Goal: Transaction & Acquisition: Purchase product/service

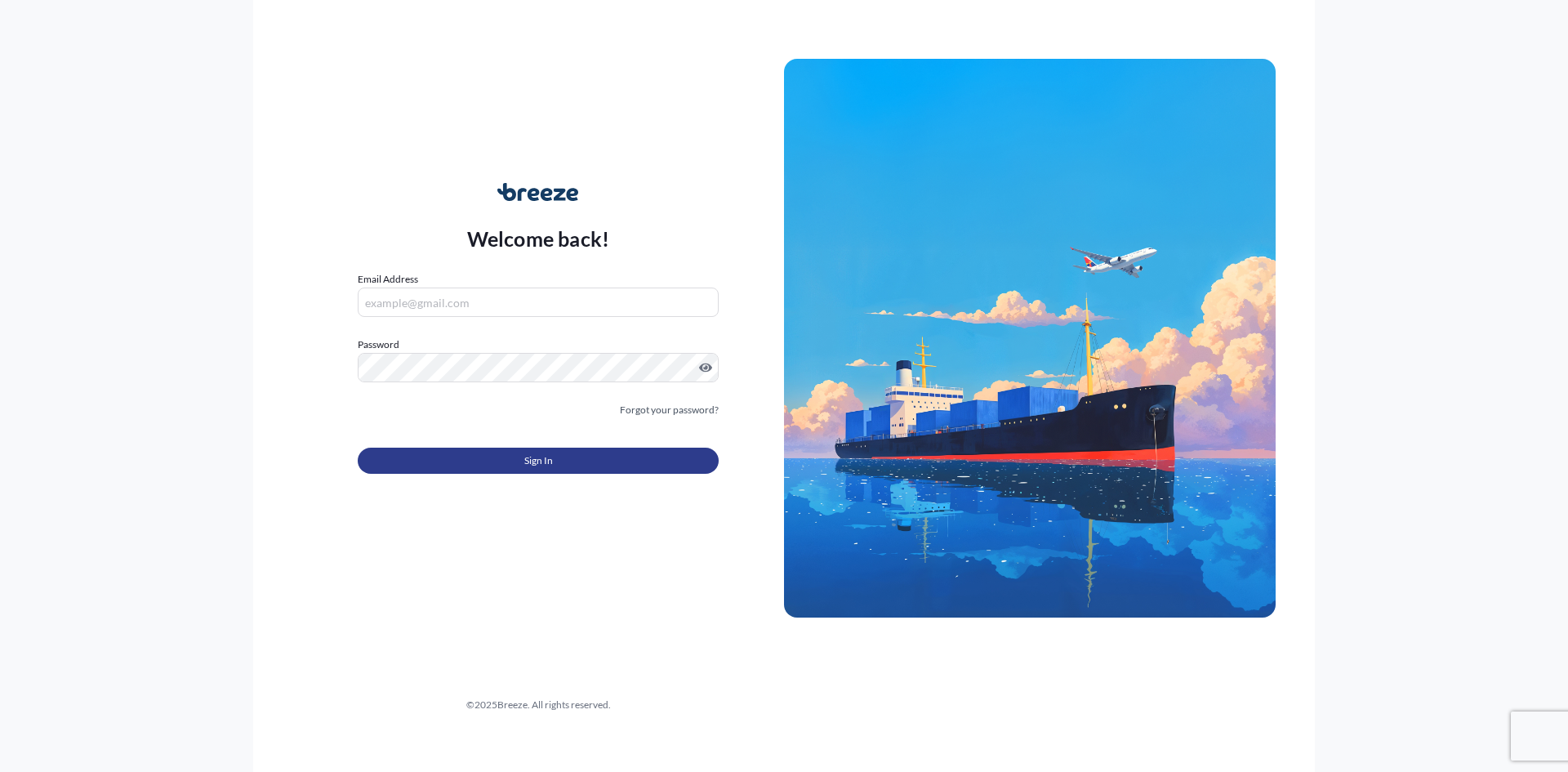
type input "[EMAIL_ADDRESS][DOMAIN_NAME]"
click at [508, 452] on button "Sign In" at bounding box center [538, 460] width 361 height 26
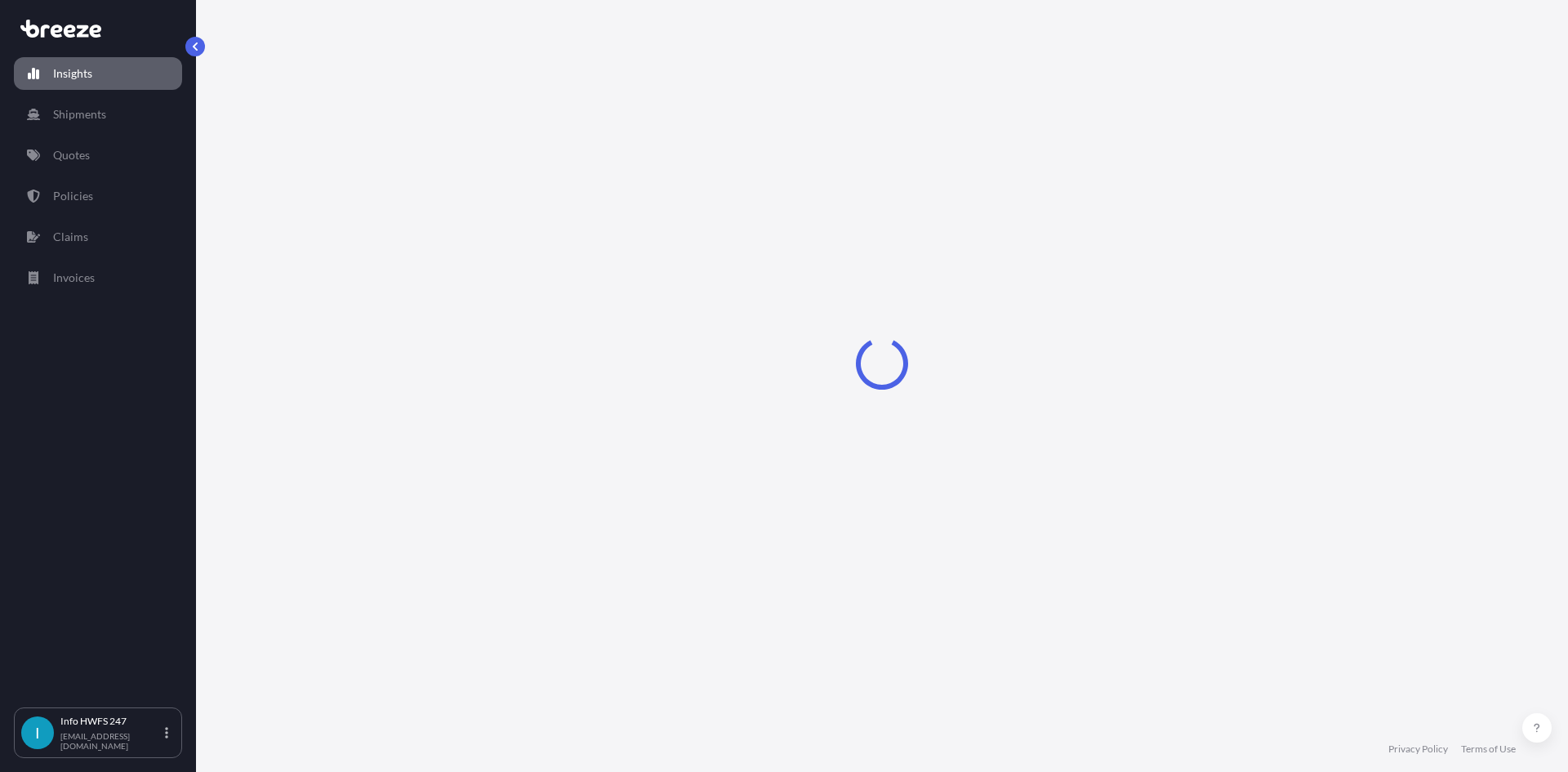
select select "2025"
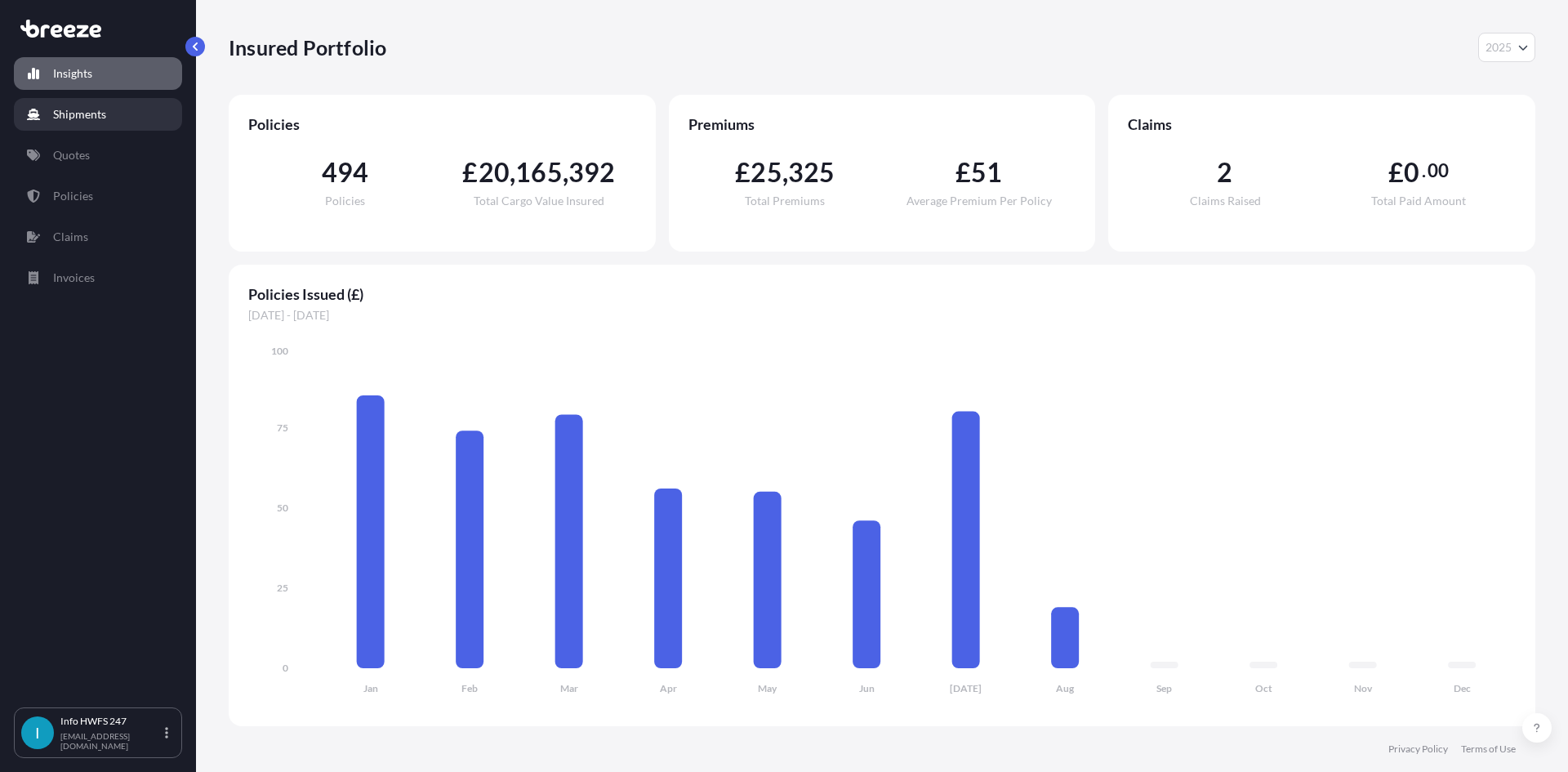
click at [135, 104] on link "Shipments" at bounding box center [98, 114] width 169 height 33
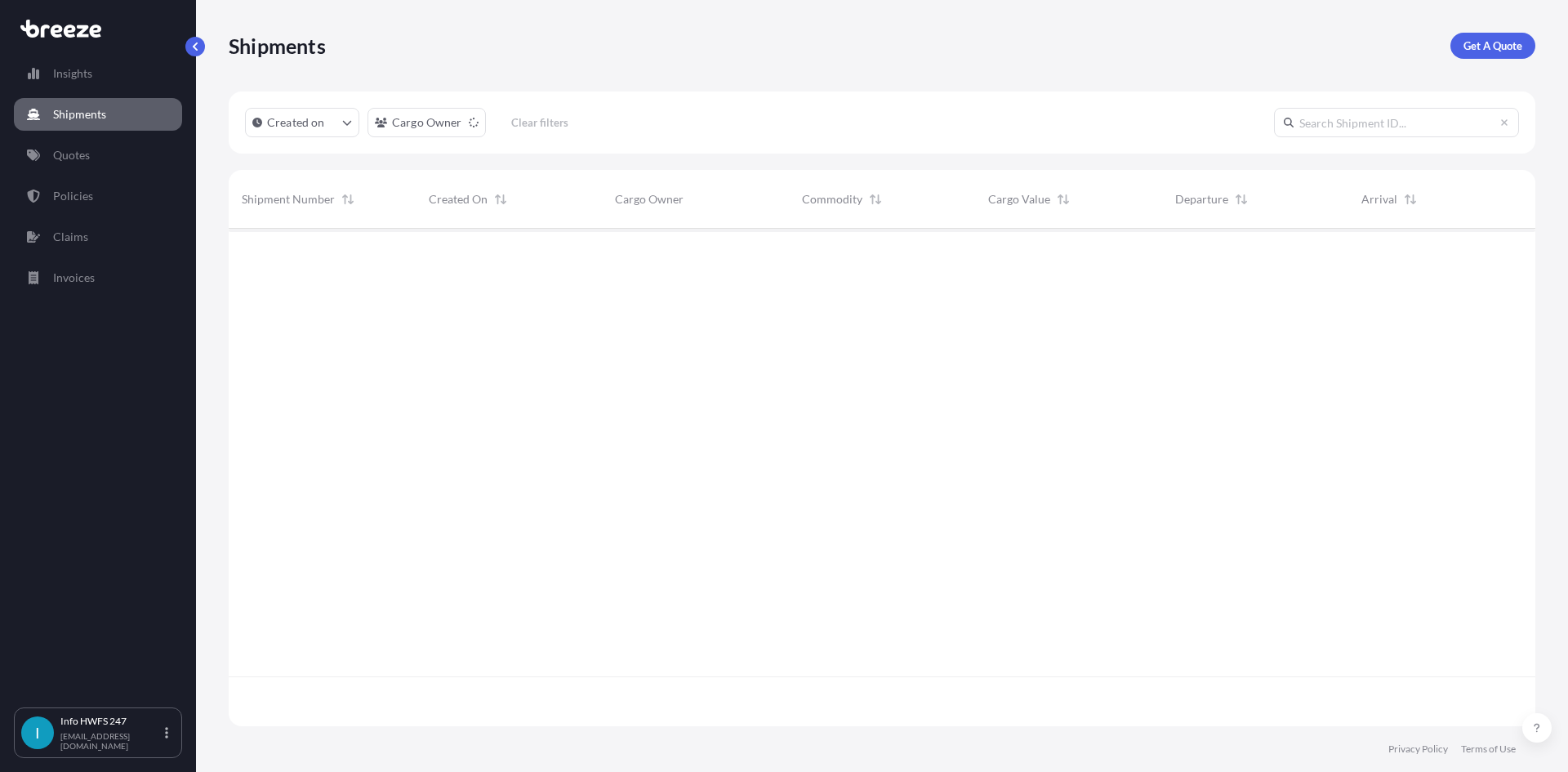
scroll to position [544, 1294]
click at [1488, 53] on link "Get A Quote" at bounding box center [1493, 45] width 85 height 26
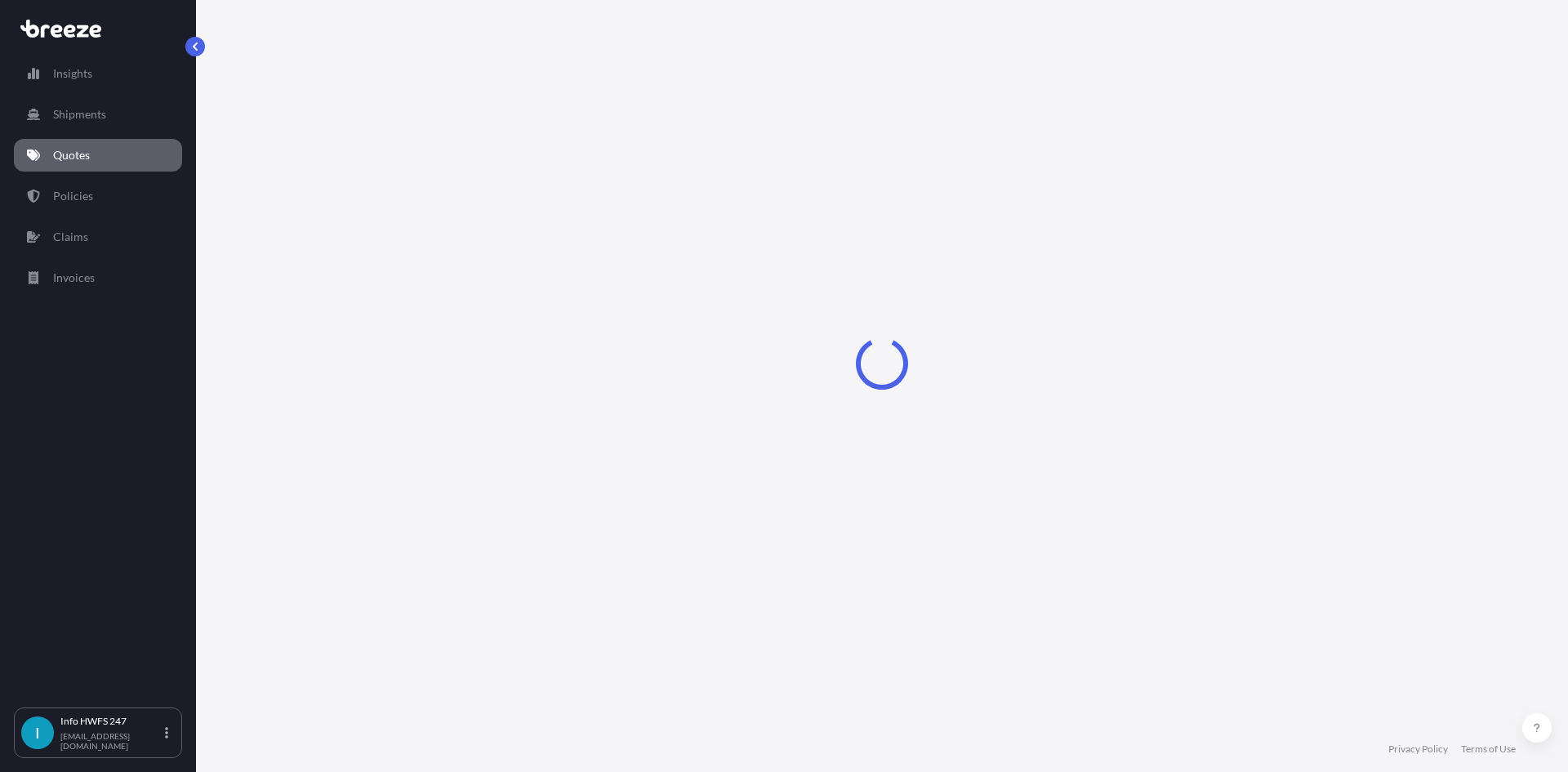
select select "Road"
select select "Air"
select select "1"
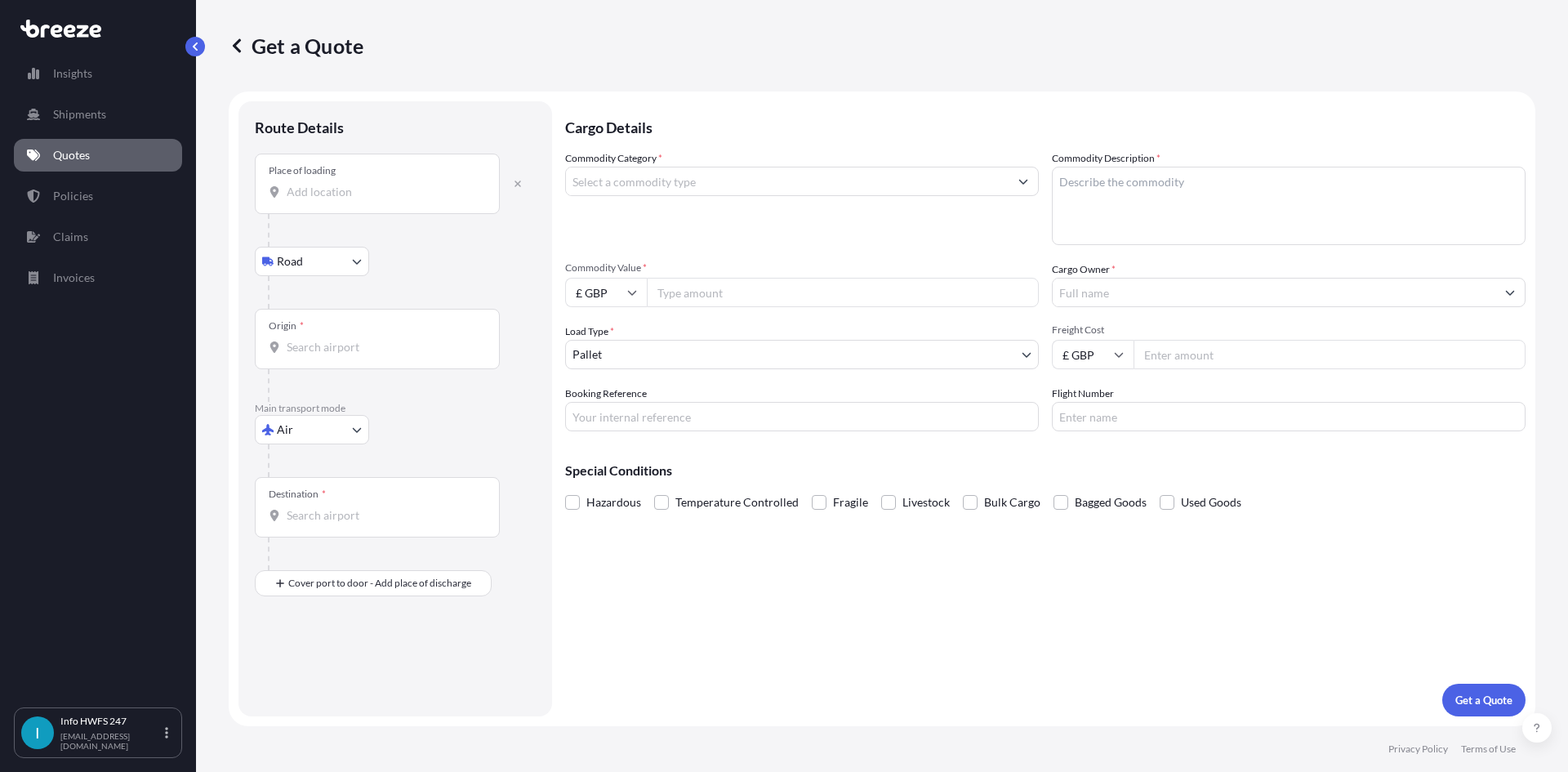
click at [363, 204] on div "Place of loading" at bounding box center [377, 184] width 245 height 60
click at [363, 200] on input "Place of loading" at bounding box center [382, 192] width 193 height 16
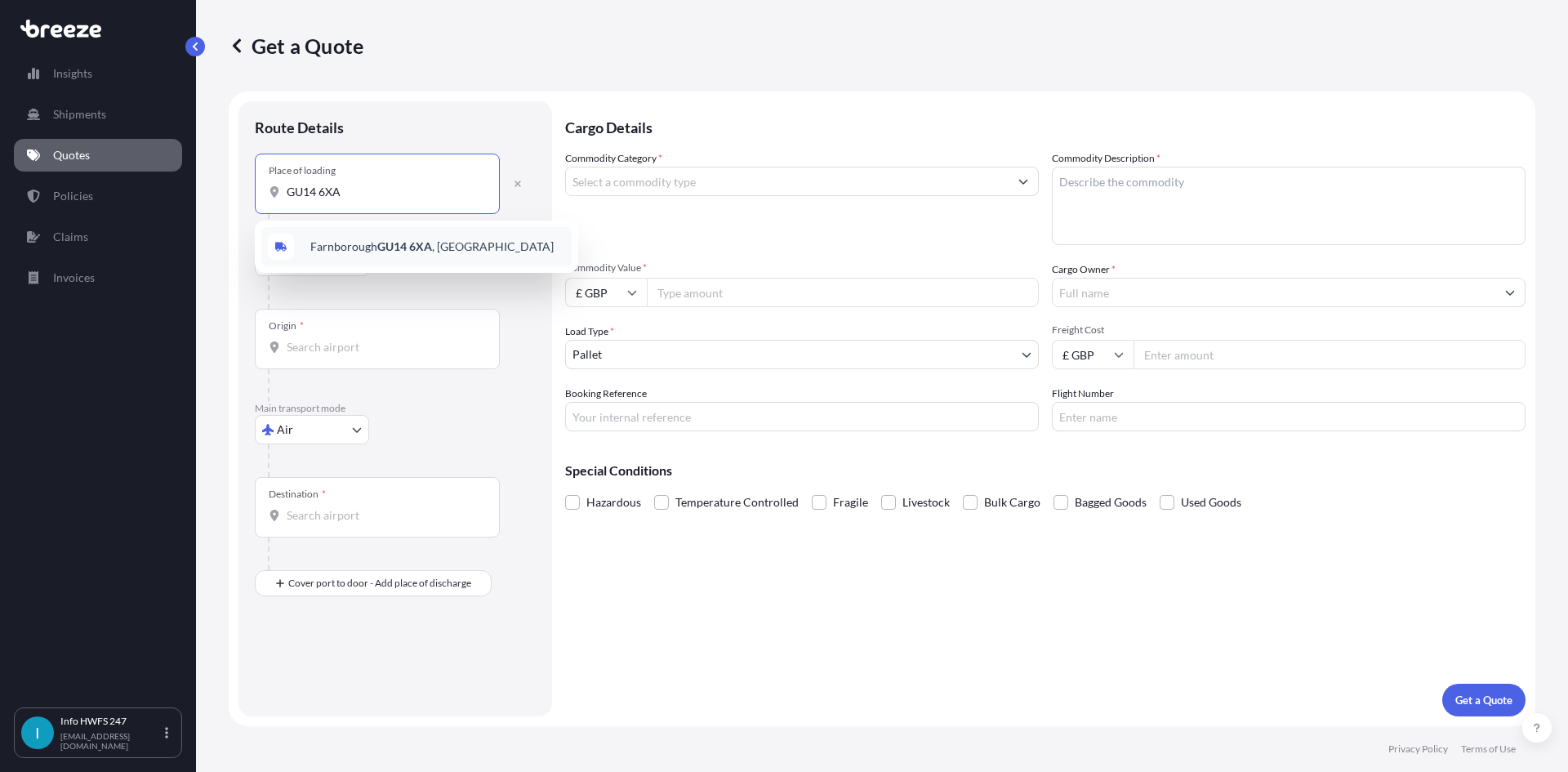
click at [351, 228] on div "Farnborough GU14 6XA , [GEOGRAPHIC_DATA]" at bounding box center [416, 247] width 311 height 39
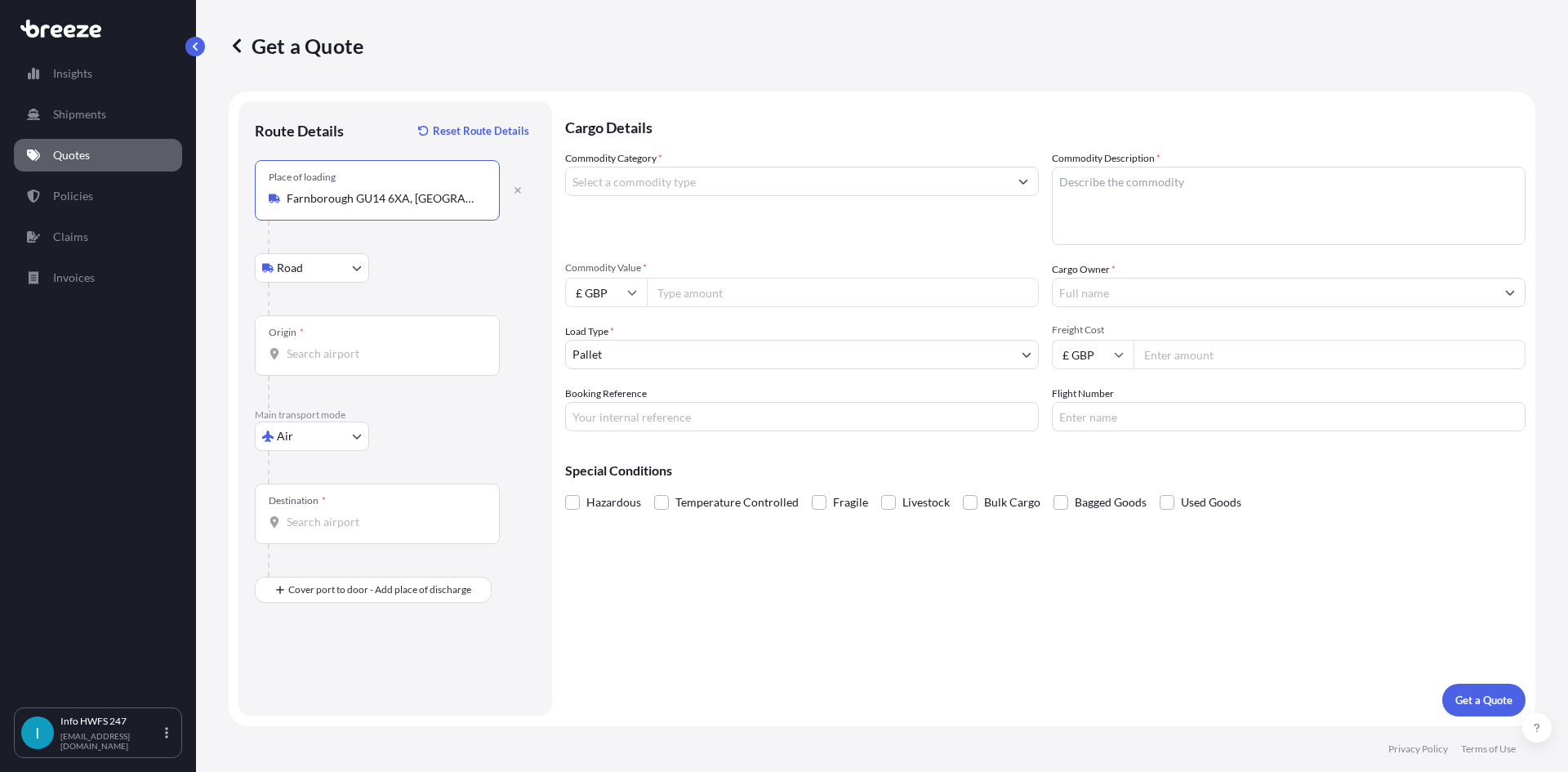
type input "Farnborough GU14 6XA, [GEOGRAPHIC_DATA]"
click at [308, 355] on input "Origin *" at bounding box center [382, 353] width 193 height 16
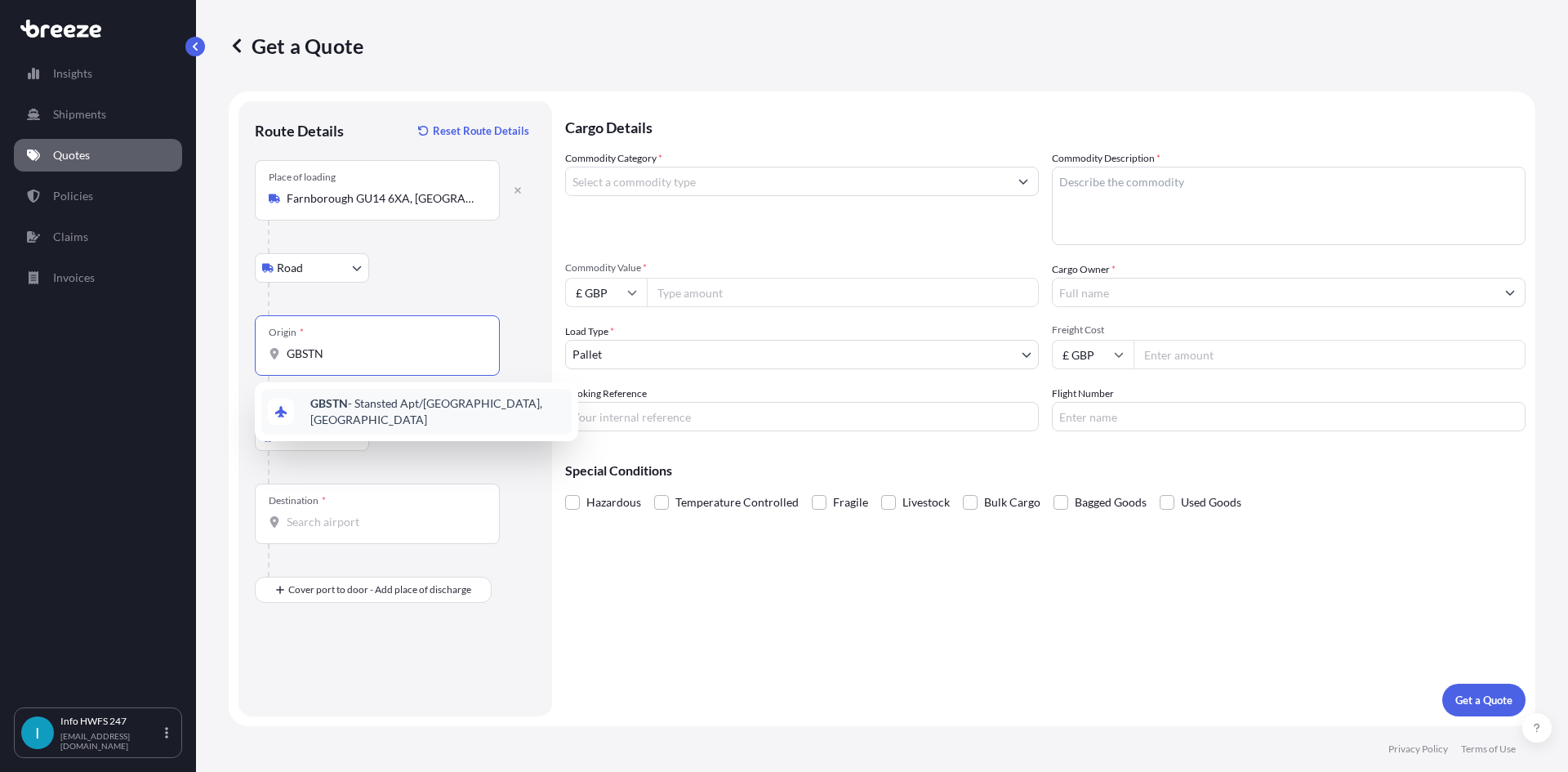
click at [363, 415] on span "GBSTN - Stansted Apt/[GEOGRAPHIC_DATA], [GEOGRAPHIC_DATA]" at bounding box center [437, 411] width 255 height 33
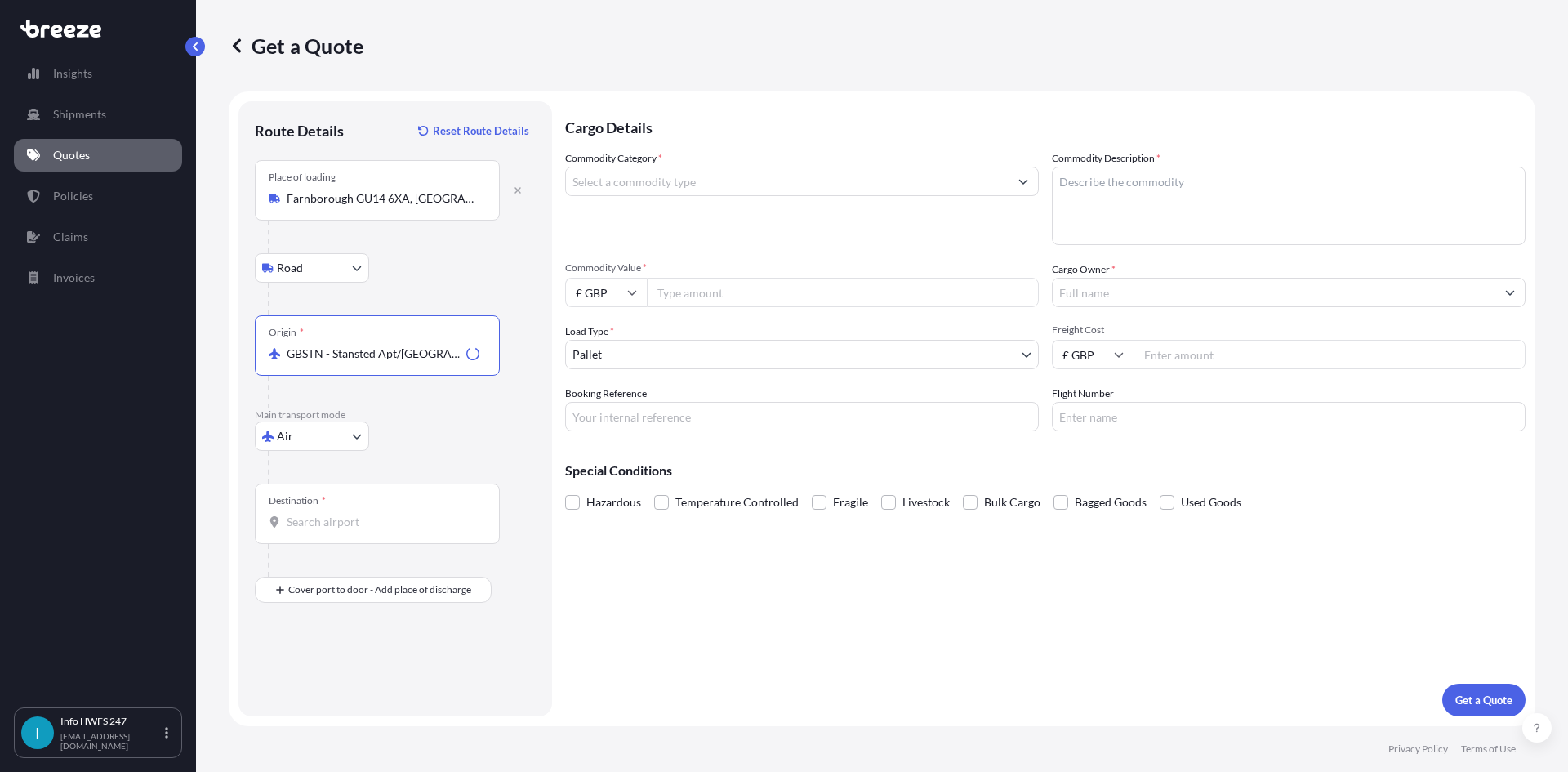
type input "GBSTN - Stansted Apt/[GEOGRAPHIC_DATA], [GEOGRAPHIC_DATA]"
click at [332, 520] on input "Destination *" at bounding box center [382, 522] width 193 height 16
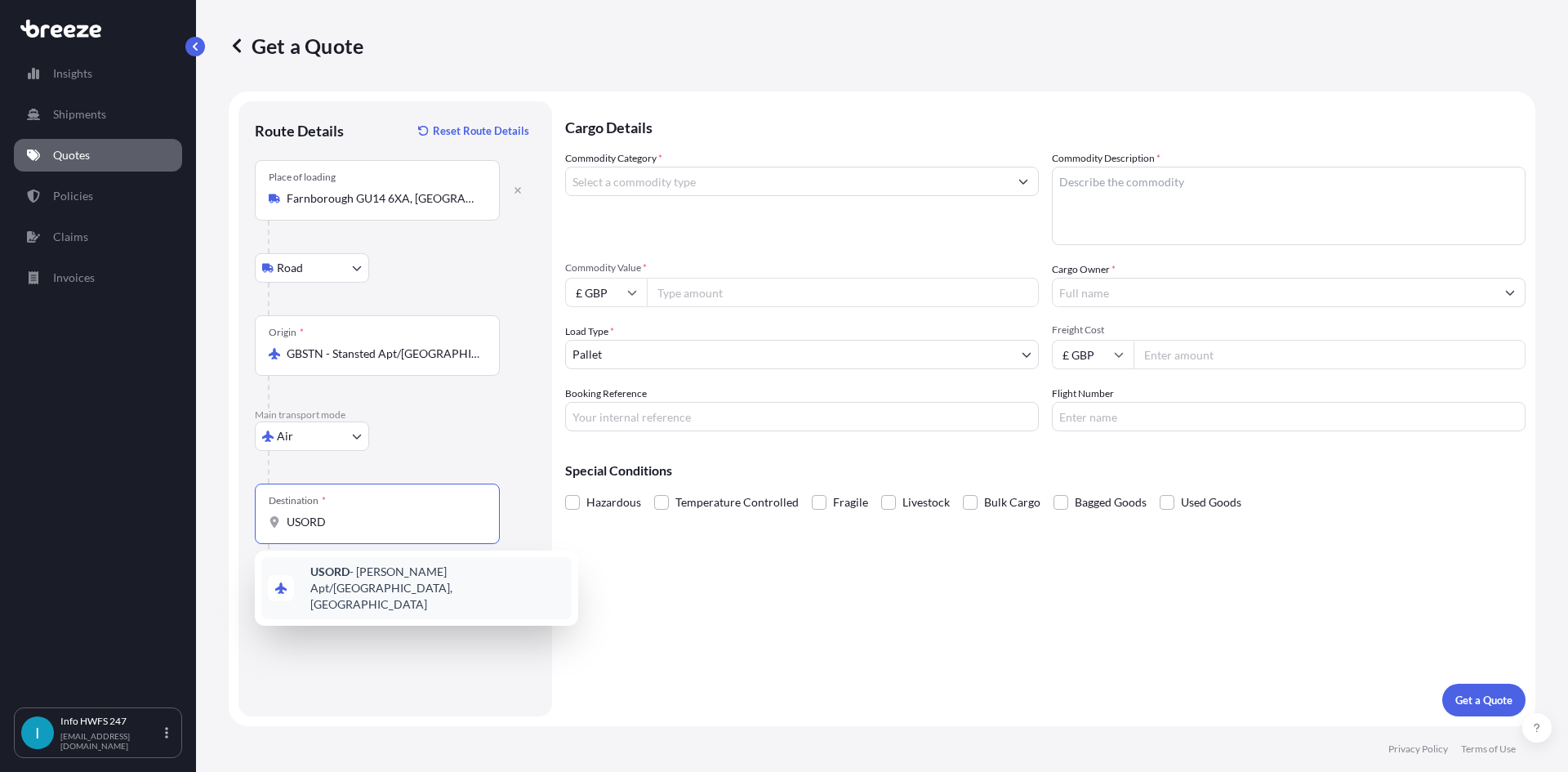
click at [347, 564] on div "USORD - [PERSON_NAME] Apt/[GEOGRAPHIC_DATA], [GEOGRAPHIC_DATA]" at bounding box center [416, 588] width 311 height 62
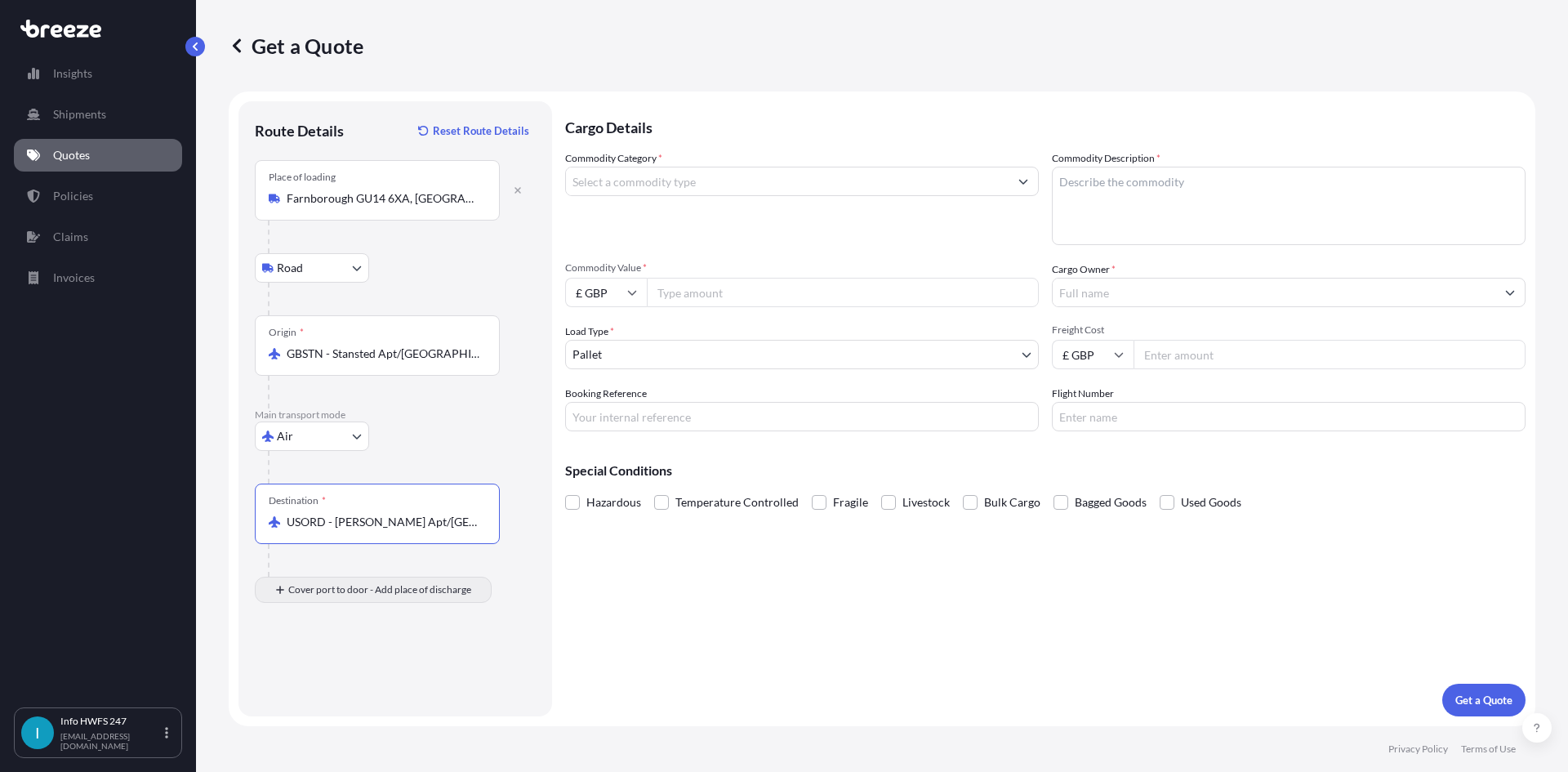
type input "USORD - [PERSON_NAME] Apt/[GEOGRAPHIC_DATA], [GEOGRAPHIC_DATA]"
click at [352, 680] on input "Place of Discharge" at bounding box center [382, 677] width 193 height 16
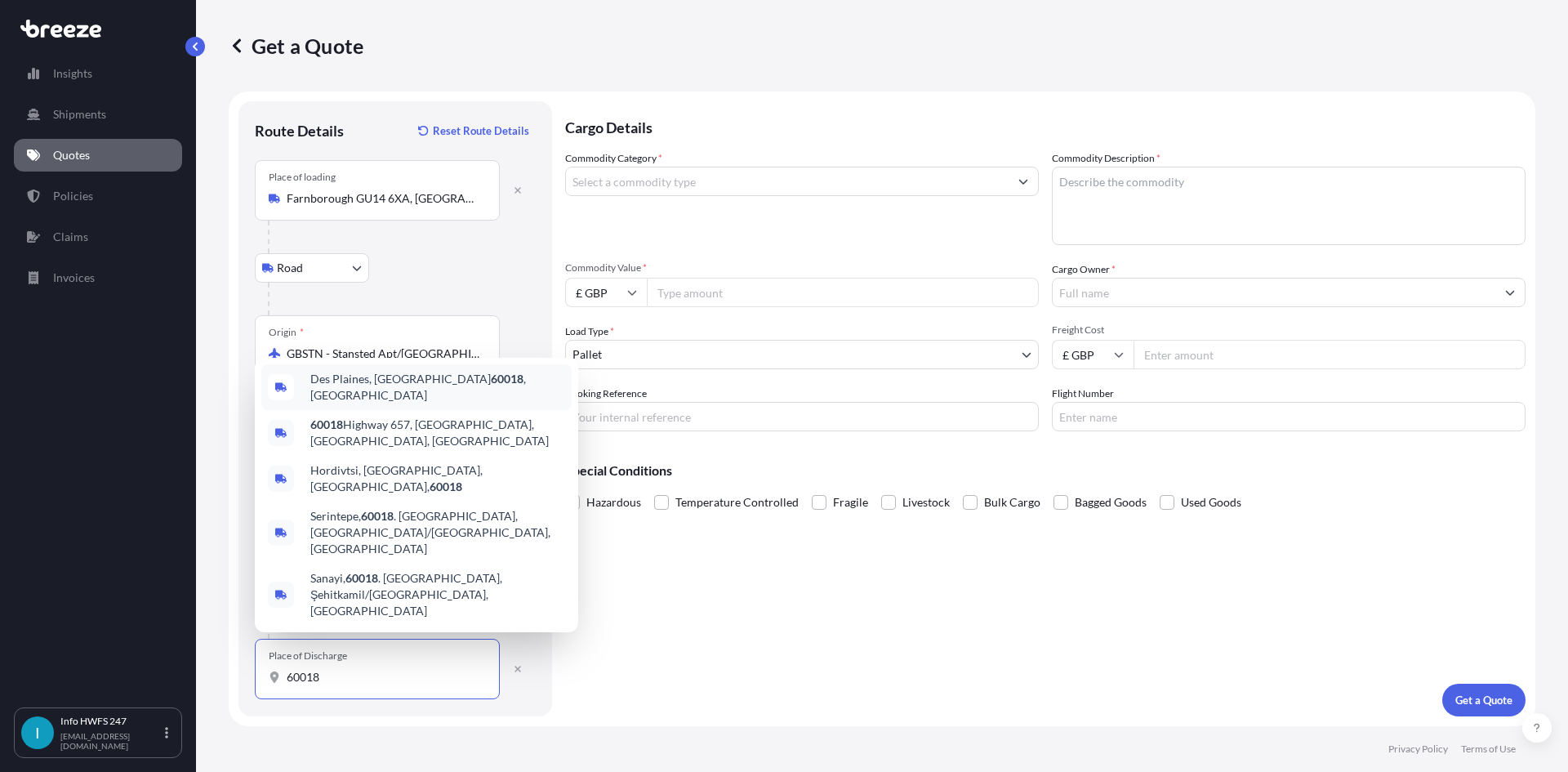
click at [386, 410] on div "Des Plaines, IL 60018 , [GEOGRAPHIC_DATA]" at bounding box center [416, 387] width 311 height 46
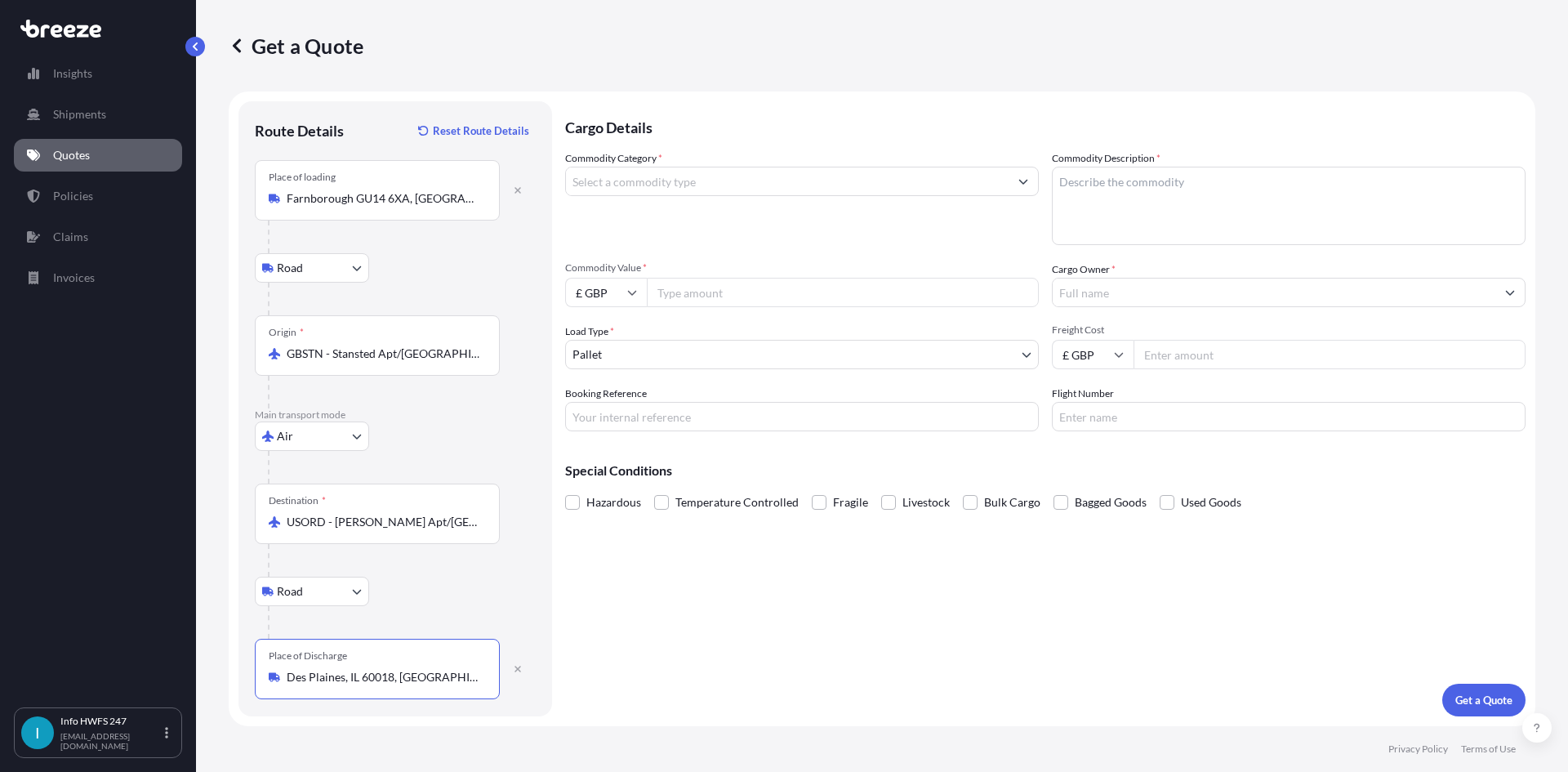
type input "Des Plaines, IL 60018, [GEOGRAPHIC_DATA]"
click at [649, 180] on input "Commodity Category *" at bounding box center [787, 181] width 443 height 29
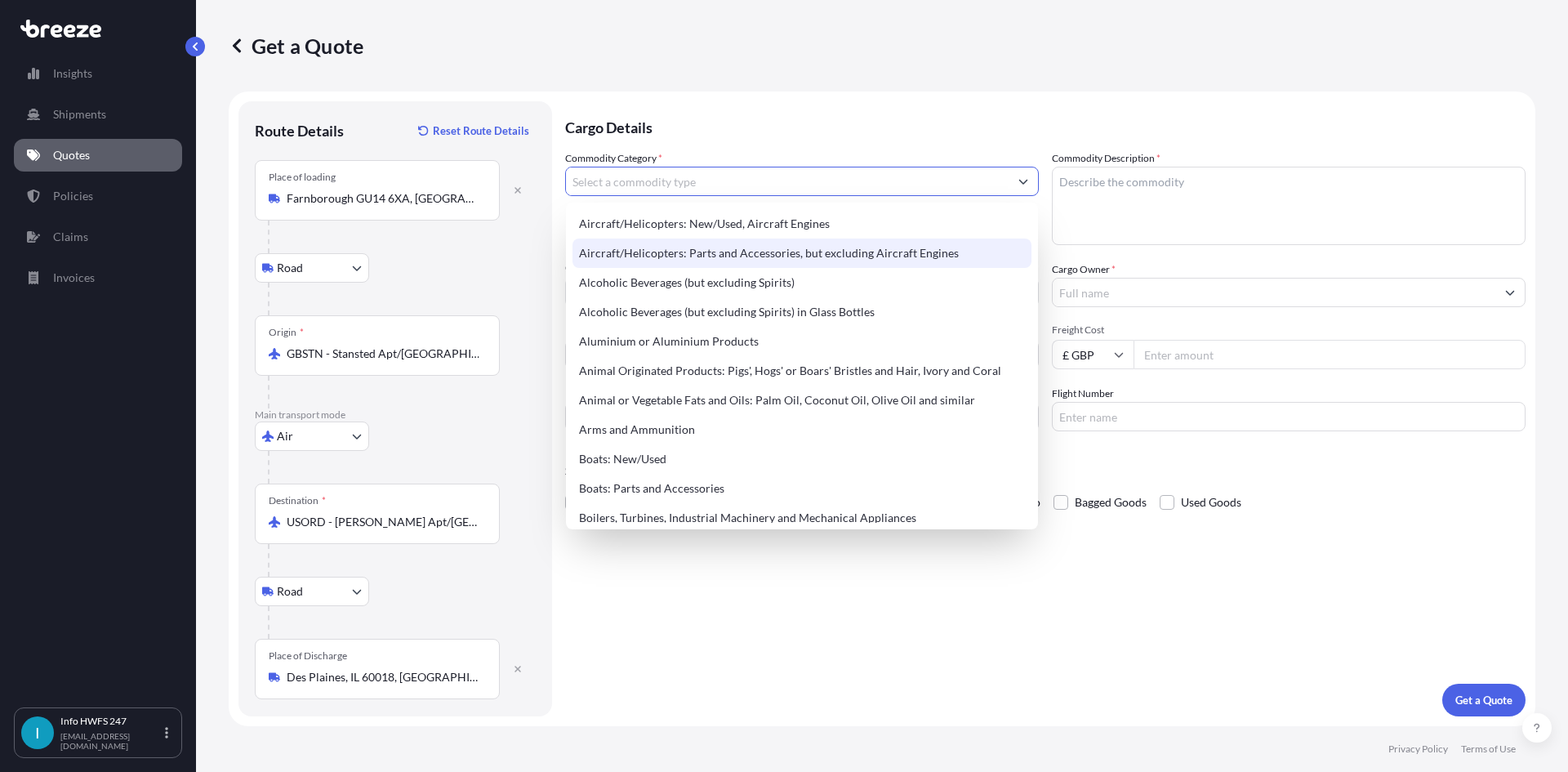
click at [726, 247] on div "Aircraft/Helicopters: Parts and Accessories, but excluding Aircraft Engines" at bounding box center [801, 253] width 459 height 29
type input "Aircraft/Helicopters: Parts and Accessories, but excluding Aircraft Engines"
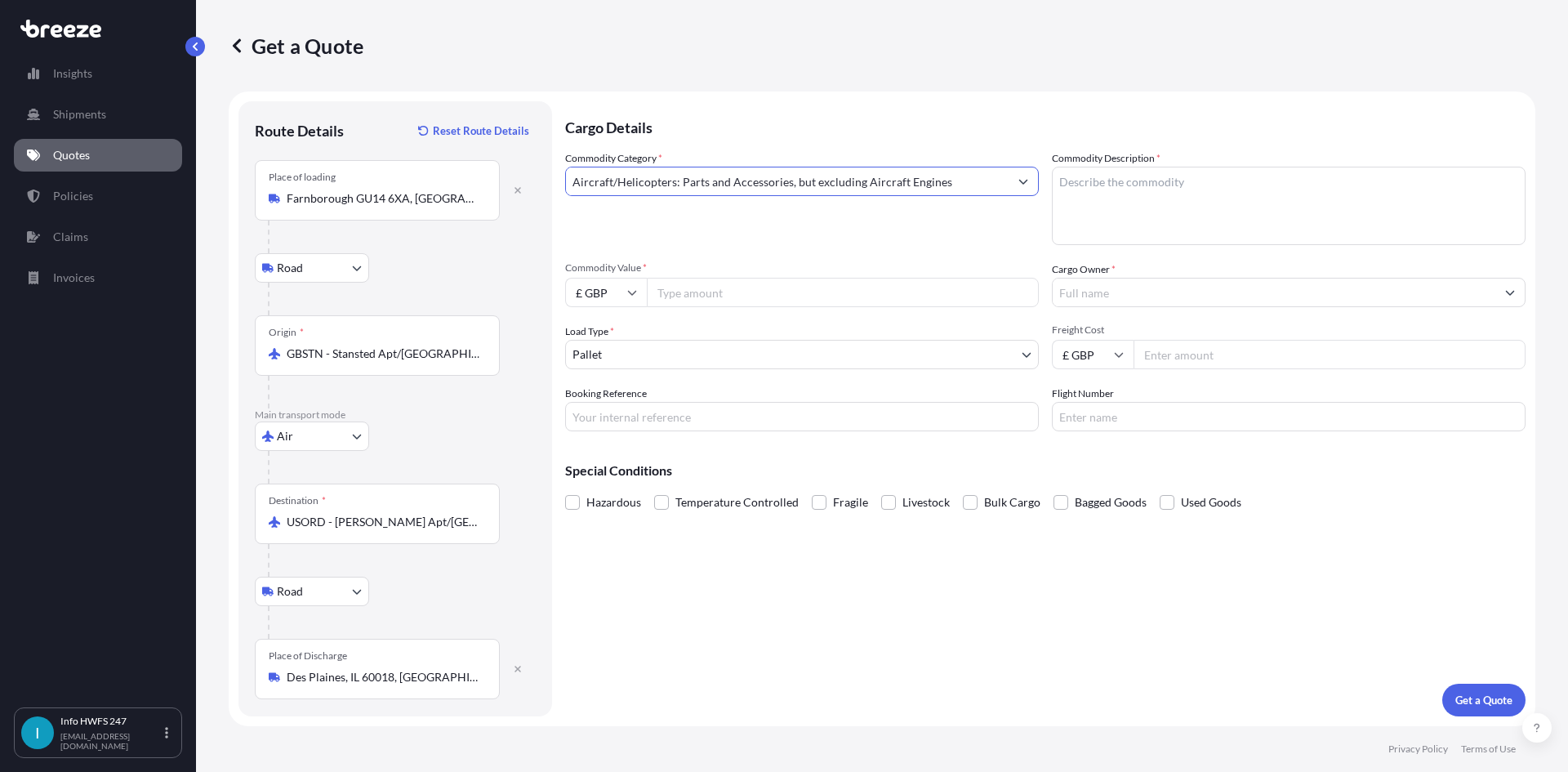
click at [1122, 205] on textarea "Commodity Description *" at bounding box center [1288, 206] width 474 height 78
type textarea "CIVIL AIRCRAFT PART - DISPLAY UNIT"
click at [634, 302] on input "£ GBP" at bounding box center [606, 292] width 82 height 29
drag, startPoint x: 604, startPoint y: 403, endPoint x: 642, endPoint y: 335, distance: 77.9
click at [600, 401] on div "$ USD" at bounding box center [605, 406] width 68 height 31
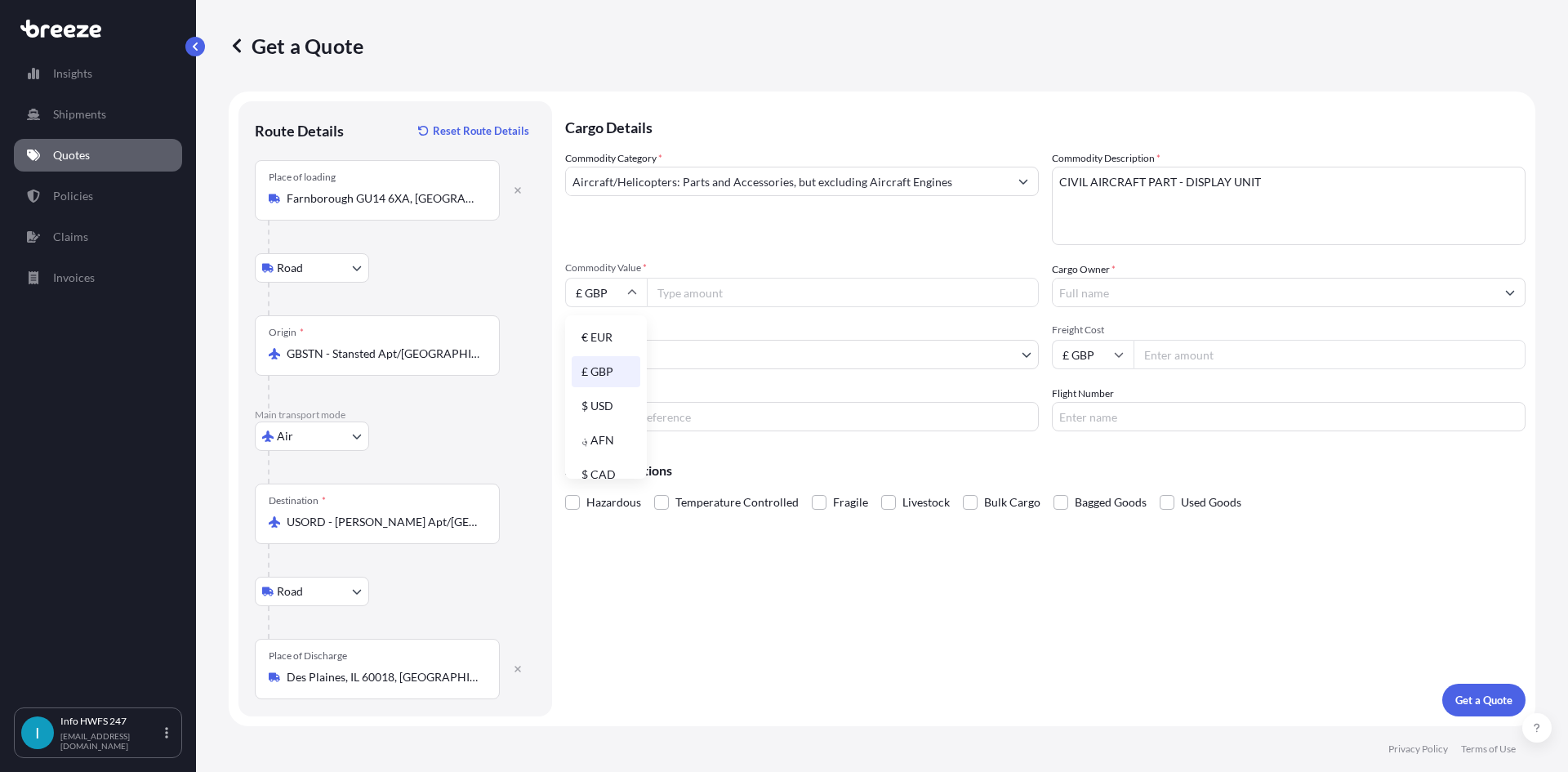
type input "$ USD"
click at [680, 284] on input "Commodity Value *" at bounding box center [843, 292] width 392 height 29
type input "39594"
click at [737, 349] on body "Insights Shipments Quotes Policies Claims Invoices I Info HWFS 247 [EMAIL_ADDRE…" at bounding box center [784, 386] width 1568 height 772
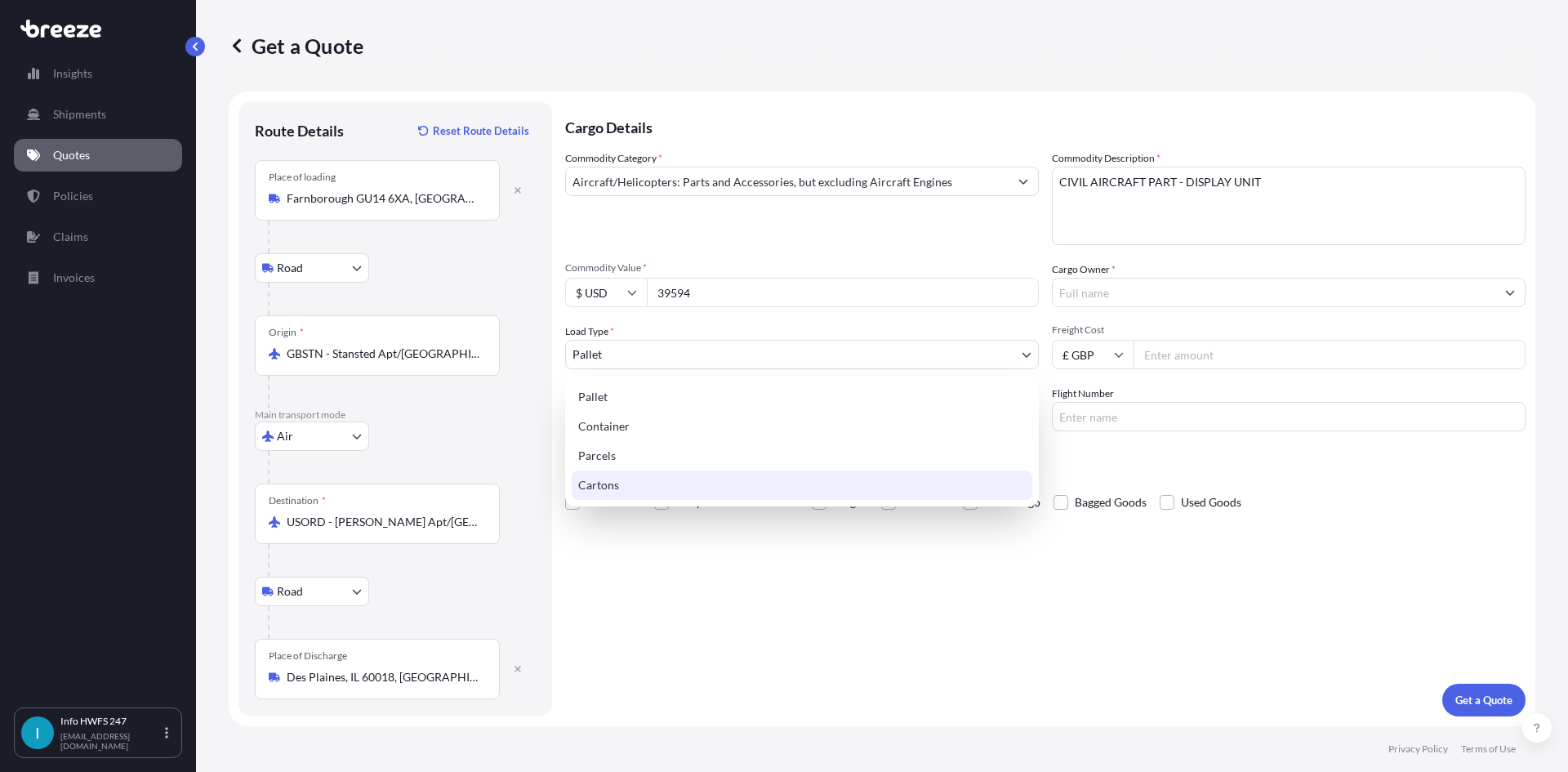
click at [687, 480] on div "Cartons" at bounding box center [801, 484] width 461 height 29
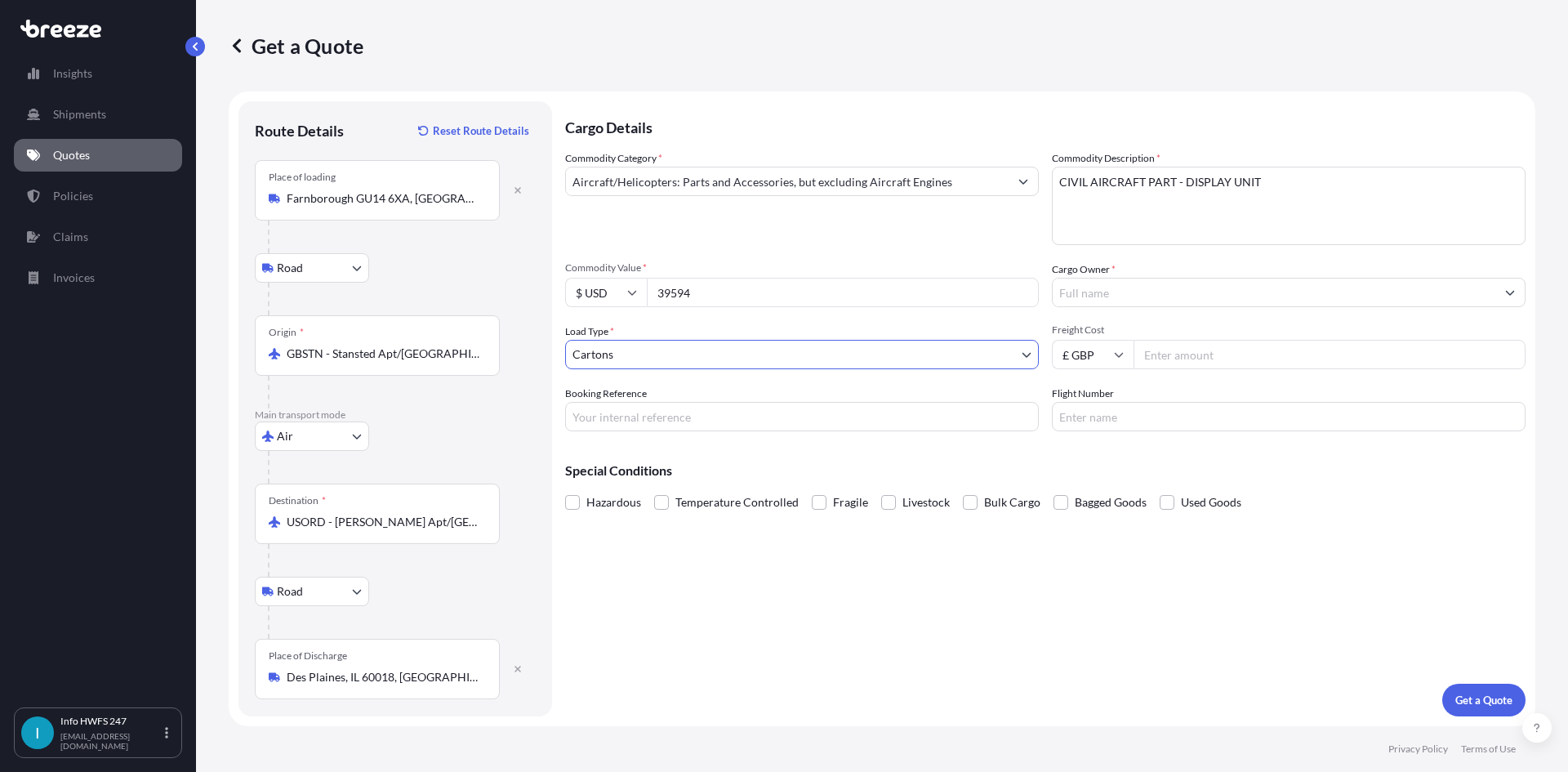
click at [1151, 297] on input "Cargo Owner *" at bounding box center [1273, 292] width 443 height 29
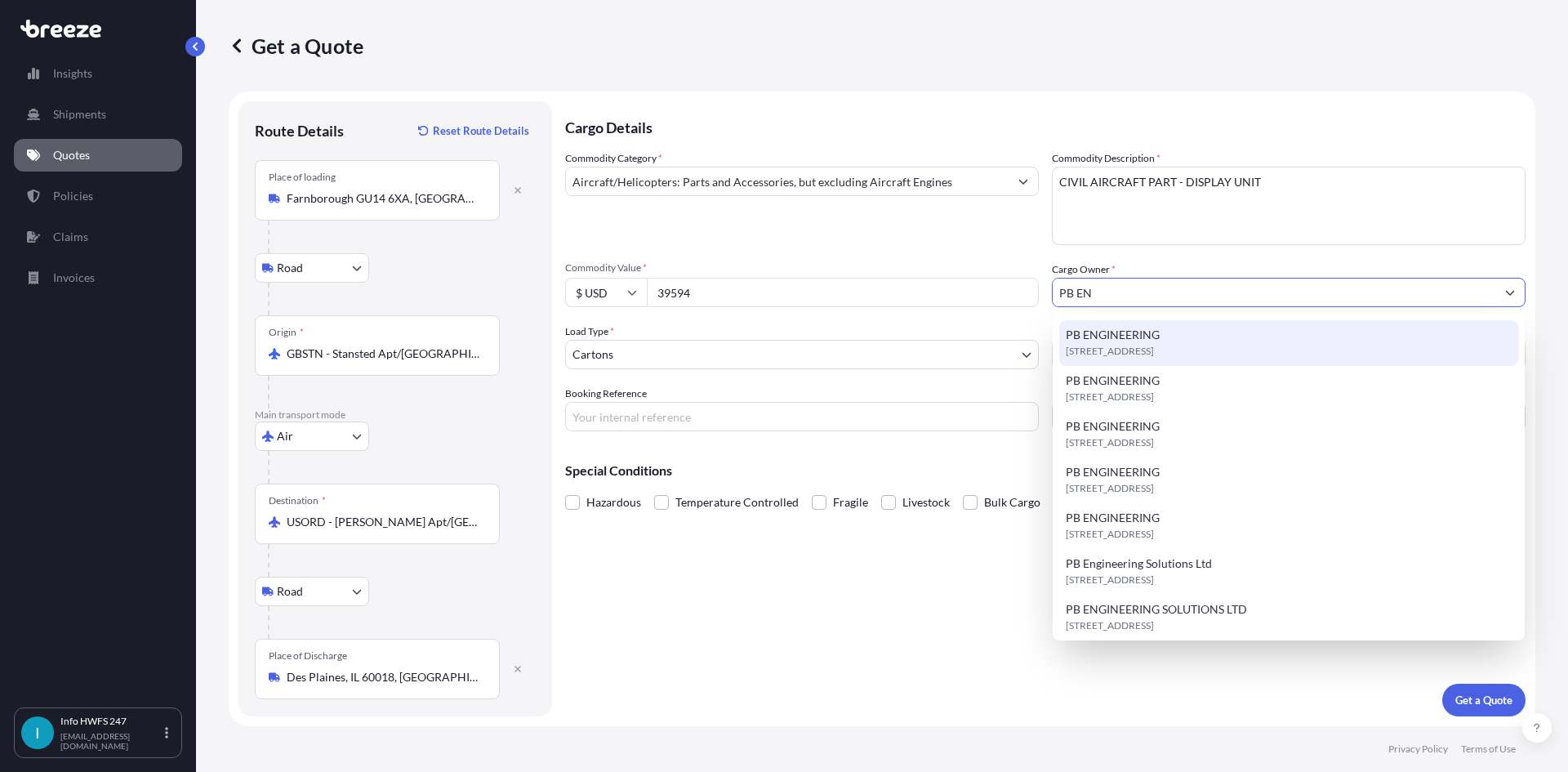
click at [1145, 345] on span "[STREET_ADDRESS]" at bounding box center [1109, 351] width 88 height 16
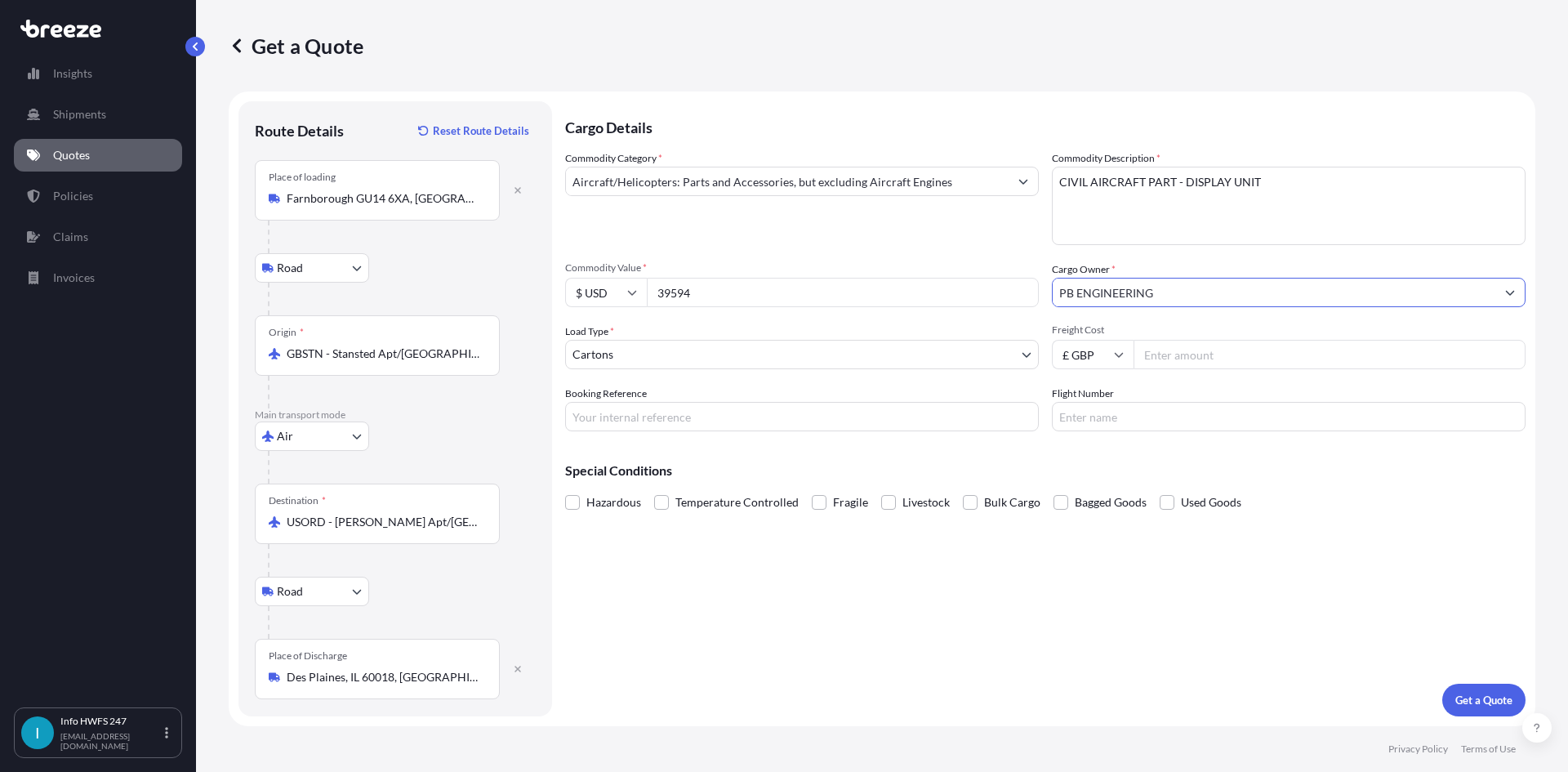
type input "PB ENGINEERING"
click at [751, 414] on input "Booking Reference" at bounding box center [802, 416] width 474 height 29
type input "HE164742"
click at [1465, 708] on button "Get a Quote" at bounding box center [1484, 699] width 83 height 33
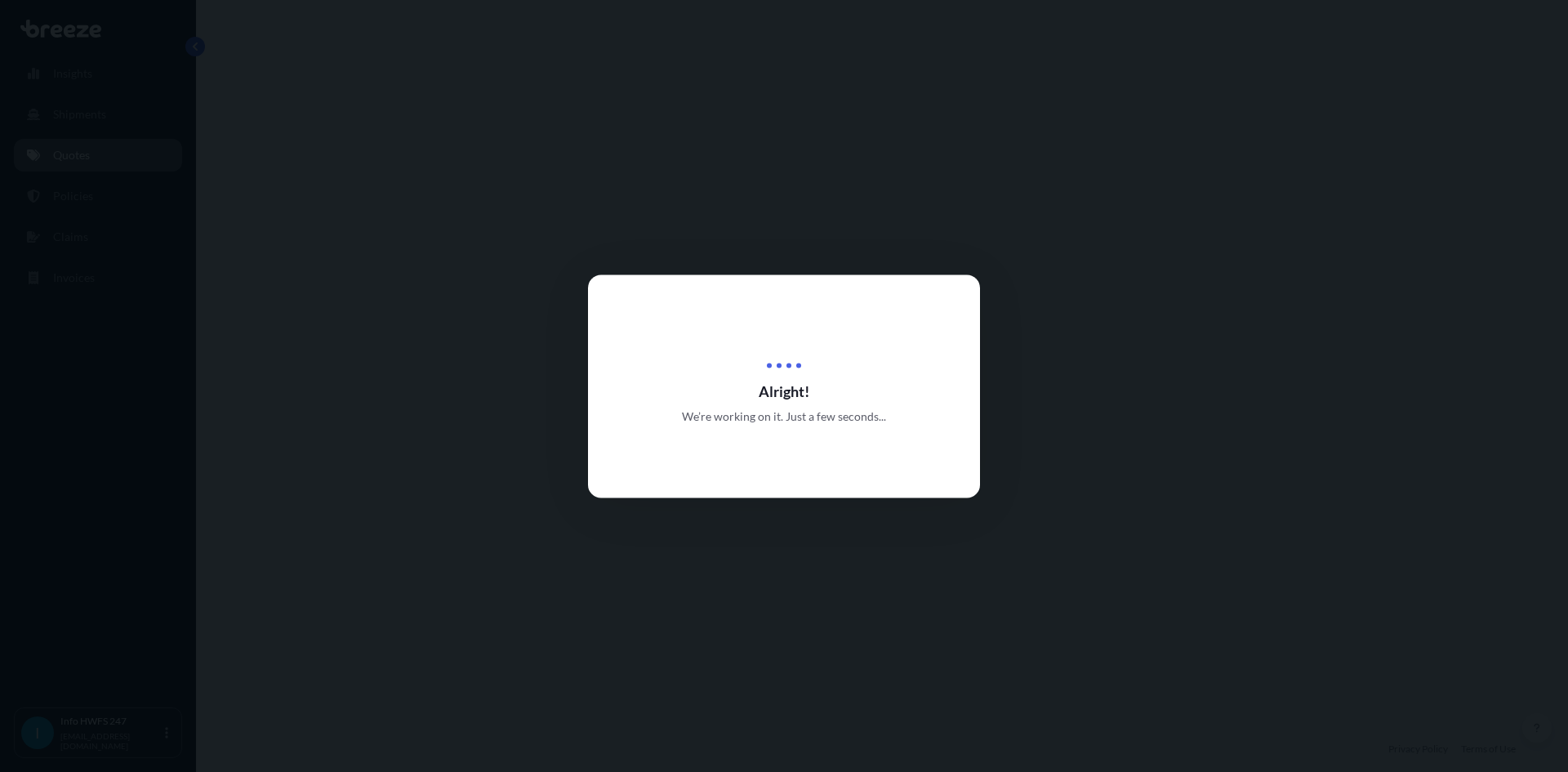
select select "Road"
select select "Air"
select select "Road"
select select "4"
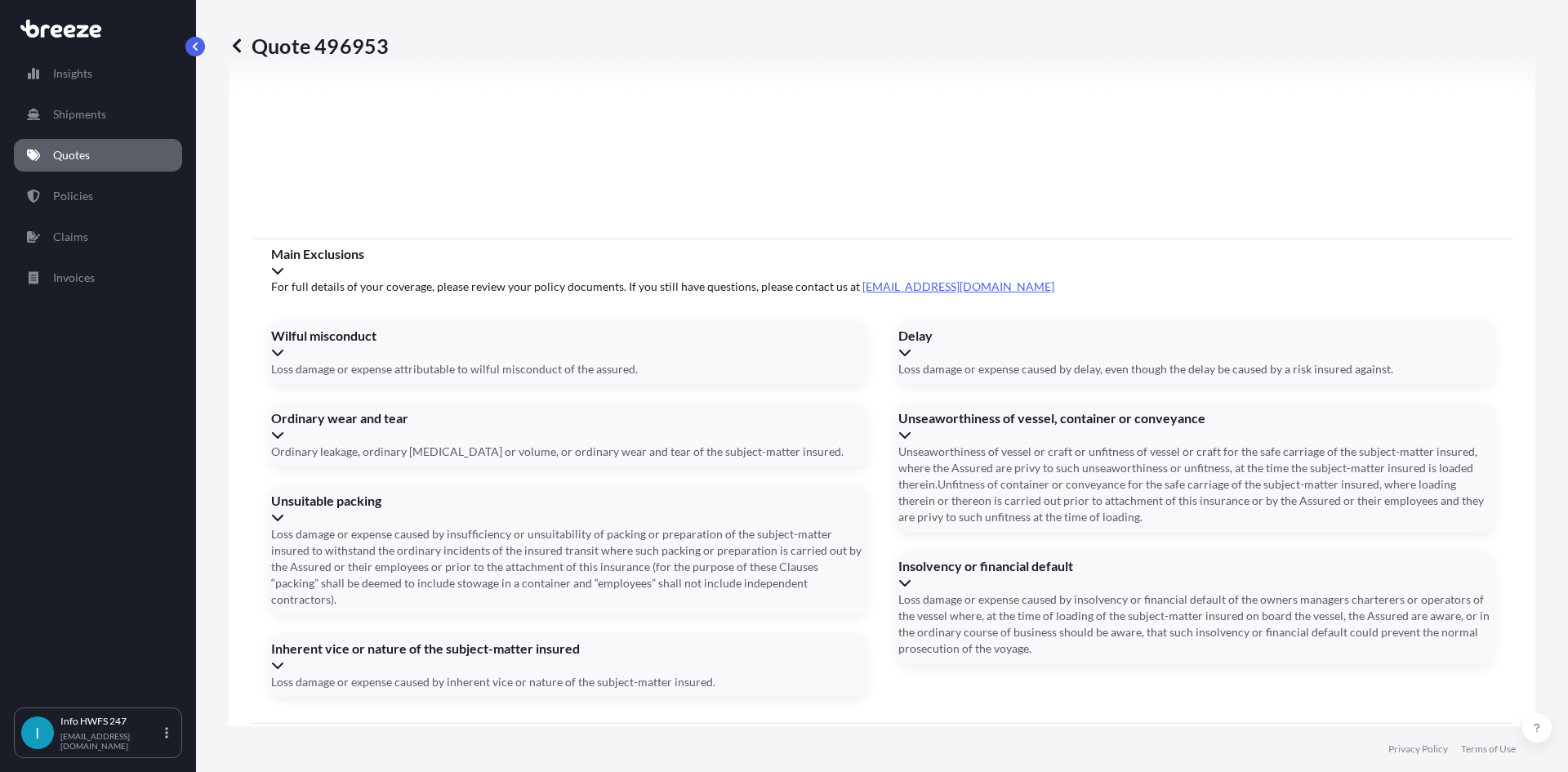
scroll to position [2129, 0]
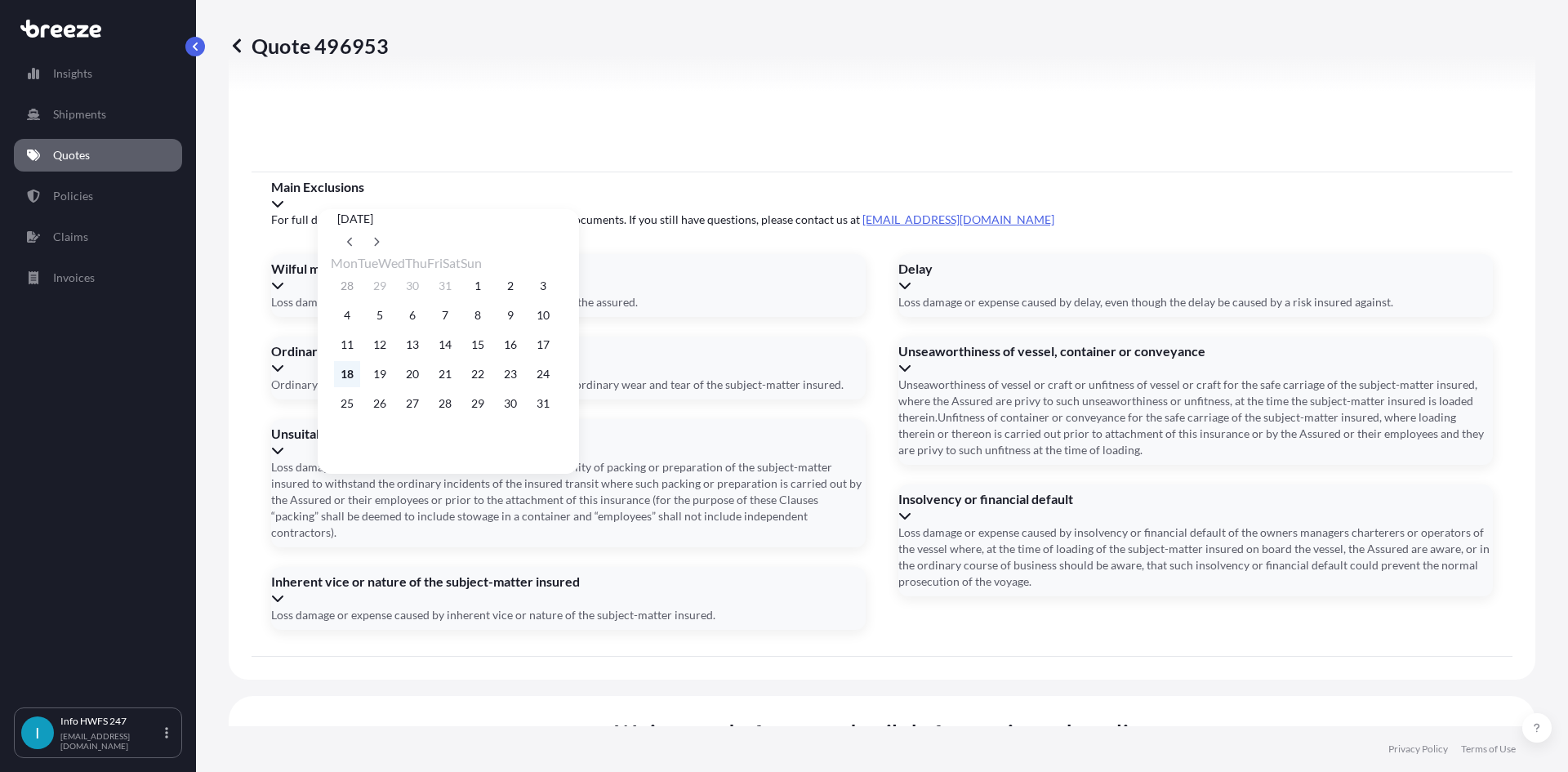
click at [347, 383] on button "18" at bounding box center [346, 374] width 26 height 26
type input "[DATE]"
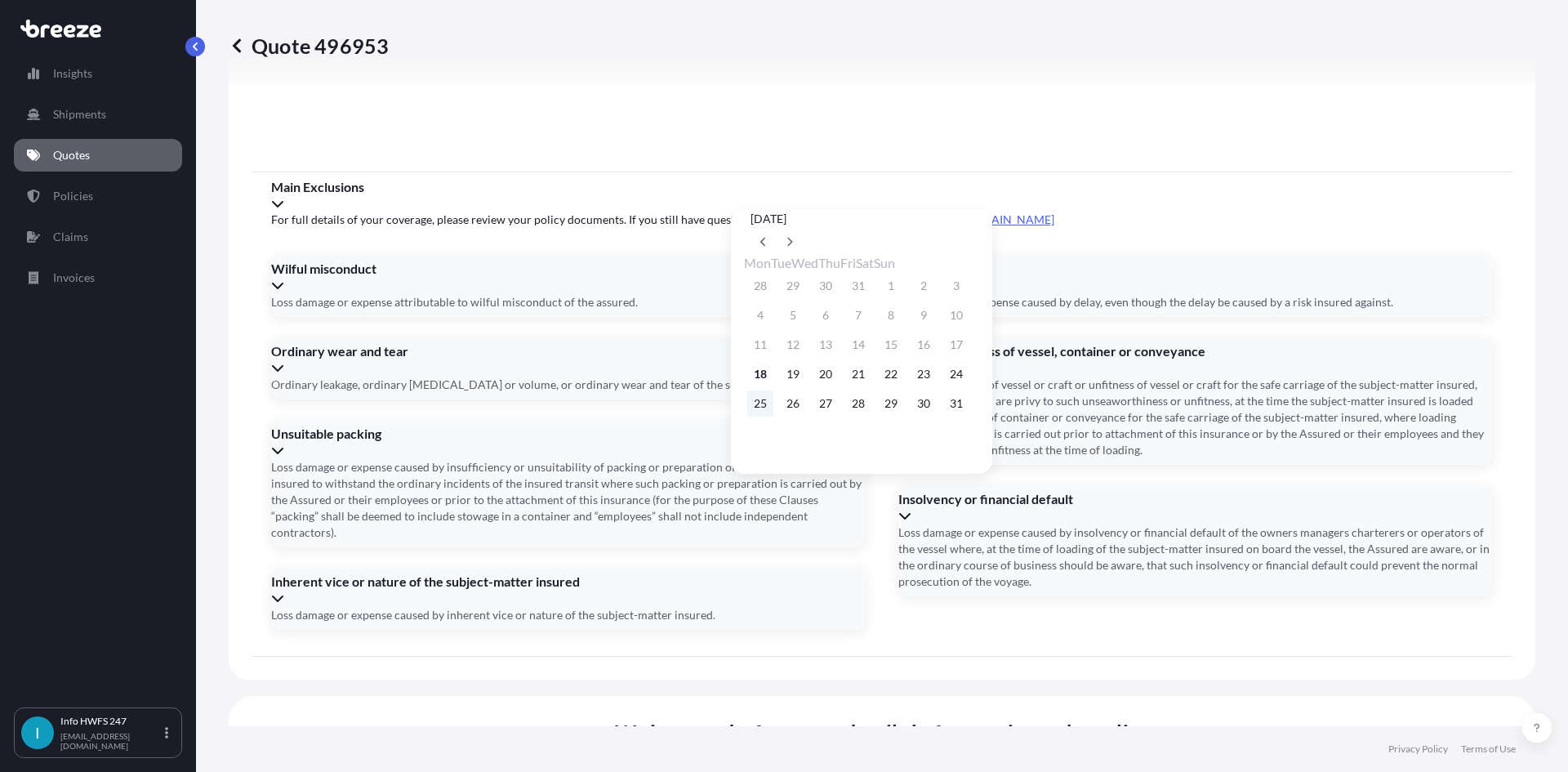
click at [764, 409] on button "25" at bounding box center [760, 403] width 26 height 26
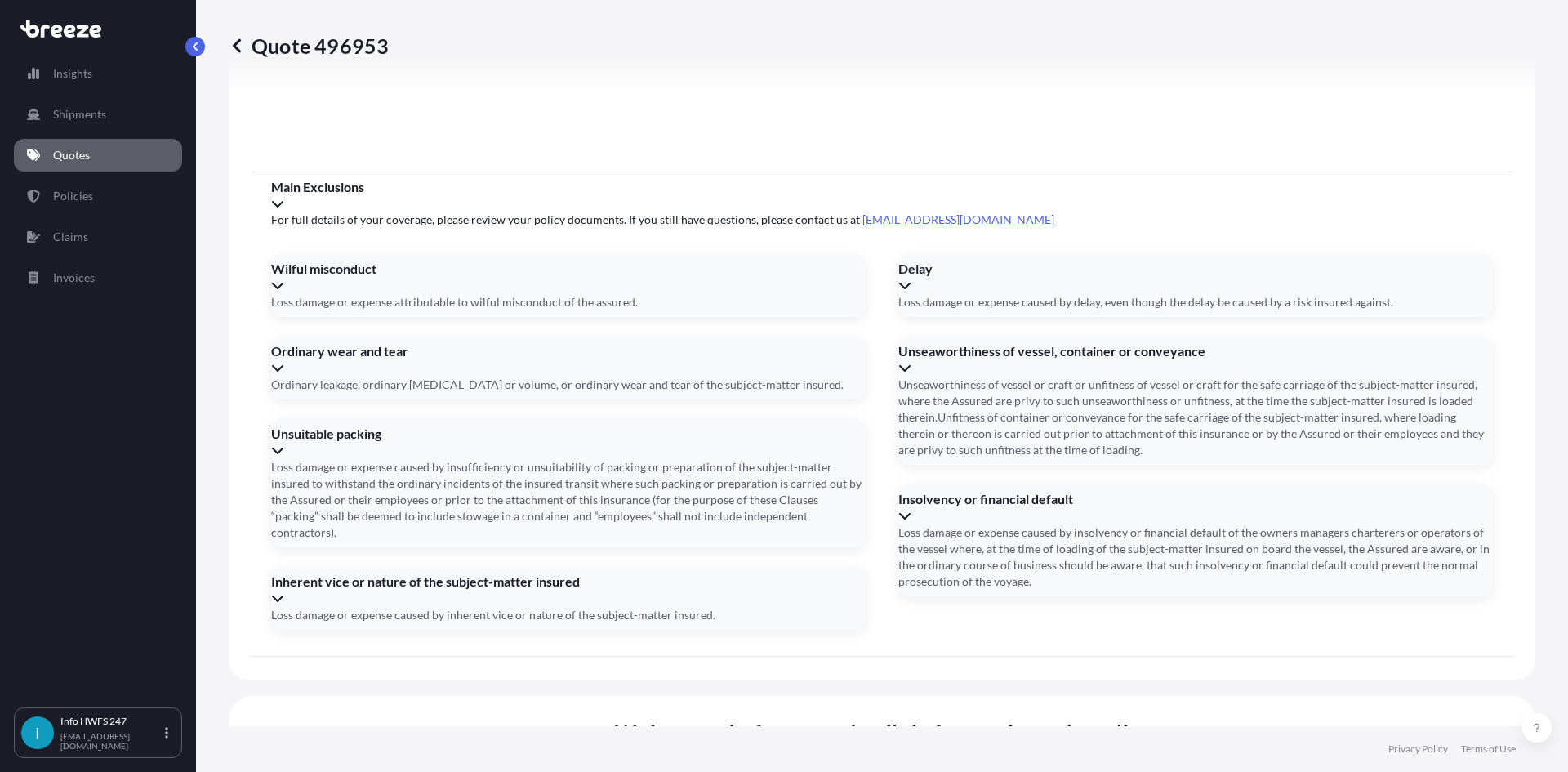
type input "[DATE]"
paste input "883640908346"
type input "883640908346"
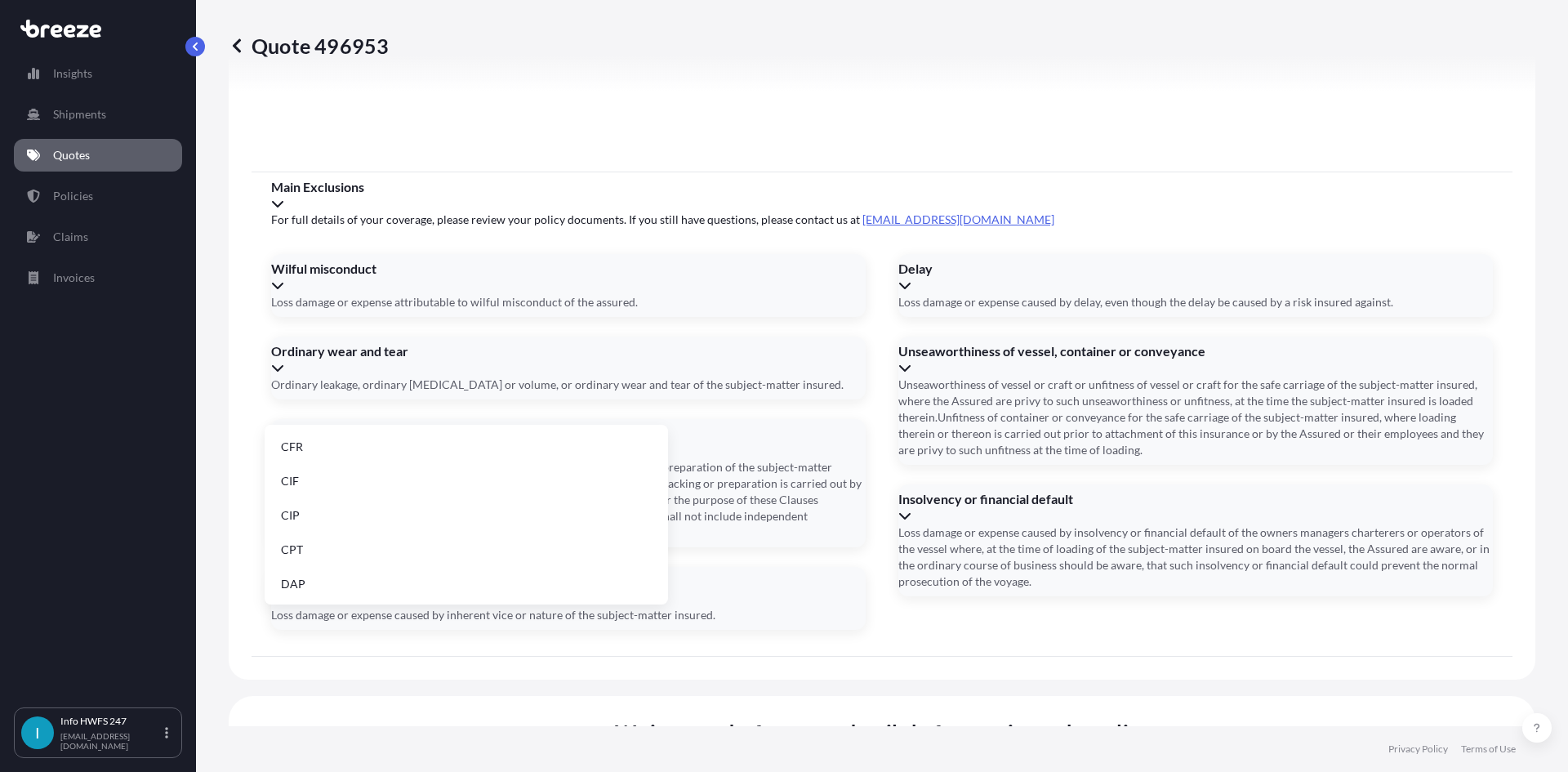
click at [342, 578] on li "DAP" at bounding box center [467, 583] width 390 height 31
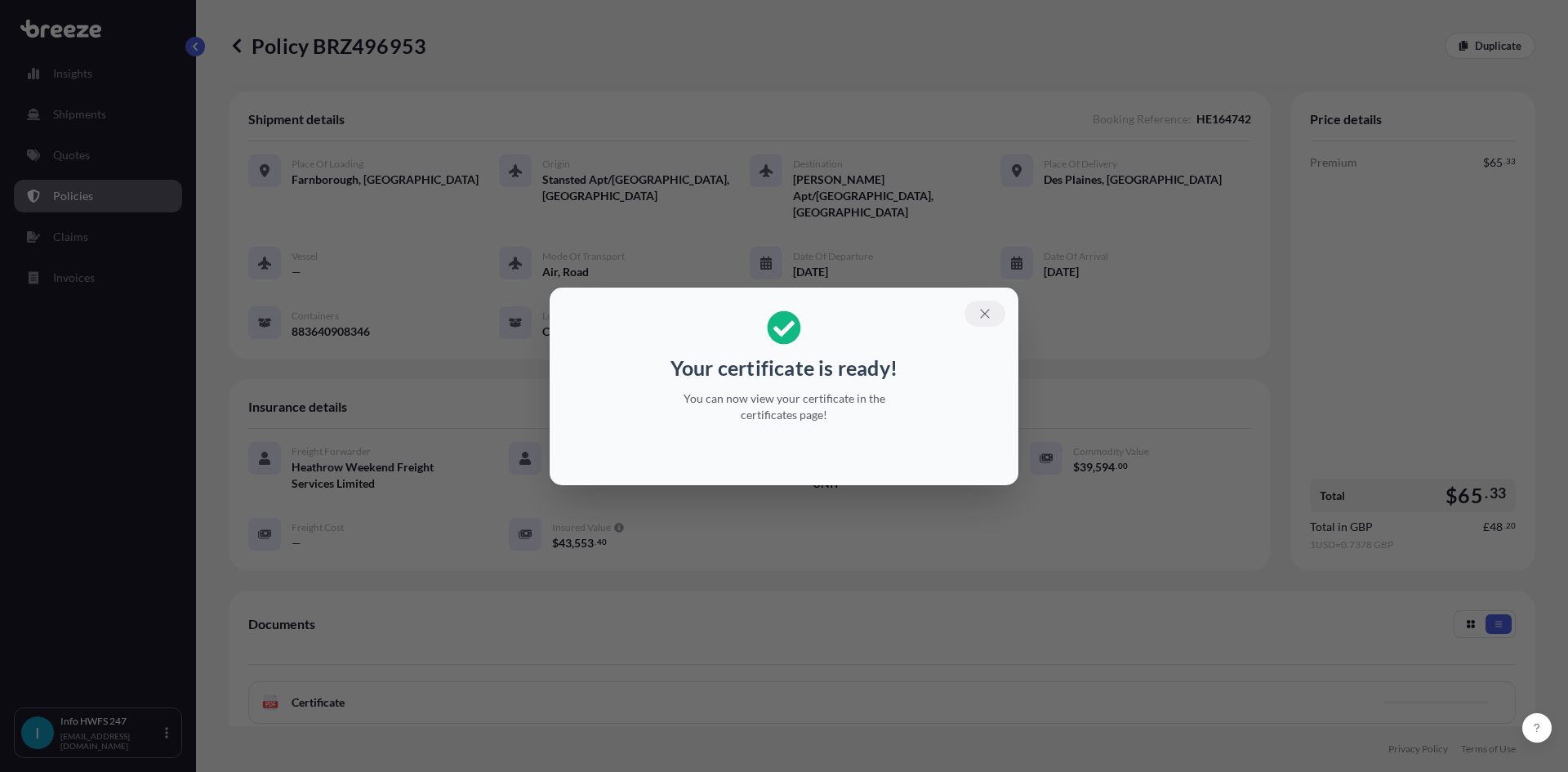
click at [989, 308] on icon "button" at bounding box center [984, 313] width 15 height 15
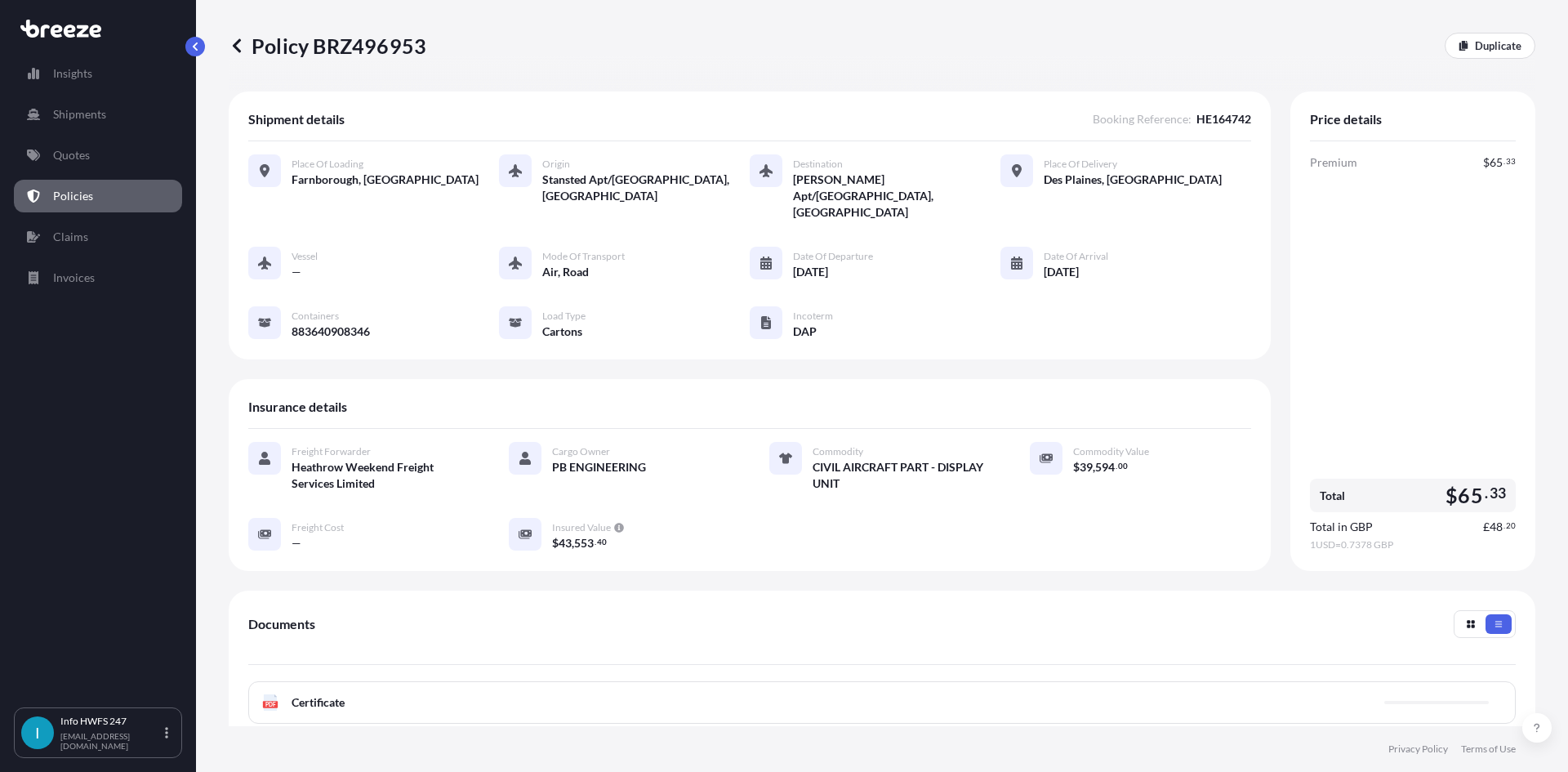
click at [921, 681] on div "PDF Certificate" at bounding box center [882, 702] width 1267 height 43
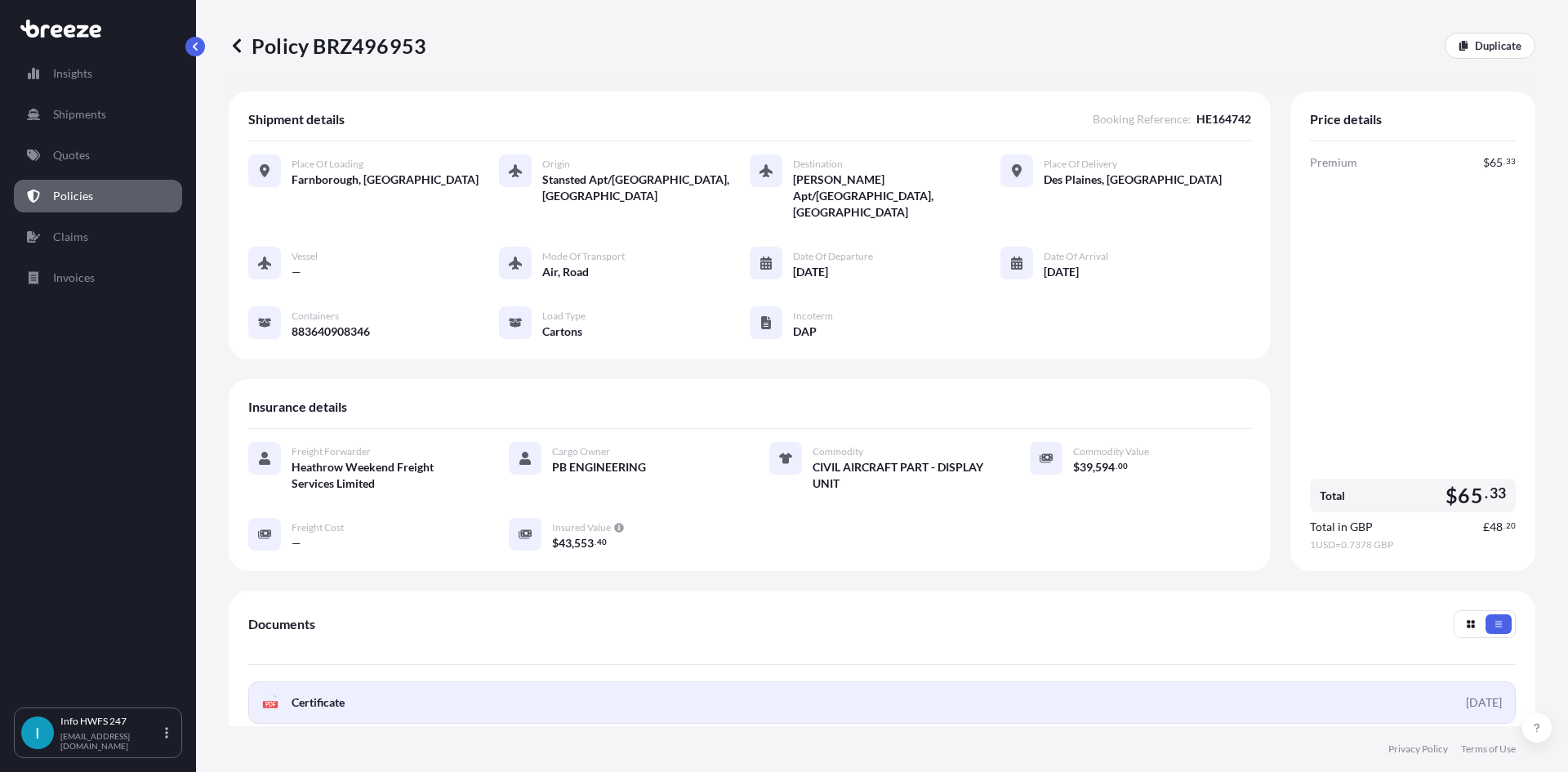
click at [877, 681] on link "PDF Certificate [DATE]" at bounding box center [882, 702] width 1267 height 43
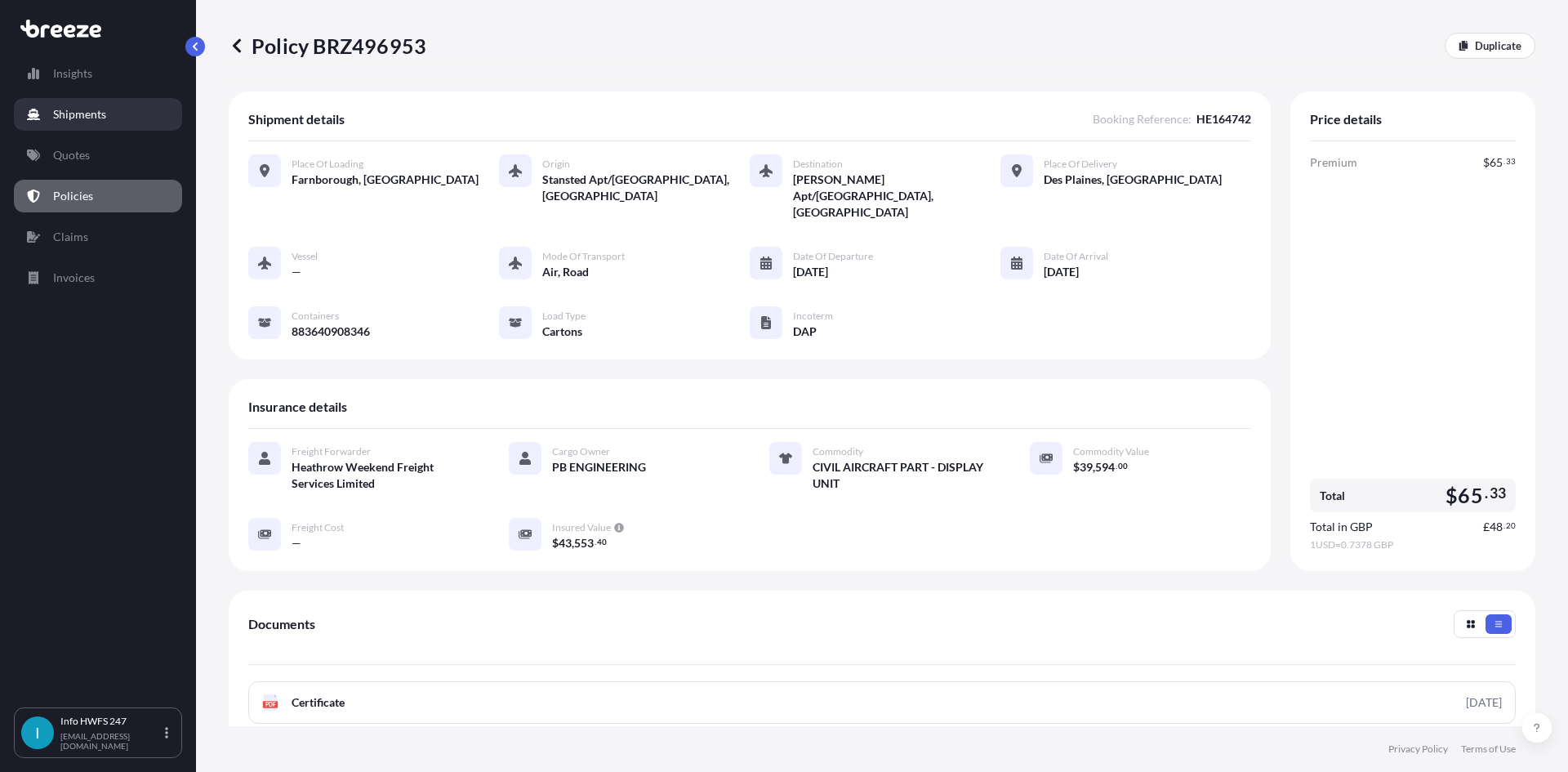
click at [118, 121] on link "Shipments" at bounding box center [98, 114] width 169 height 33
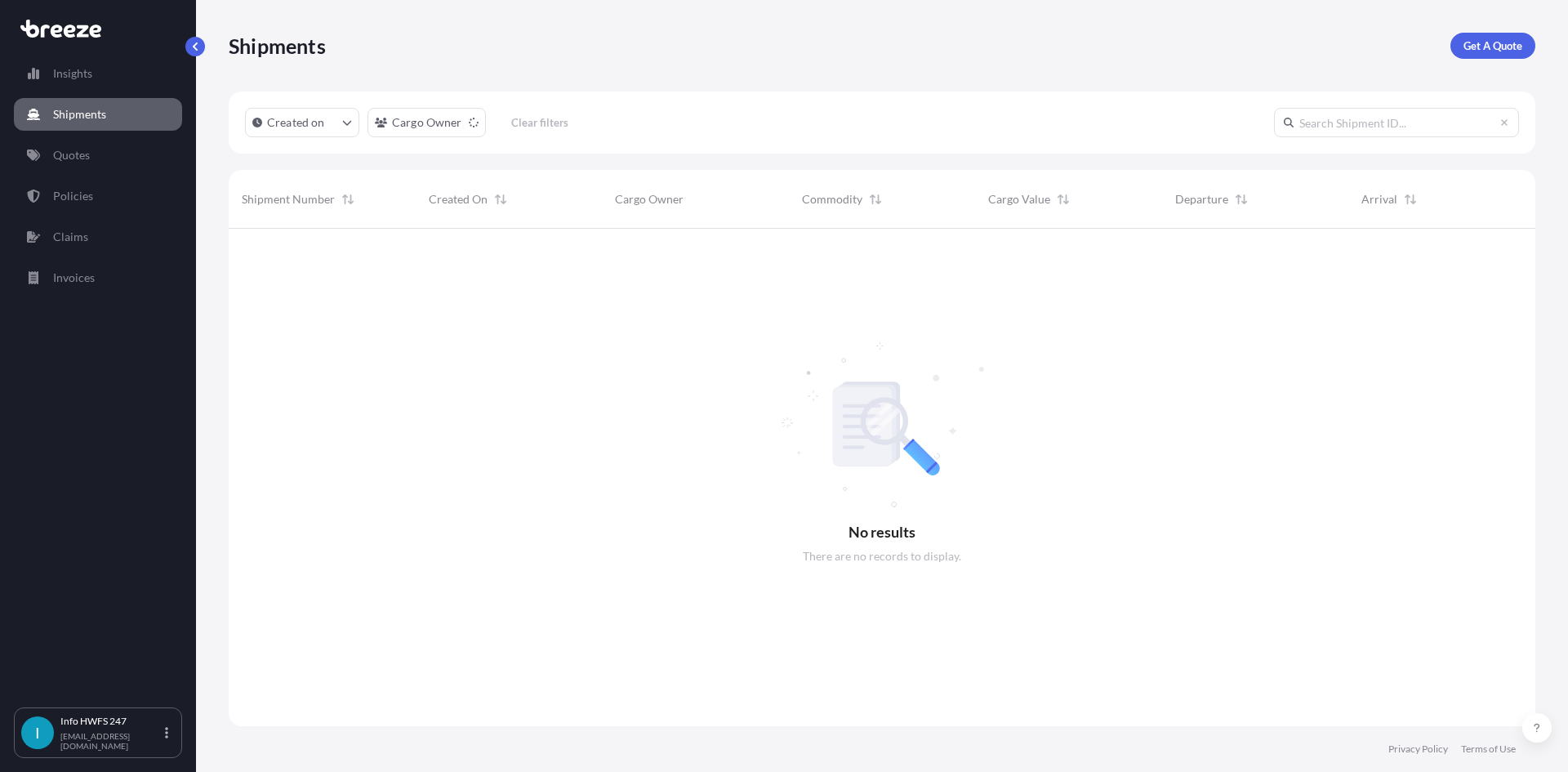
scroll to position [544, 1294]
click at [1459, 48] on link "Get A Quote" at bounding box center [1493, 45] width 85 height 26
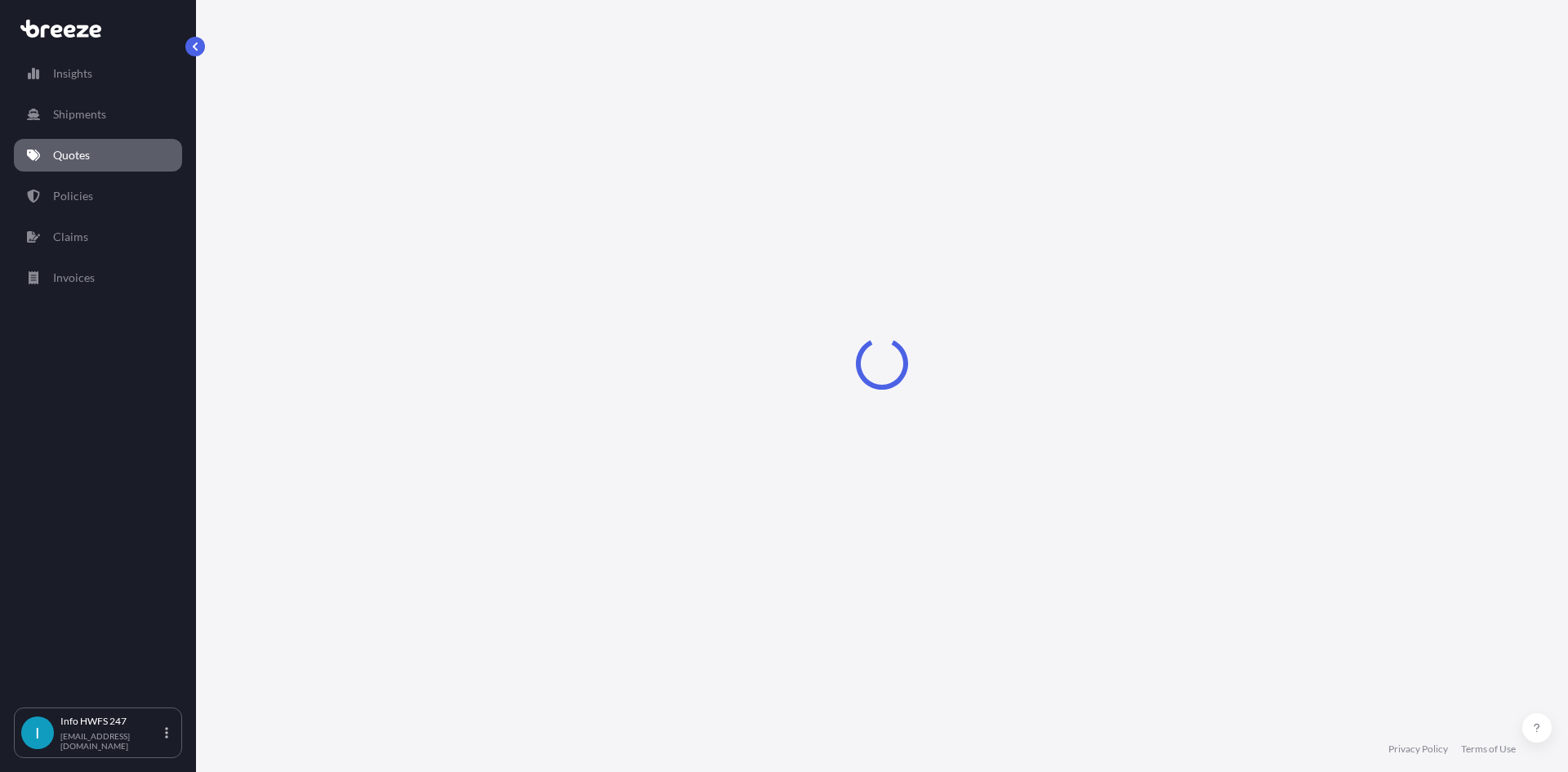
select select "Road"
select select "Air"
select select "1"
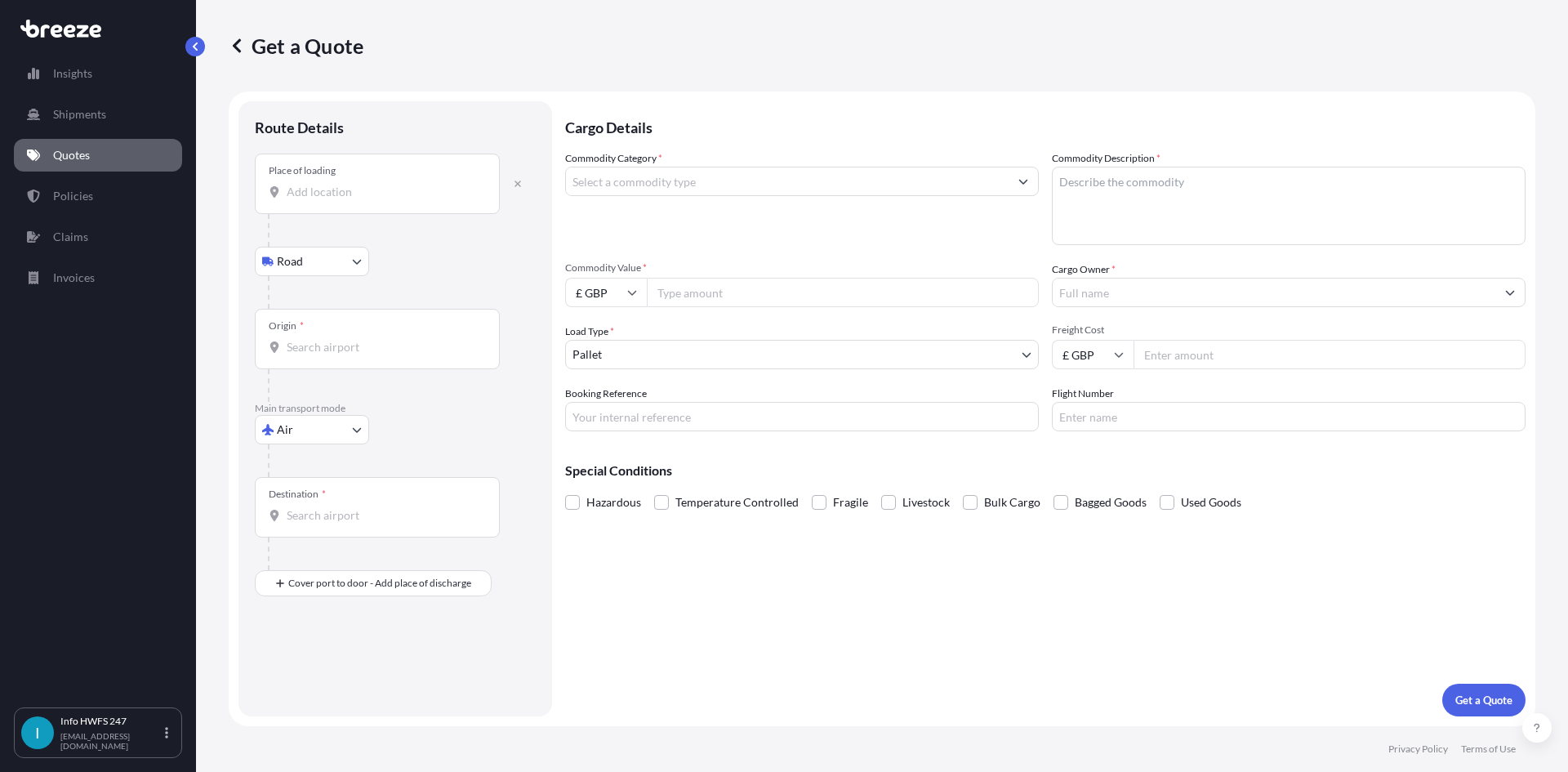
click at [366, 196] on input "Place of loading" at bounding box center [382, 192] width 193 height 16
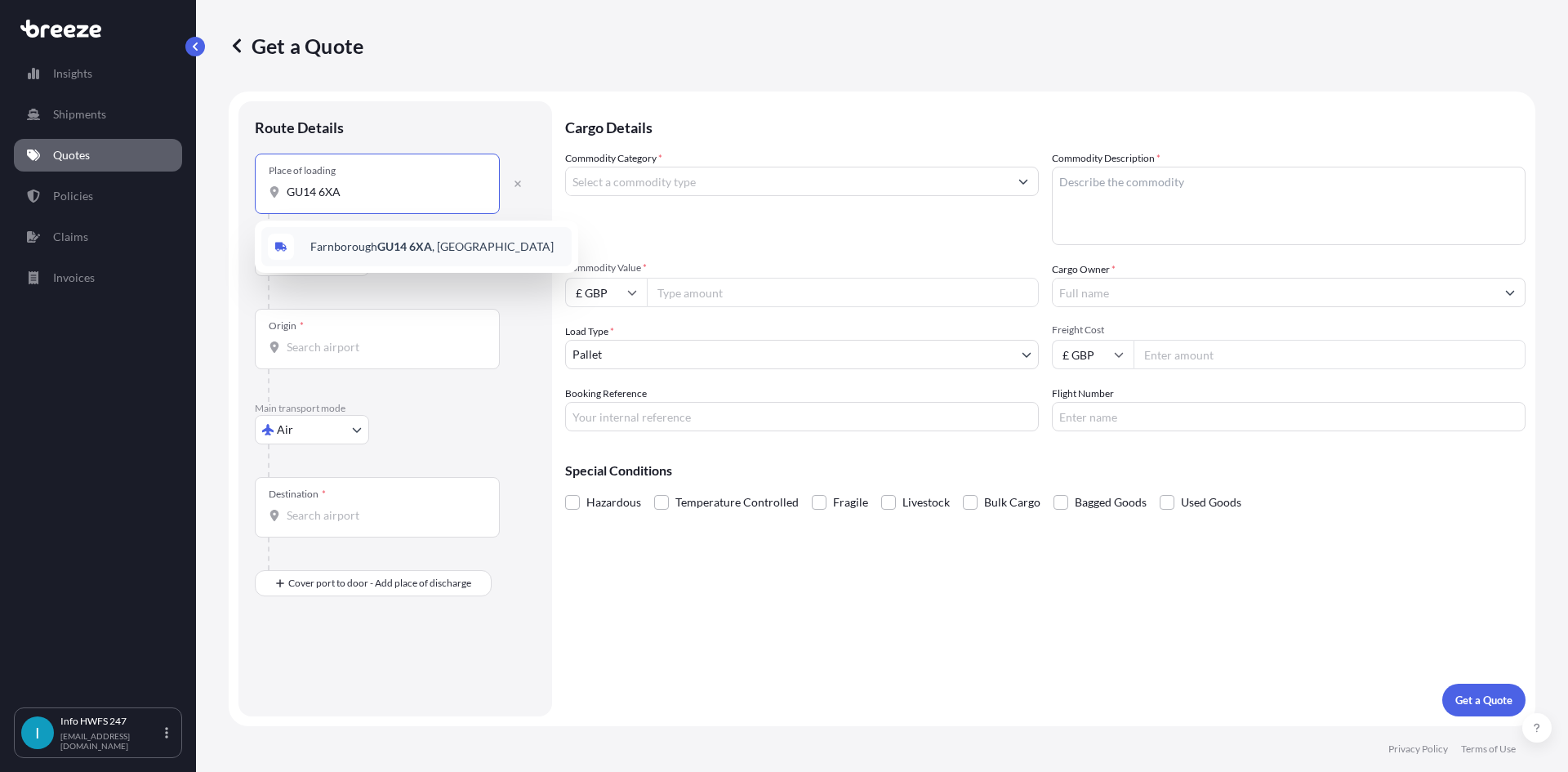
click at [379, 239] on span "Farnborough GU14 6XA , [GEOGRAPHIC_DATA]" at bounding box center [432, 247] width 243 height 16
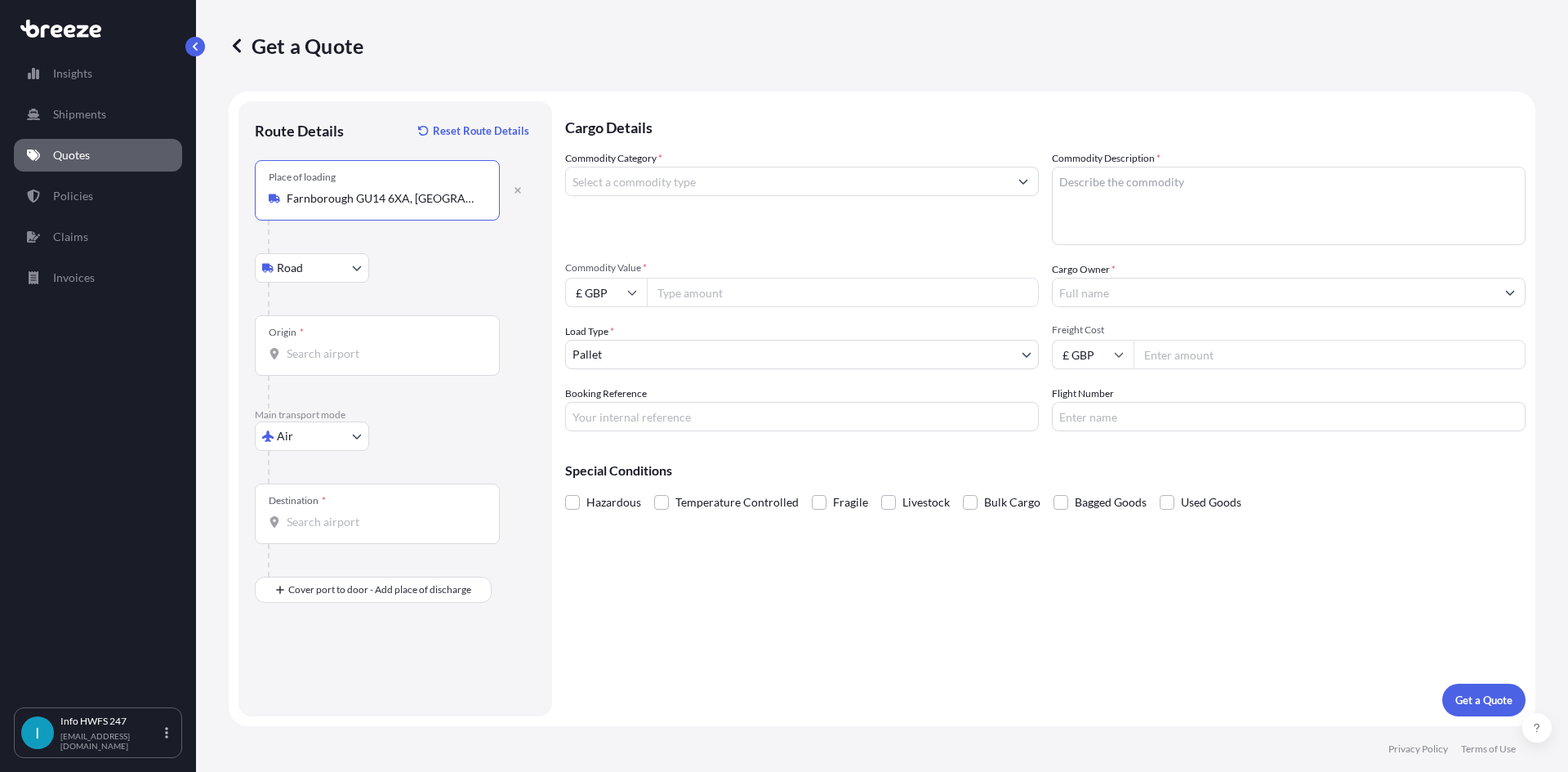
type input "Farnborough GU14 6XA, [GEOGRAPHIC_DATA]"
click at [340, 358] on input "Origin *" at bounding box center [382, 353] width 193 height 16
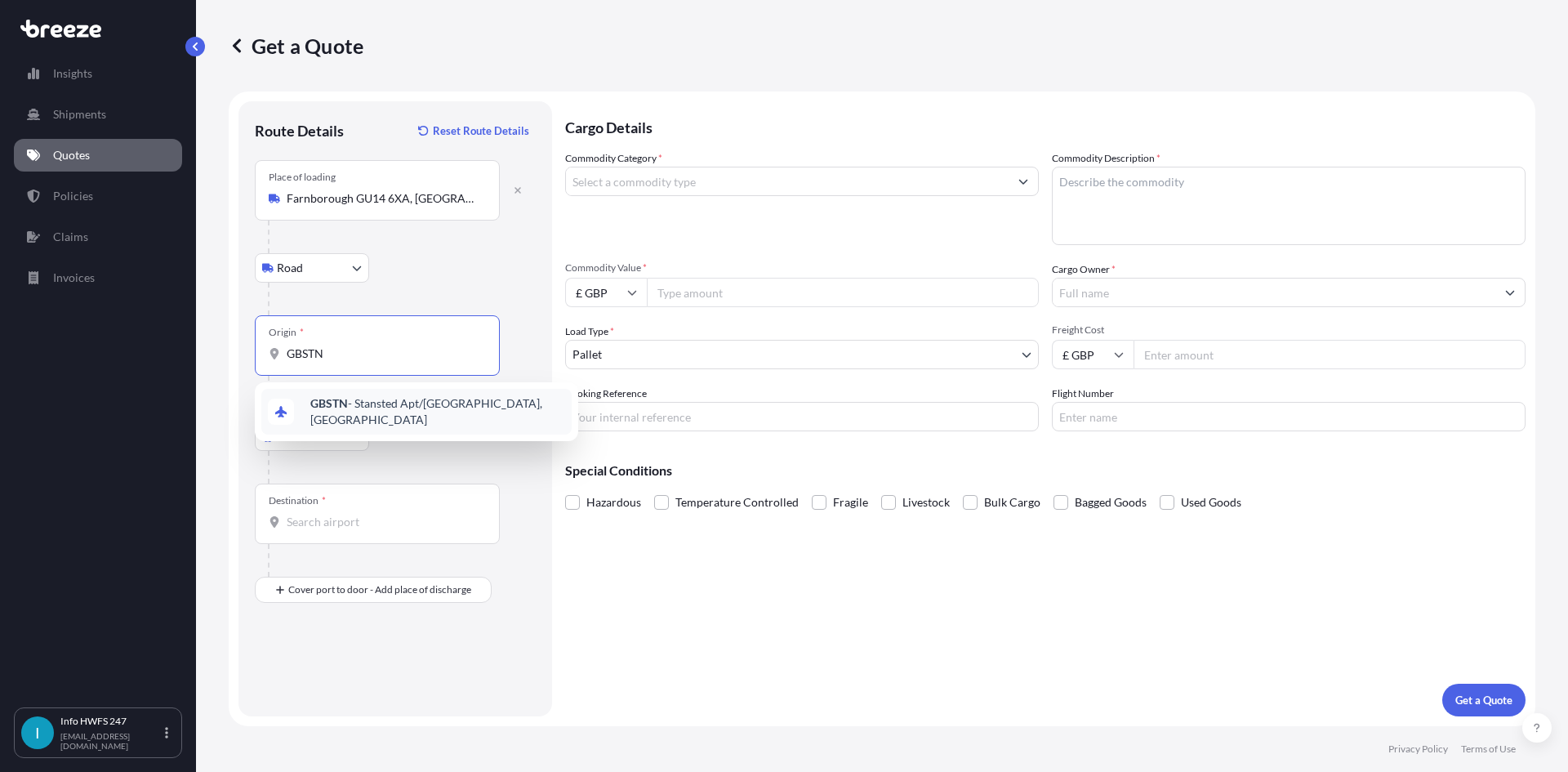
click at [337, 406] on b "GBSTN" at bounding box center [329, 403] width 37 height 14
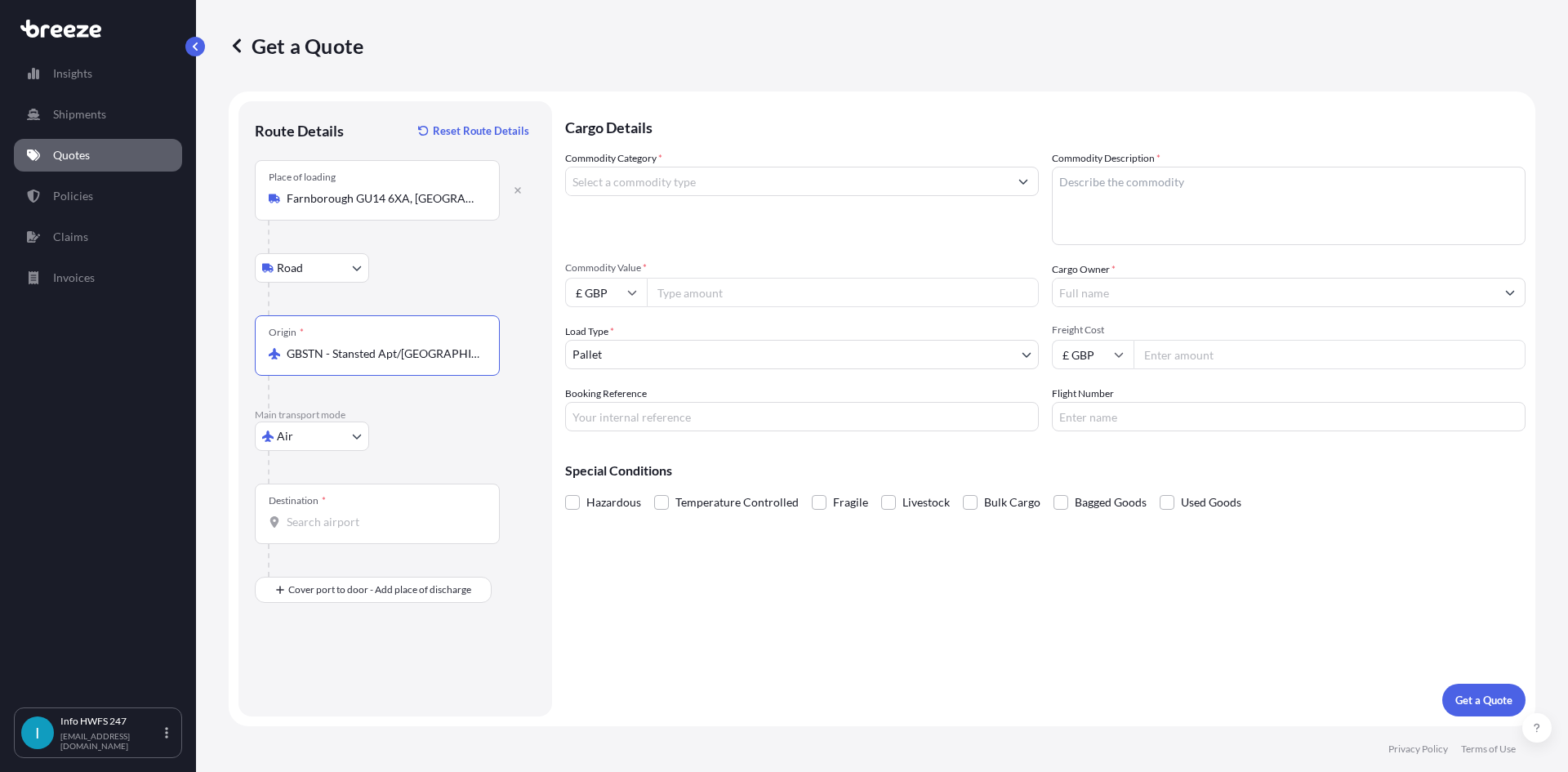
type input "GBSTN - Stansted Apt/[GEOGRAPHIC_DATA], [GEOGRAPHIC_DATA]"
click at [302, 518] on input "Destination *" at bounding box center [382, 522] width 193 height 16
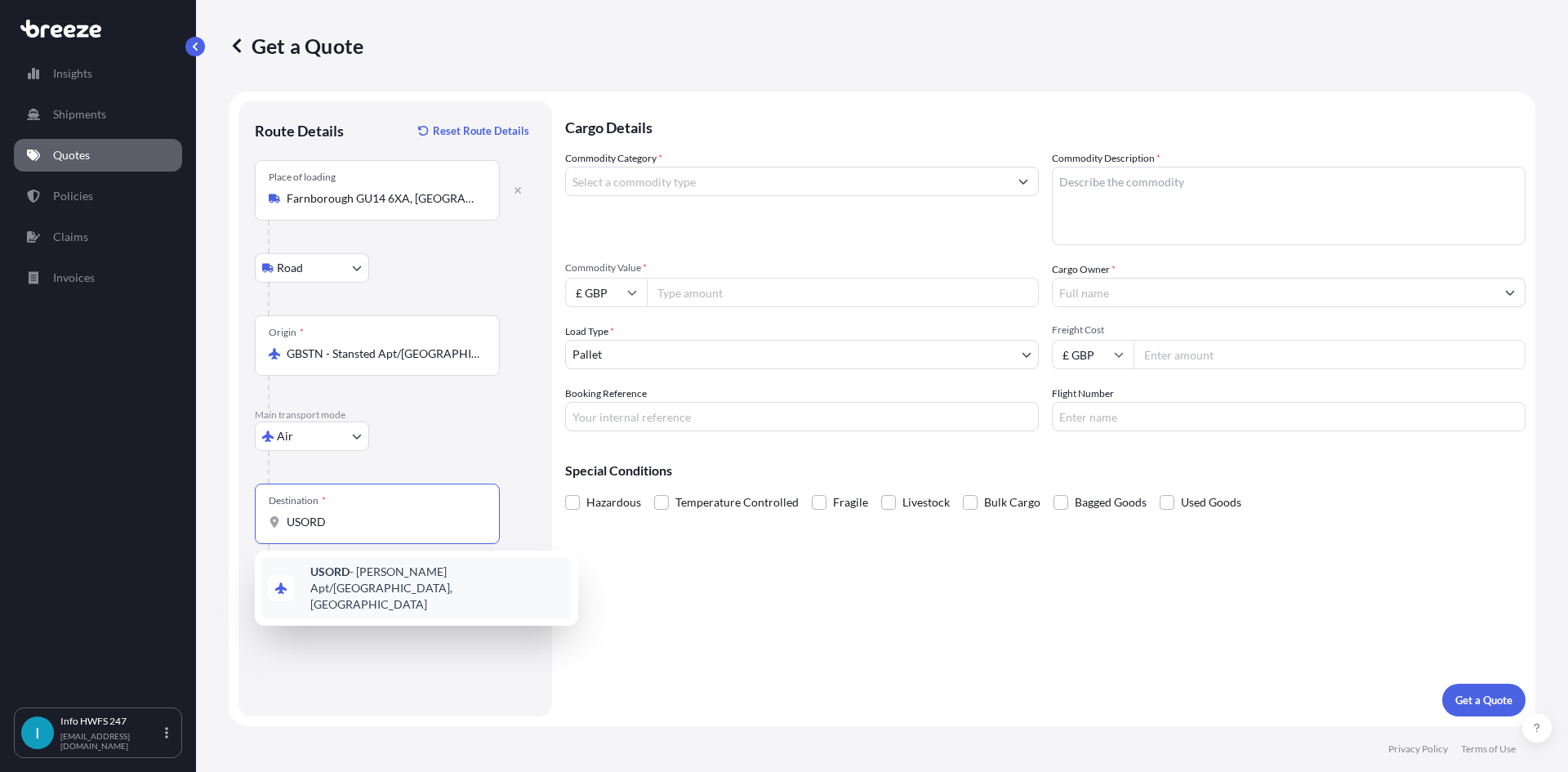
click at [346, 578] on b "USORD" at bounding box center [330, 571] width 39 height 14
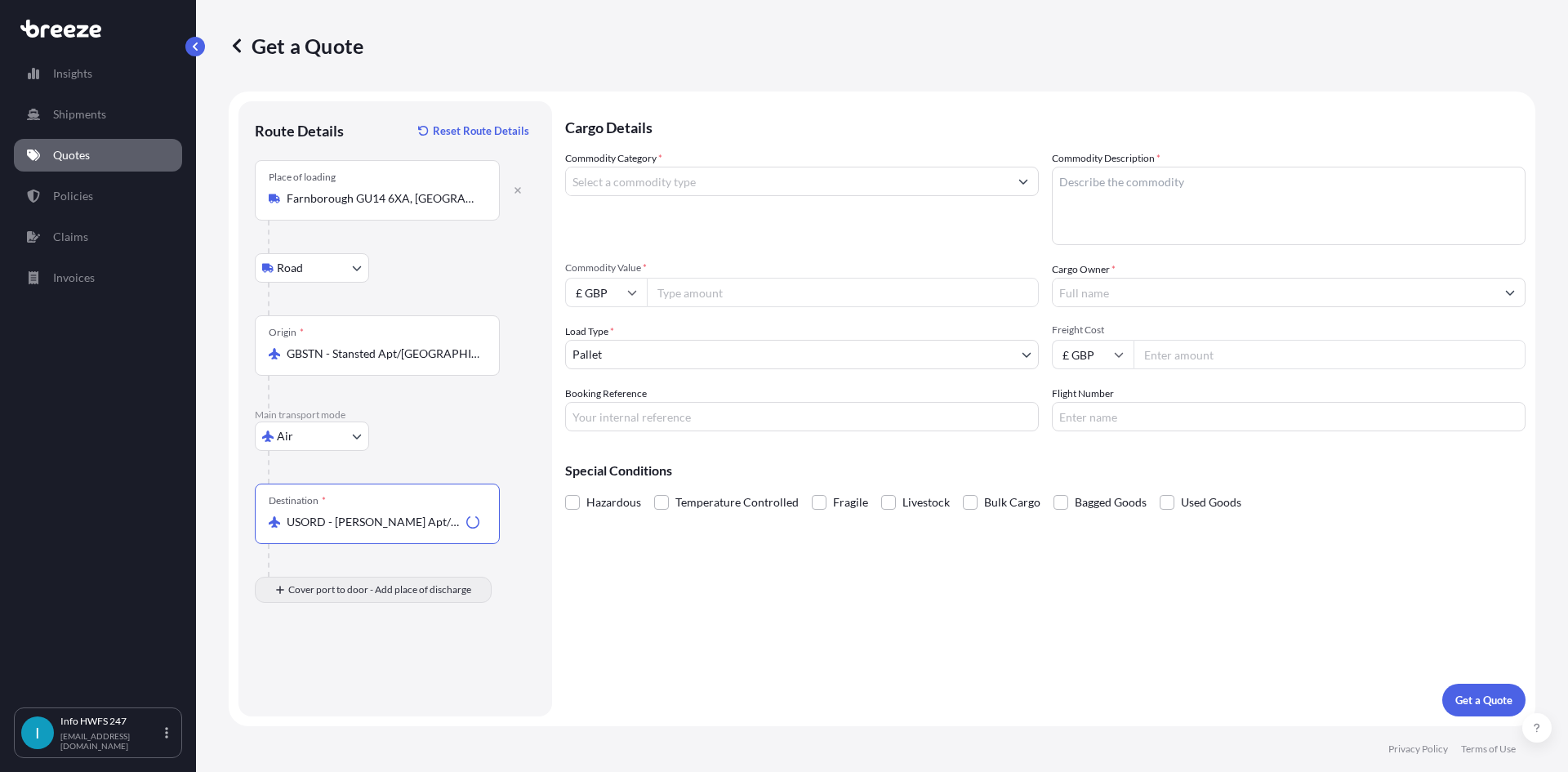
type input "USORD - [PERSON_NAME] Apt/[GEOGRAPHIC_DATA], [GEOGRAPHIC_DATA]"
click at [347, 652] on div "Place of Discharge" at bounding box center [308, 656] width 78 height 13
click at [347, 669] on input "Place of Discharge" at bounding box center [382, 677] width 193 height 16
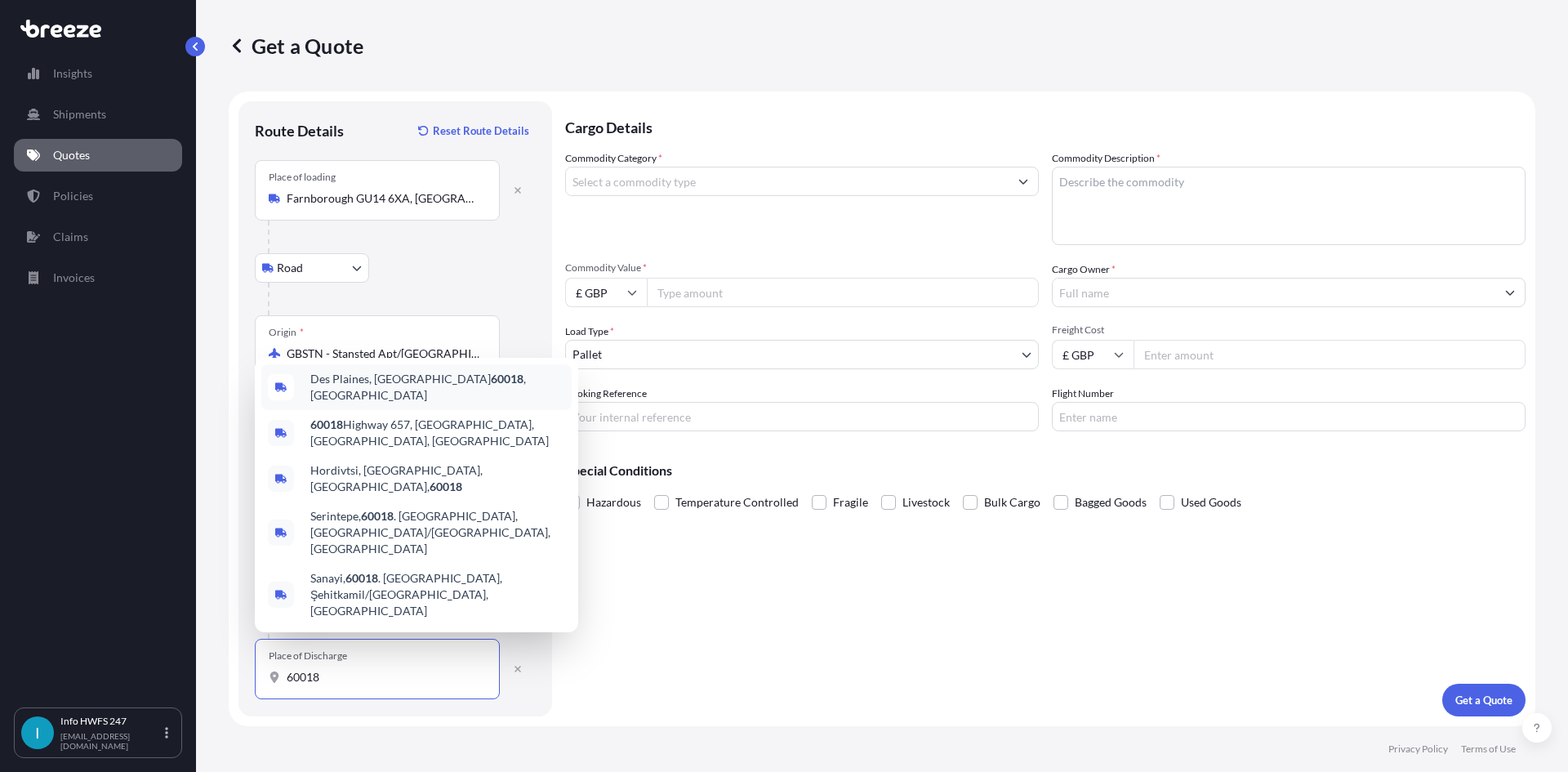
click at [351, 404] on span "Des Plaines, IL 60018 , [GEOGRAPHIC_DATA]" at bounding box center [437, 387] width 255 height 33
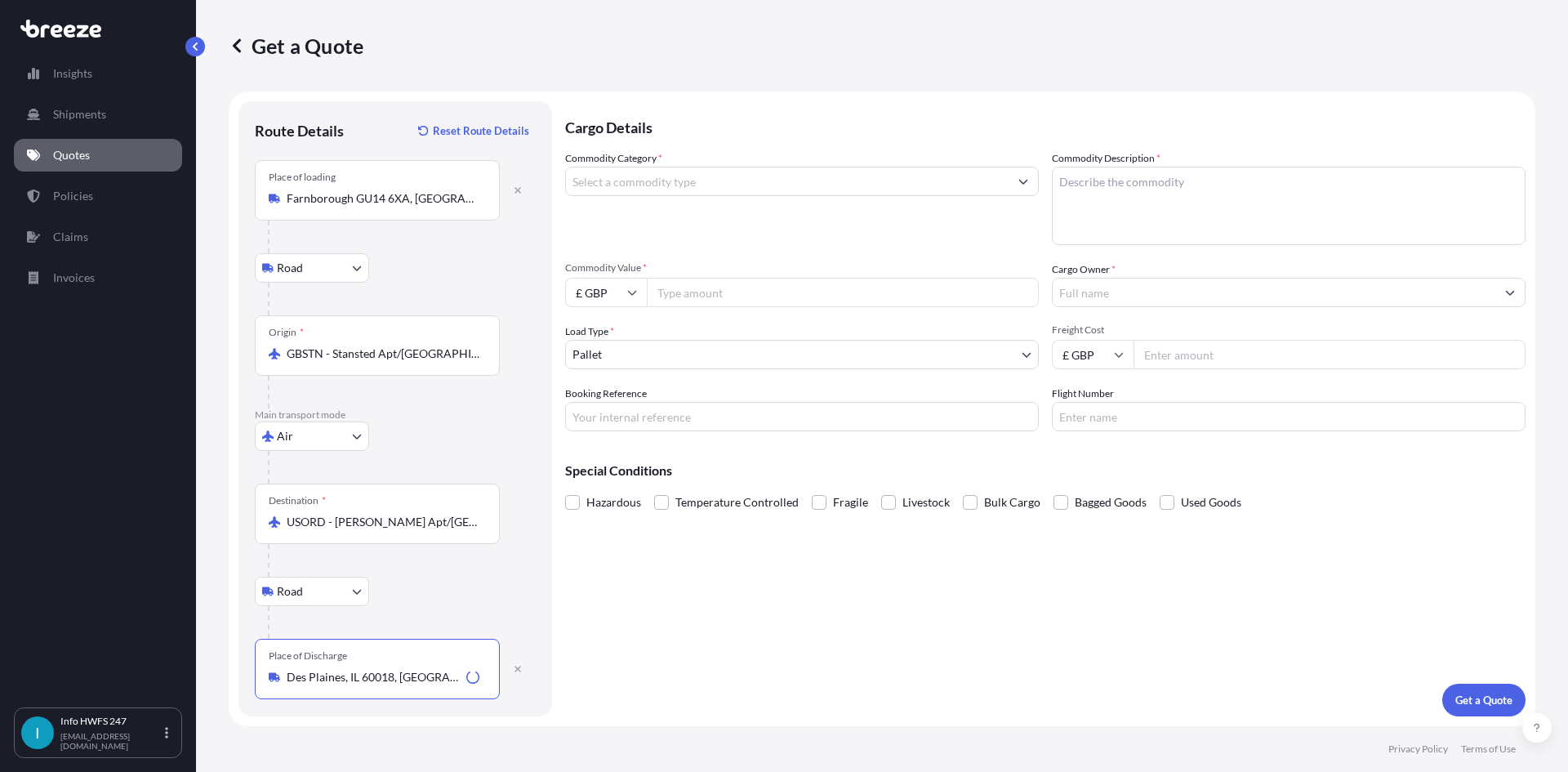
type input "Des Plaines, IL 60018, [GEOGRAPHIC_DATA]"
click at [686, 178] on input "Commodity Category *" at bounding box center [787, 181] width 443 height 29
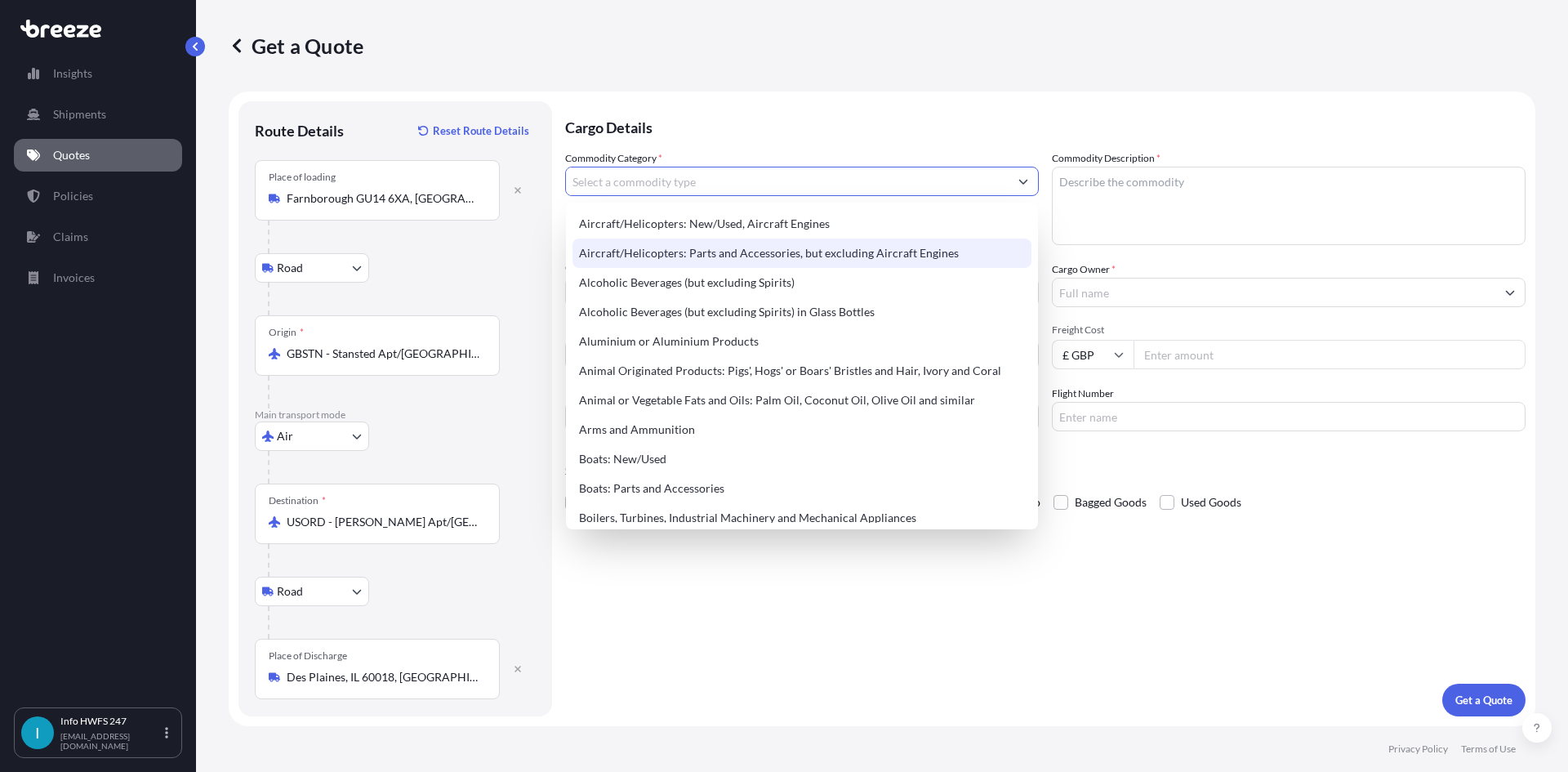
click at [698, 256] on div "Aircraft/Helicopters: Parts and Accessories, but excluding Aircraft Engines" at bounding box center [801, 253] width 459 height 29
type input "Aircraft/Helicopters: Parts and Accessories, but excluding Aircraft Engines"
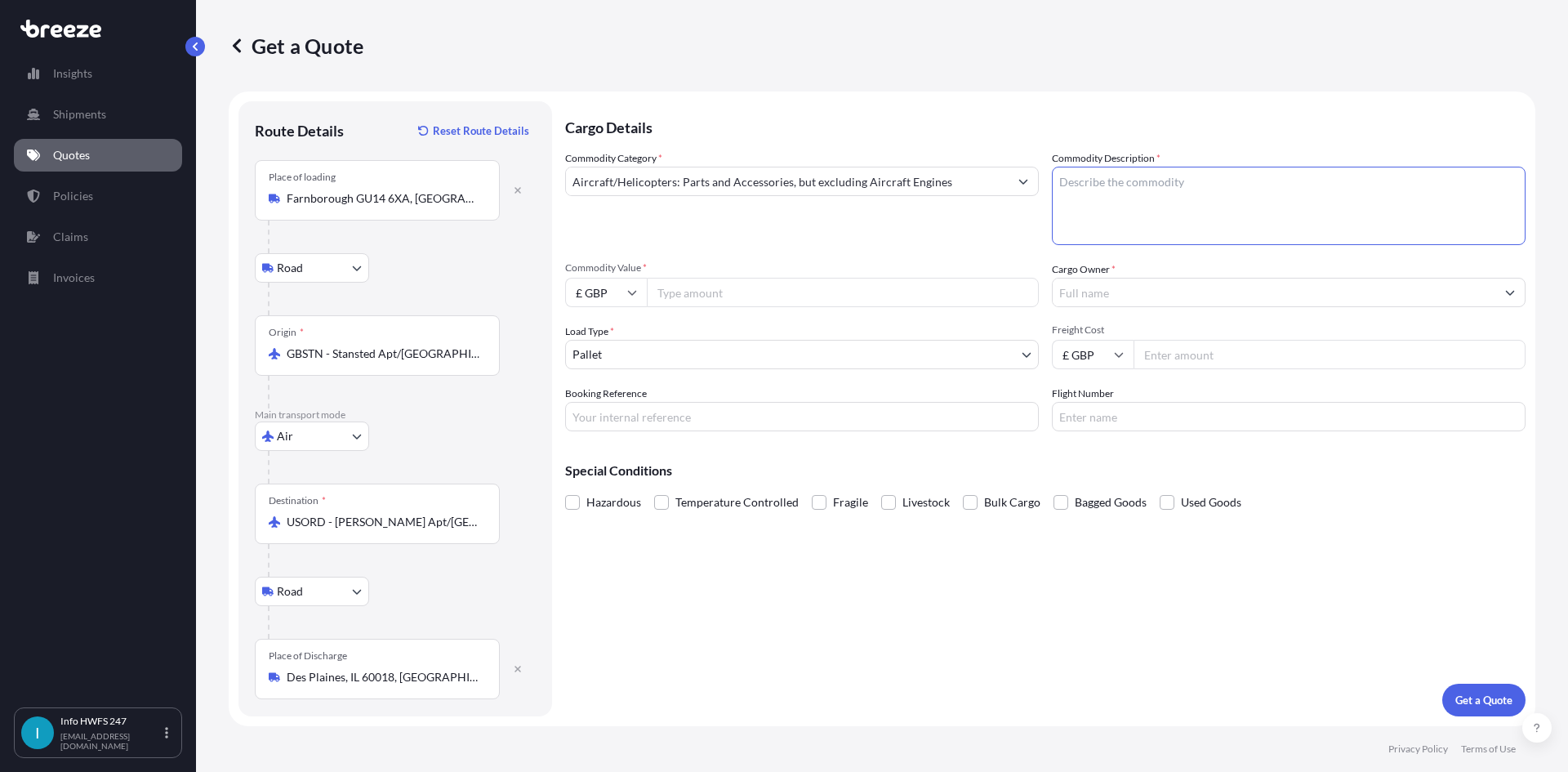
click at [1141, 188] on textarea "Commodity Description *" at bounding box center [1288, 206] width 474 height 78
type textarea "CIVIL AIRCRAFT PARTS - INLET VALVE"
click at [685, 297] on input "Commodity Value *" at bounding box center [843, 292] width 392 height 29
click at [641, 295] on input "£ GBP" at bounding box center [606, 292] width 82 height 29
drag, startPoint x: 619, startPoint y: 398, endPoint x: 666, endPoint y: 337, distance: 77.0
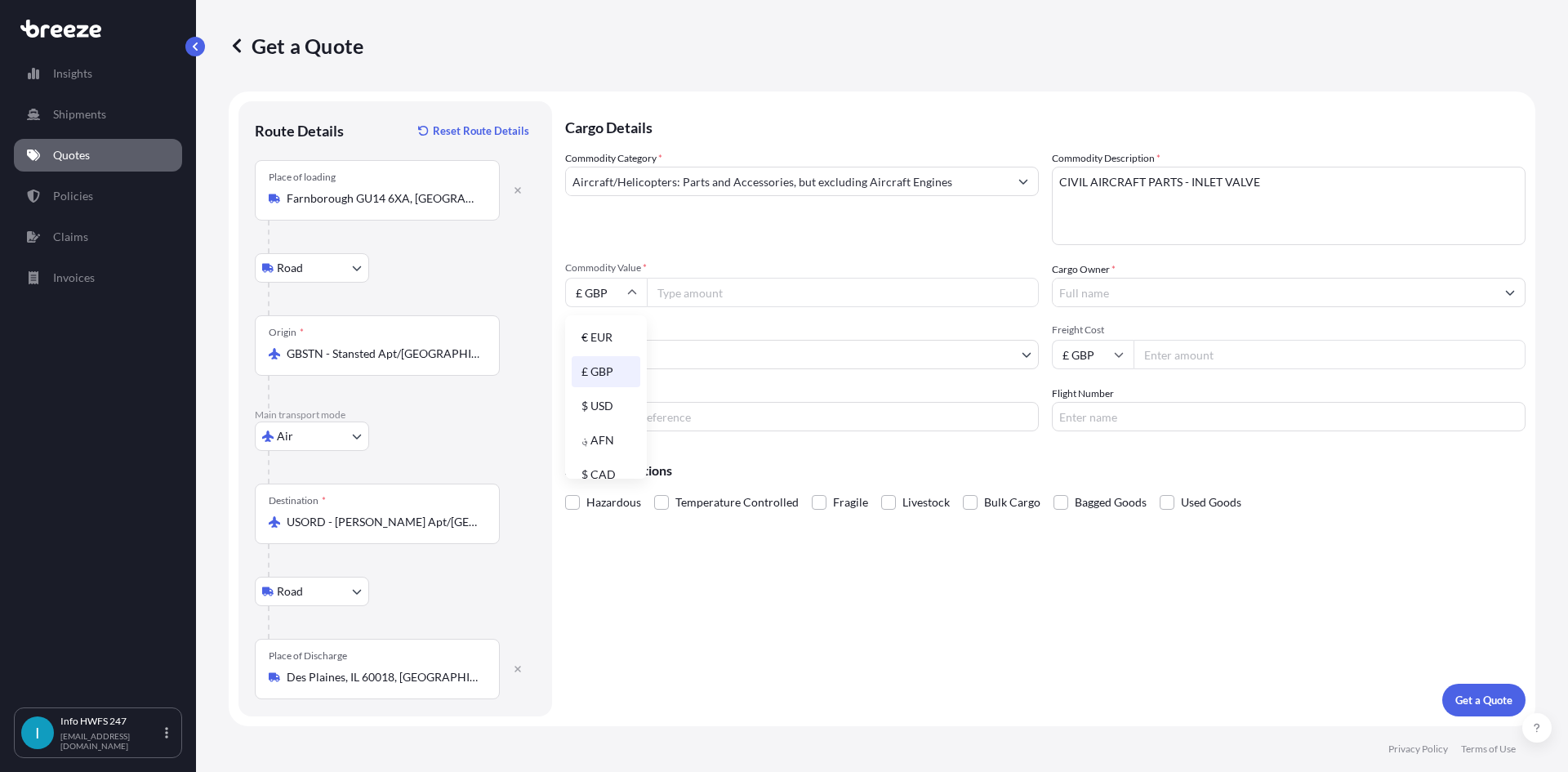
click at [618, 398] on div "$ USD" at bounding box center [605, 406] width 68 height 31
type input "$ USD"
click at [672, 303] on input "Commodity Value *" at bounding box center [843, 292] width 392 height 29
type input "35538"
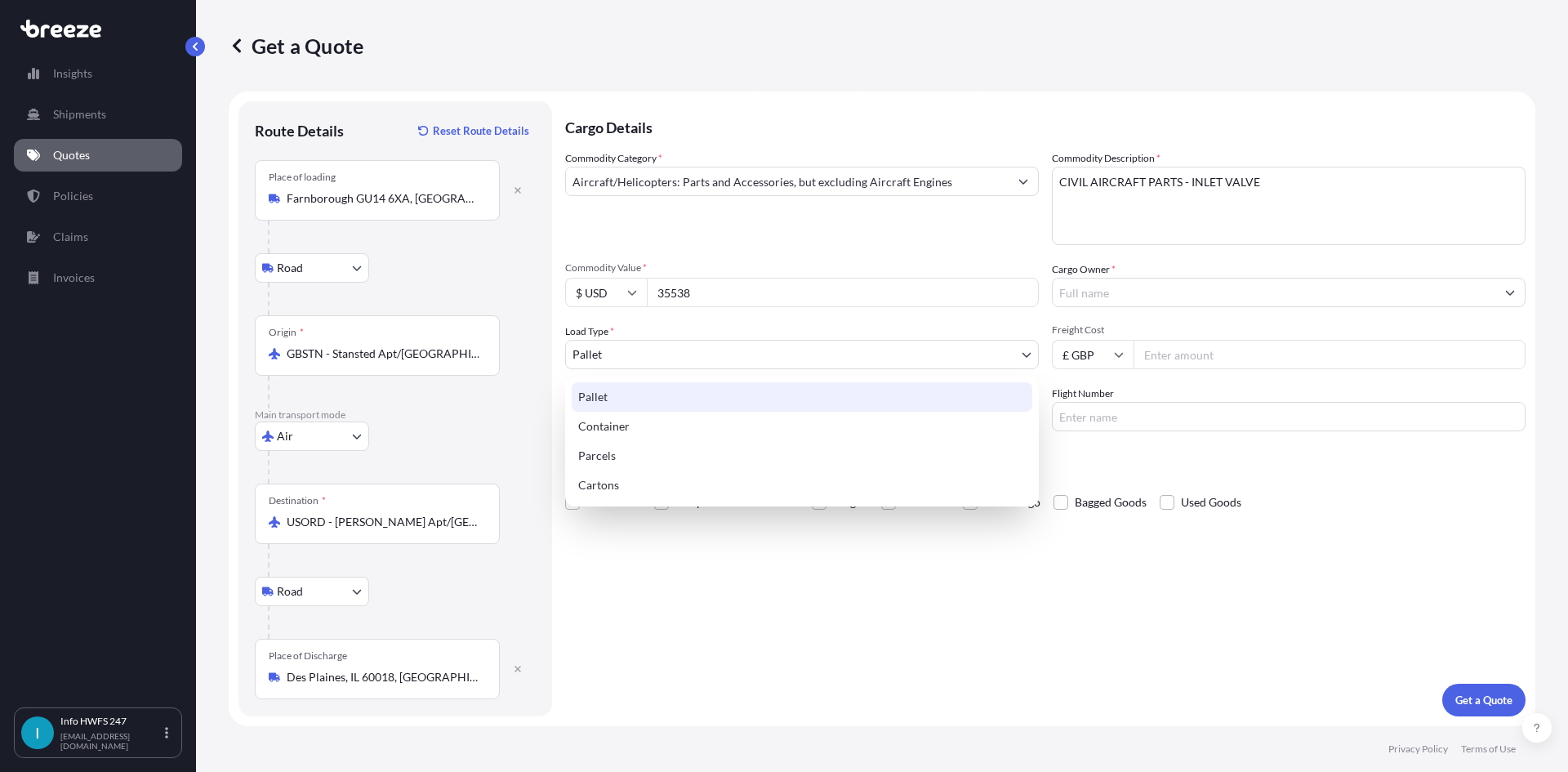
click at [679, 344] on body "Insights Shipments Quotes Policies Claims Invoices I Info HWFS 247 [EMAIL_ADDRE…" at bounding box center [784, 386] width 1568 height 772
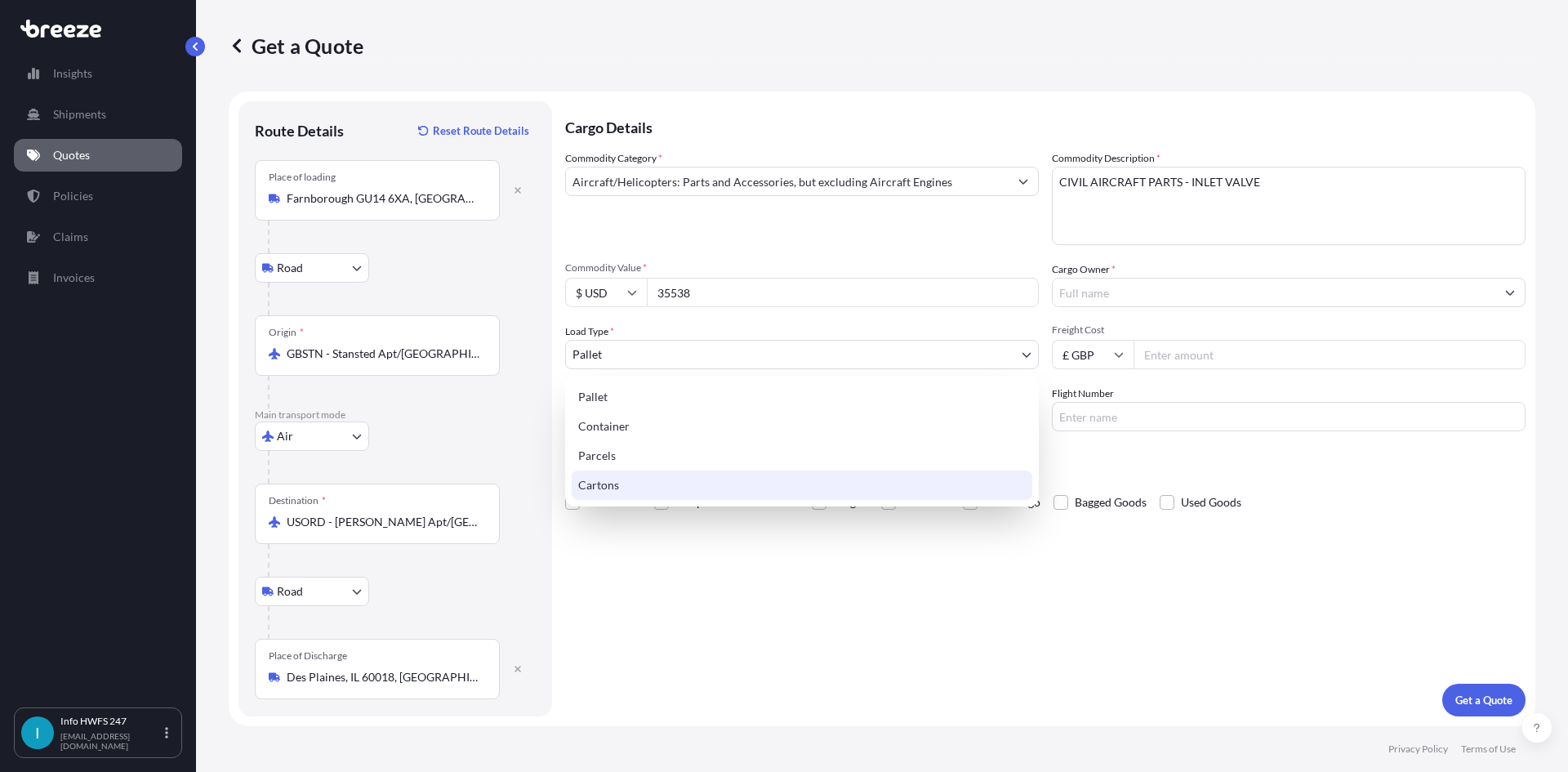
click at [673, 492] on div "Cartons" at bounding box center [801, 484] width 461 height 29
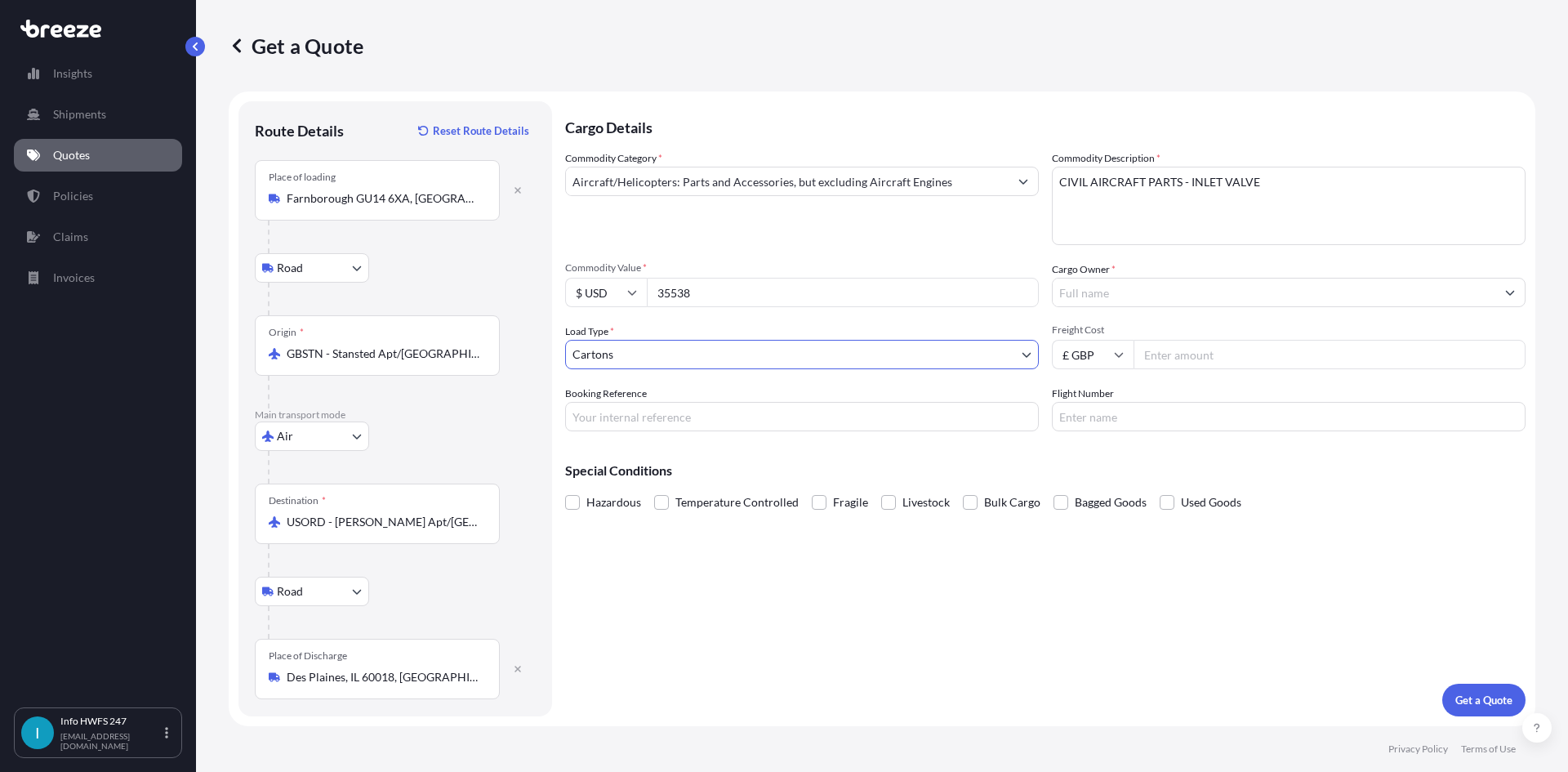
click at [1170, 292] on input "Cargo Owner *" at bounding box center [1273, 292] width 443 height 29
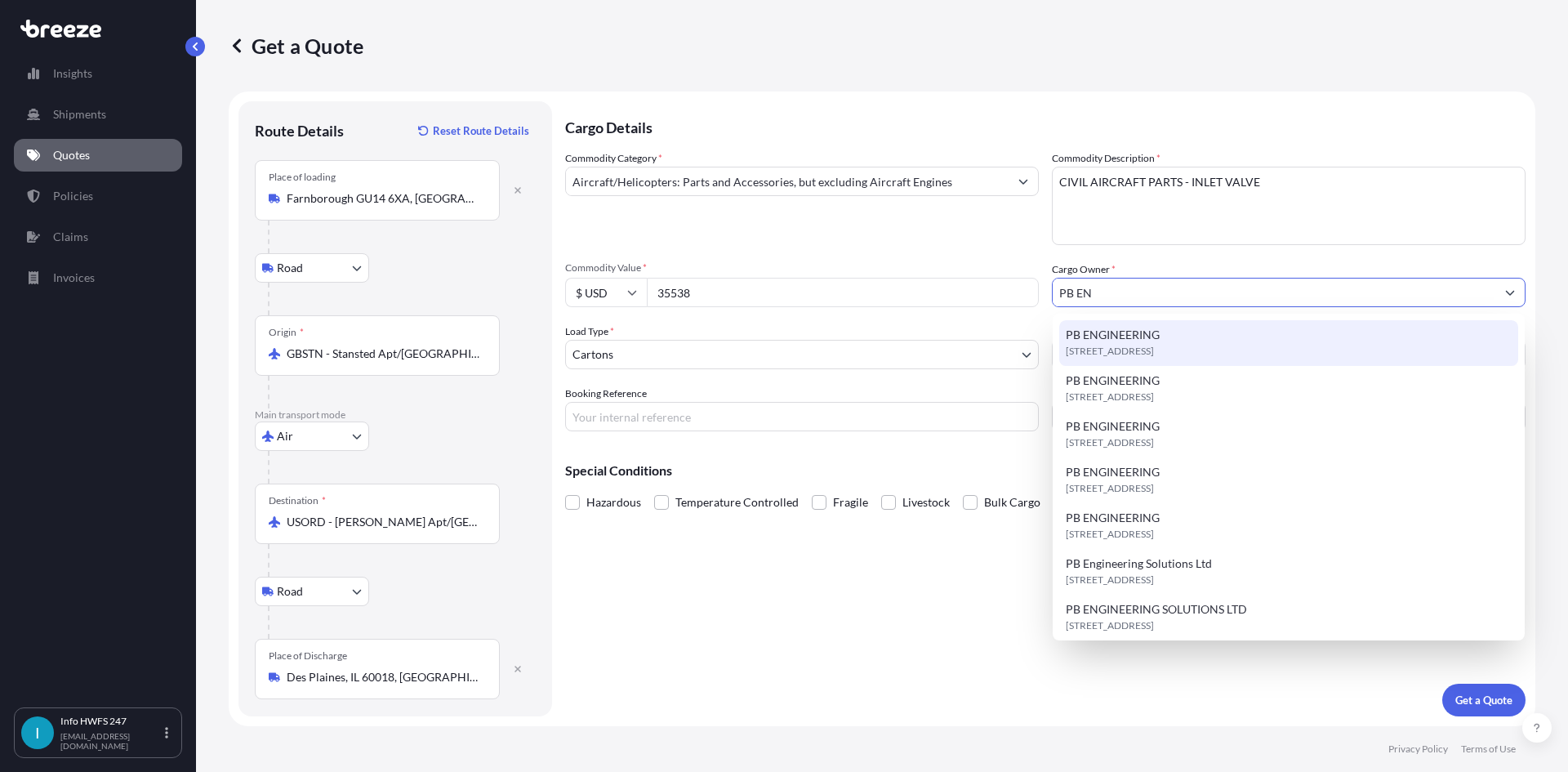
click at [1172, 337] on div "[STREET_ADDRESS]" at bounding box center [1288, 343] width 459 height 46
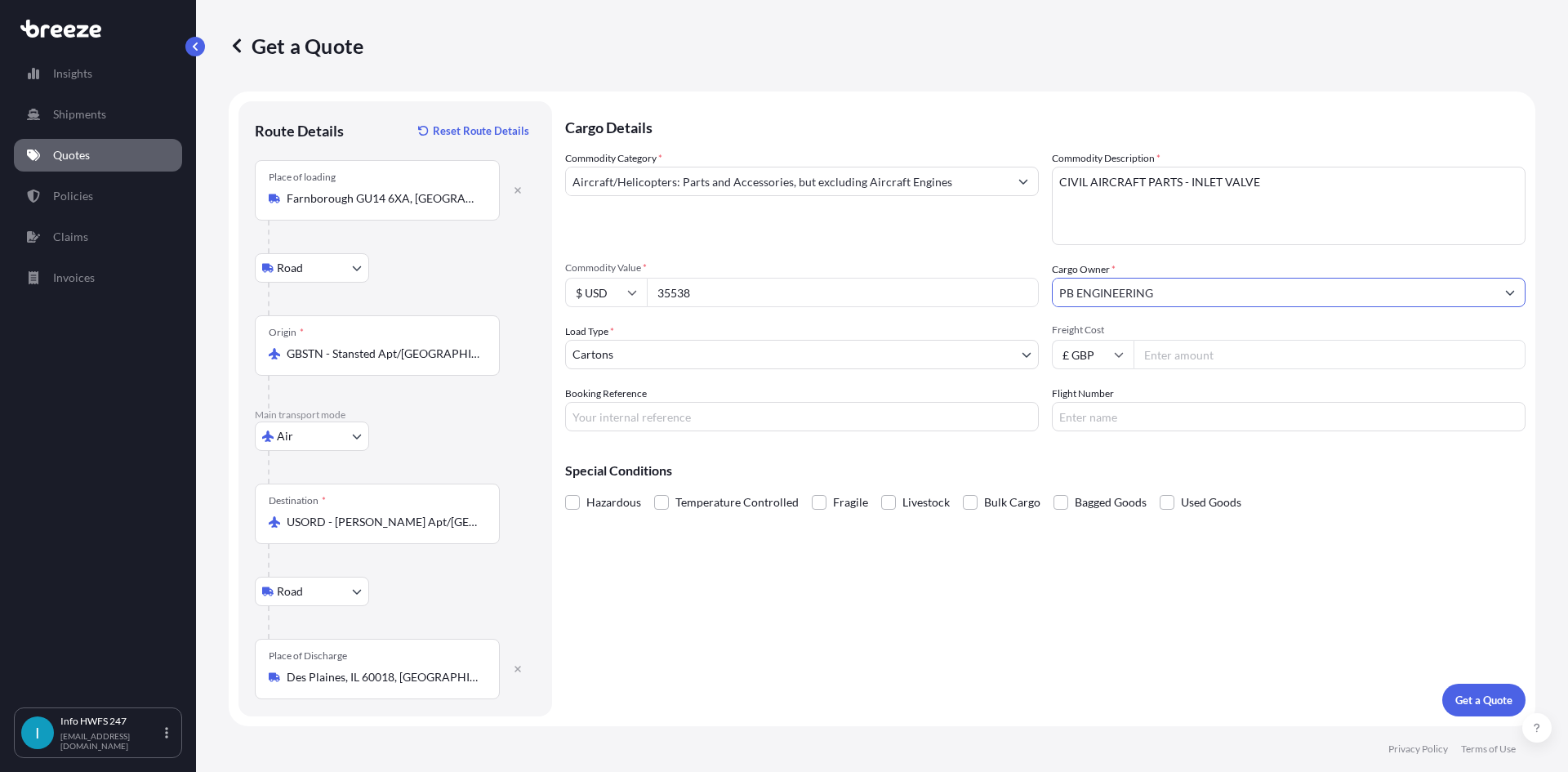
type input "PB ENGINEERING"
click at [788, 418] on input "Booking Reference" at bounding box center [802, 416] width 474 height 29
type input "HE164745"
click at [1460, 694] on p "Get a Quote" at bounding box center [1484, 699] width 57 height 16
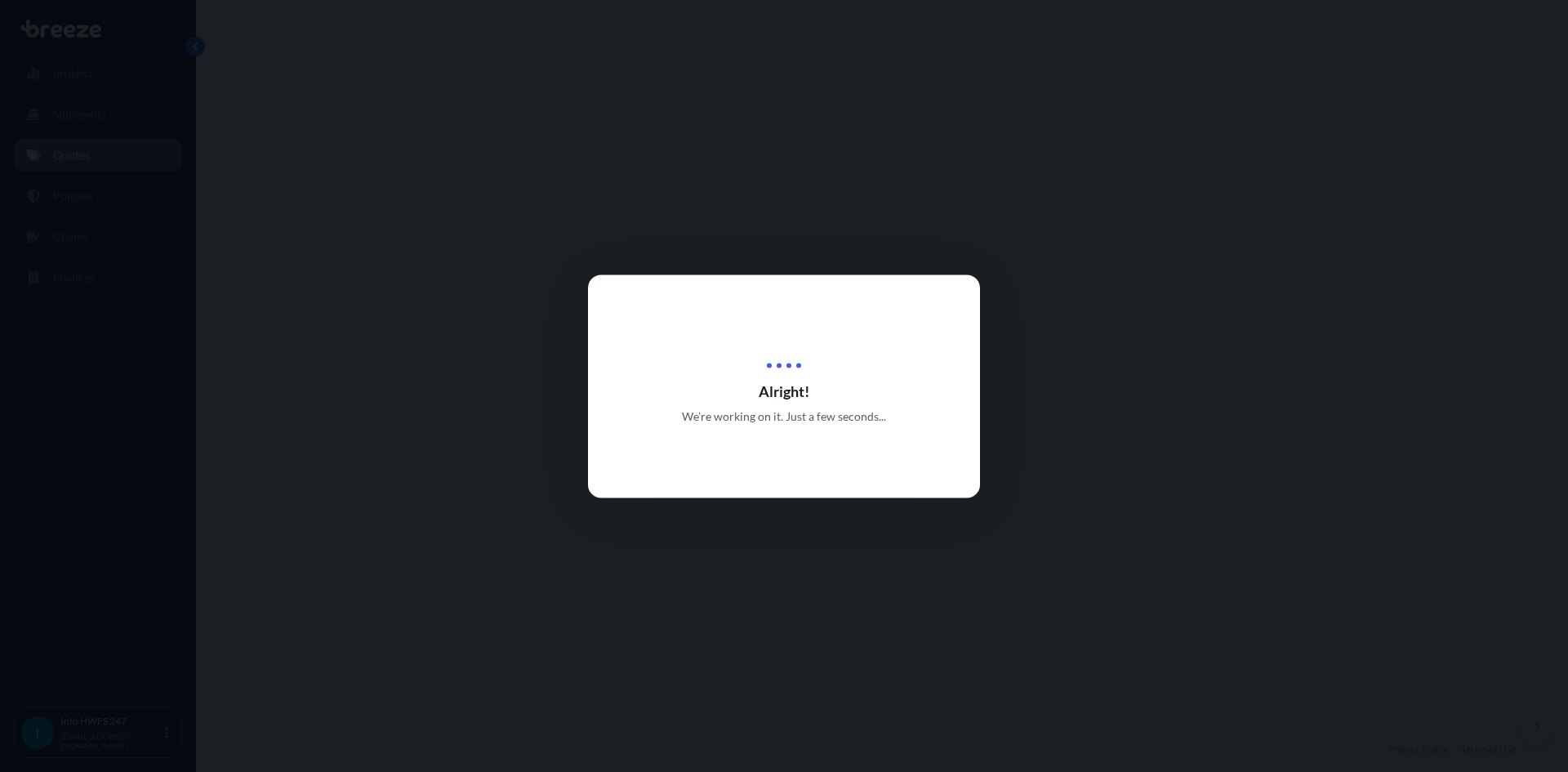
select select "Road"
select select "Air"
select select "Road"
select select "4"
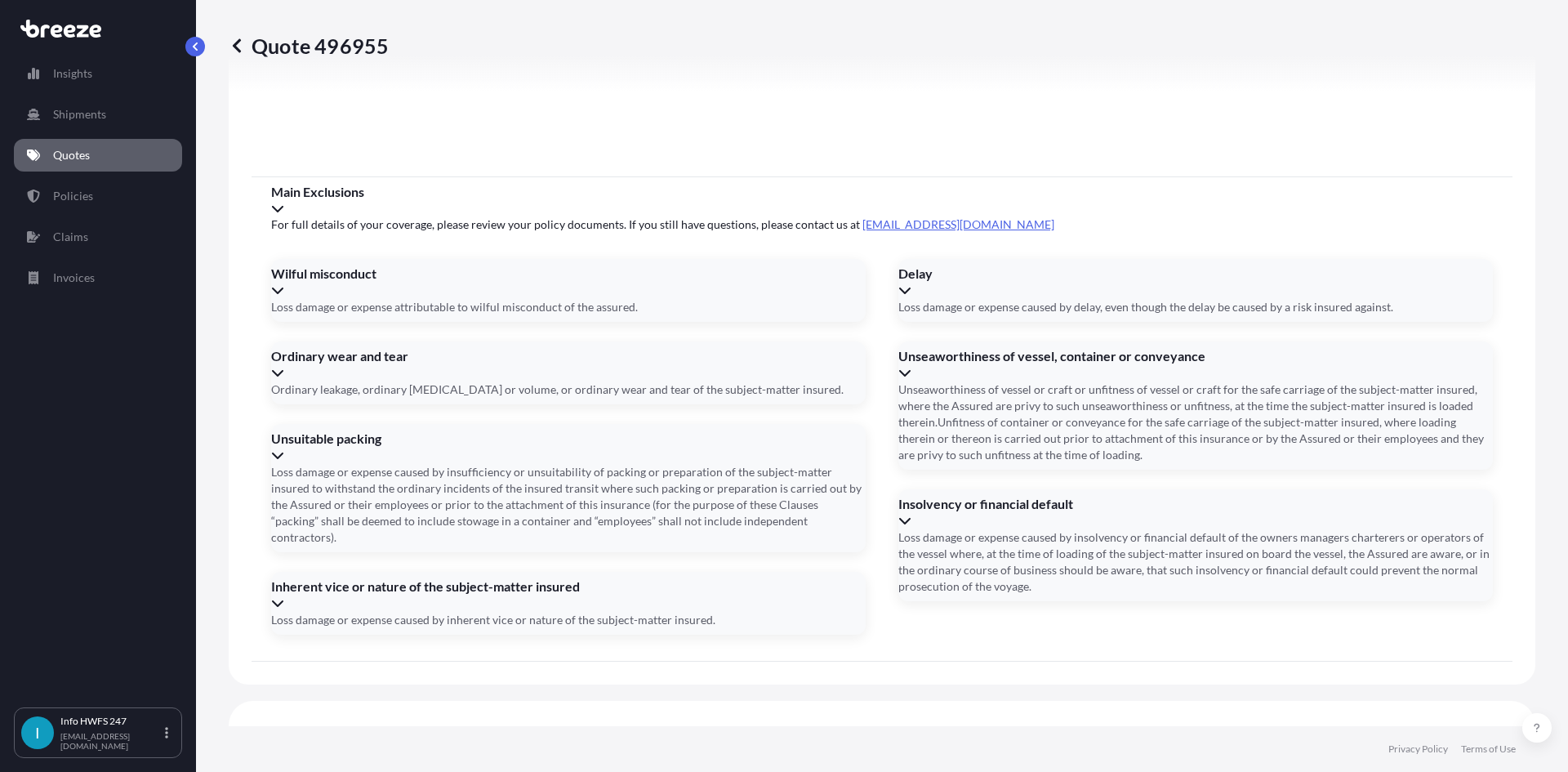
scroll to position [2129, 0]
drag, startPoint x: 358, startPoint y: 494, endPoint x: 510, endPoint y: 477, distance: 152.9
drag, startPoint x: 645, startPoint y: 492, endPoint x: 629, endPoint y: 476, distance: 22.6
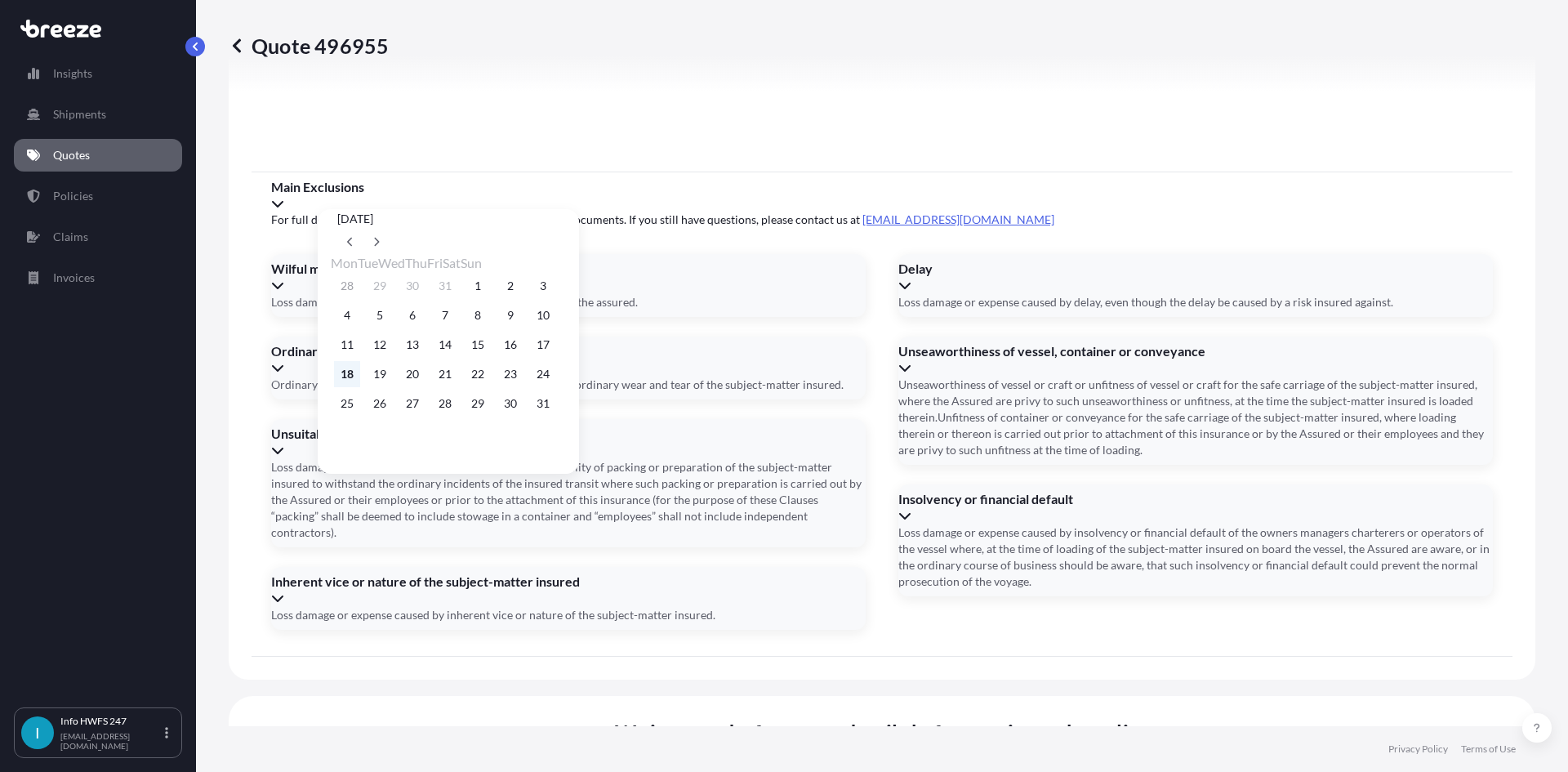
click at [341, 380] on button "18" at bounding box center [346, 374] width 26 height 26
type input "[DATE]"
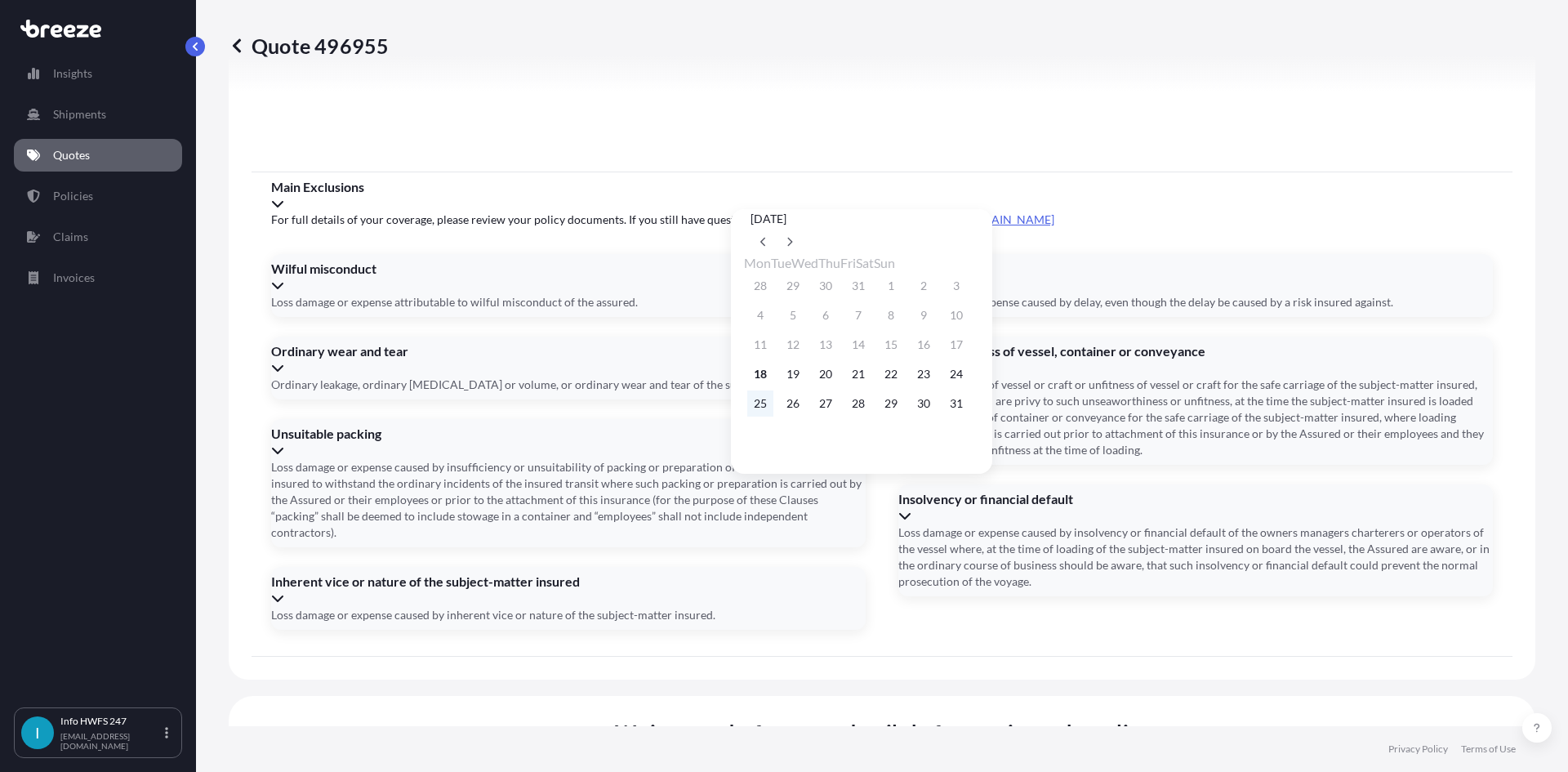
click at [763, 407] on button "25" at bounding box center [760, 403] width 26 height 26
type input "[DATE]"
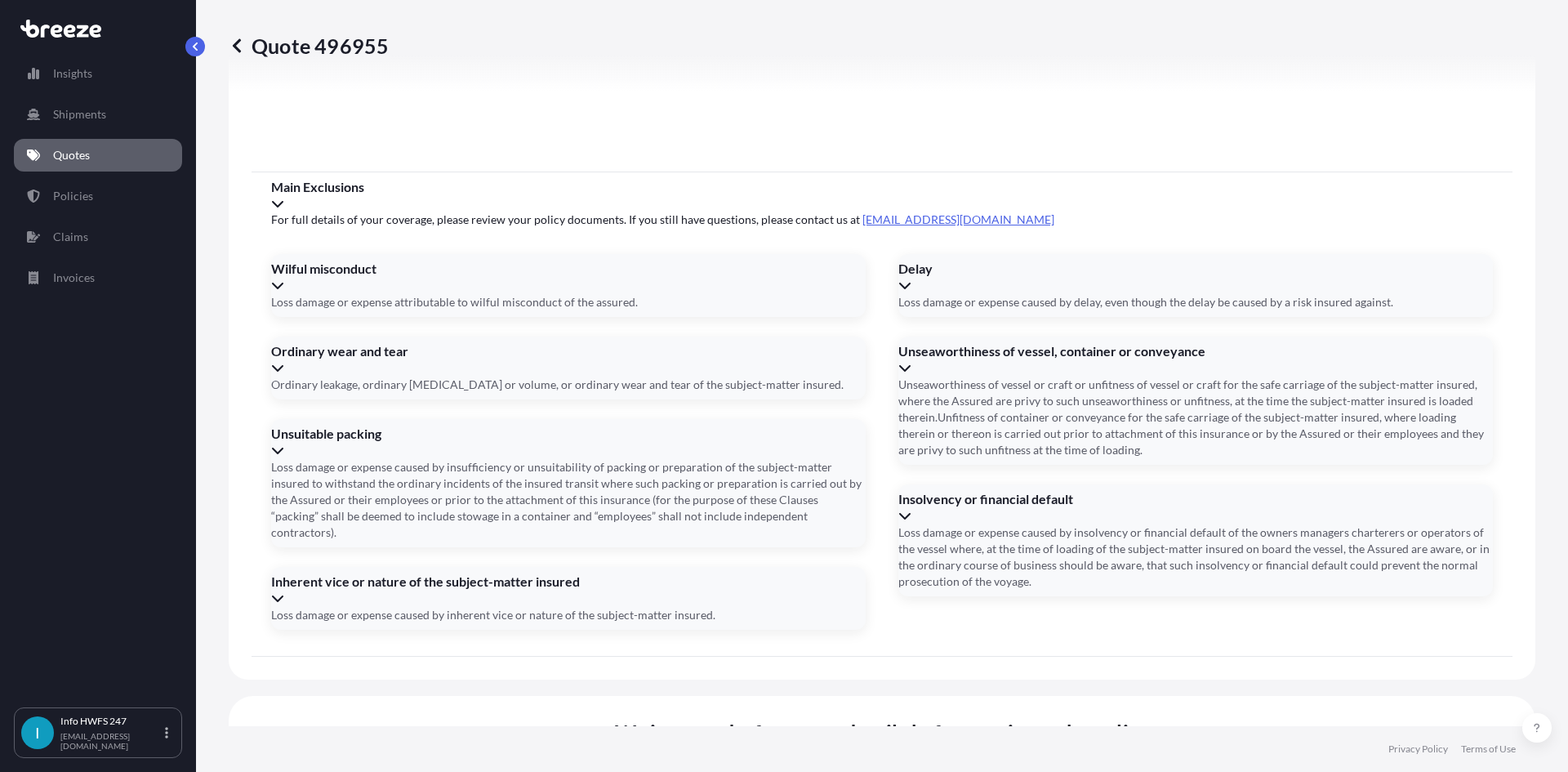
paste input "883641372860"
type input "883641372860"
drag, startPoint x: 551, startPoint y: 650, endPoint x: 439, endPoint y: 611, distance: 118.6
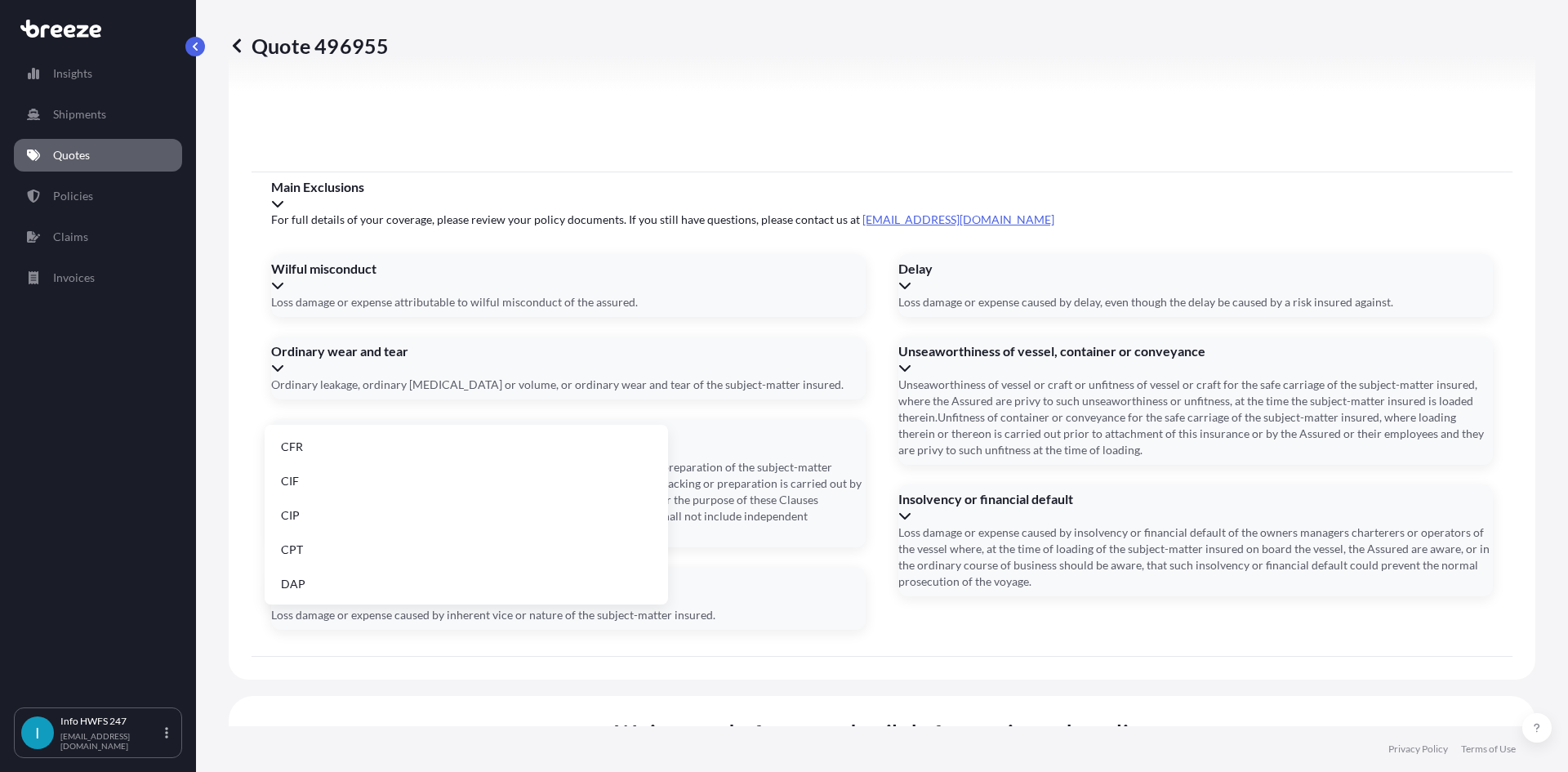
drag, startPoint x: 378, startPoint y: 574, endPoint x: 512, endPoint y: 598, distance: 136.1
click at [377, 574] on li "DAP" at bounding box center [467, 583] width 390 height 31
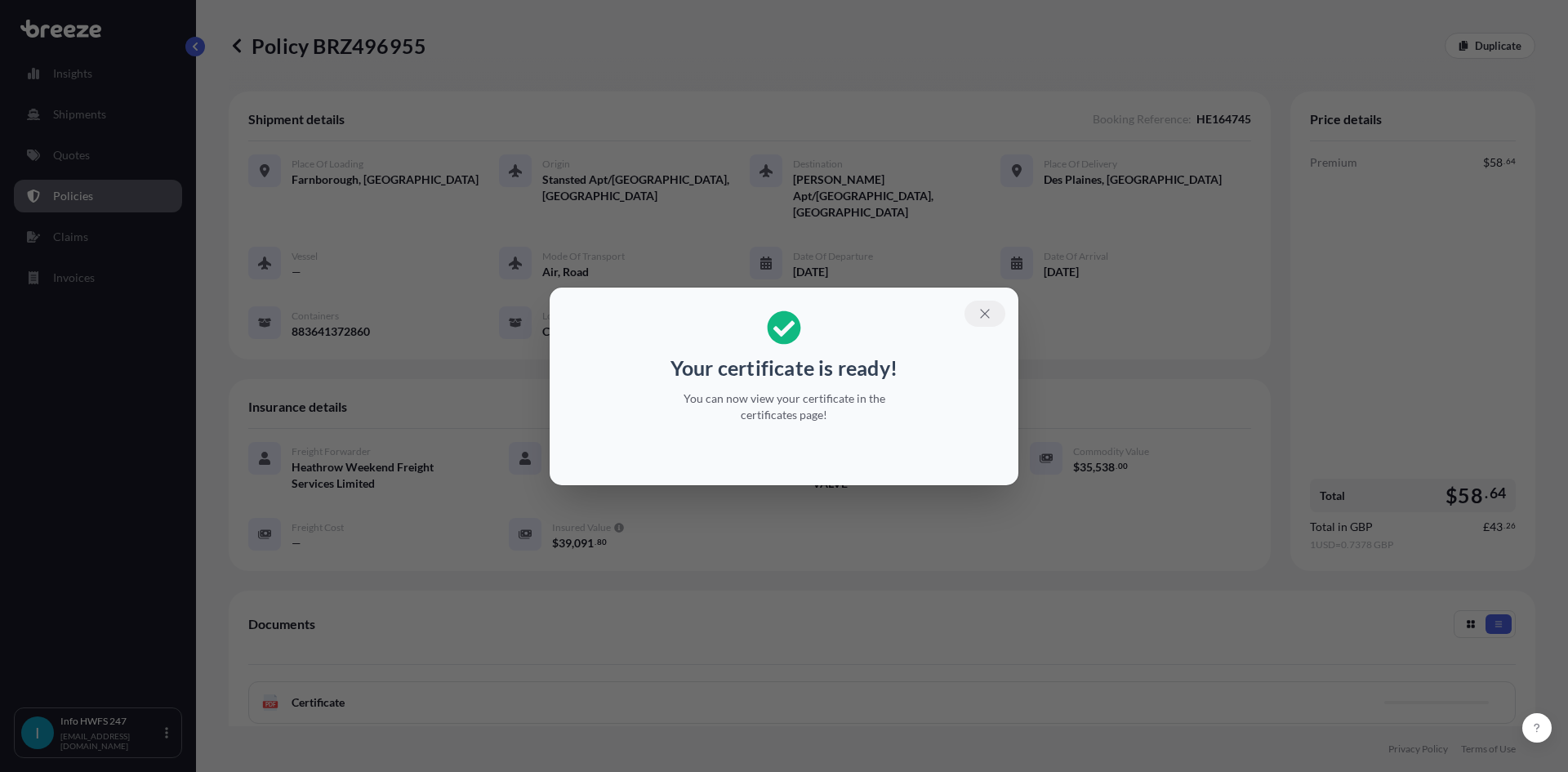
click at [988, 312] on icon "button" at bounding box center [984, 313] width 15 height 15
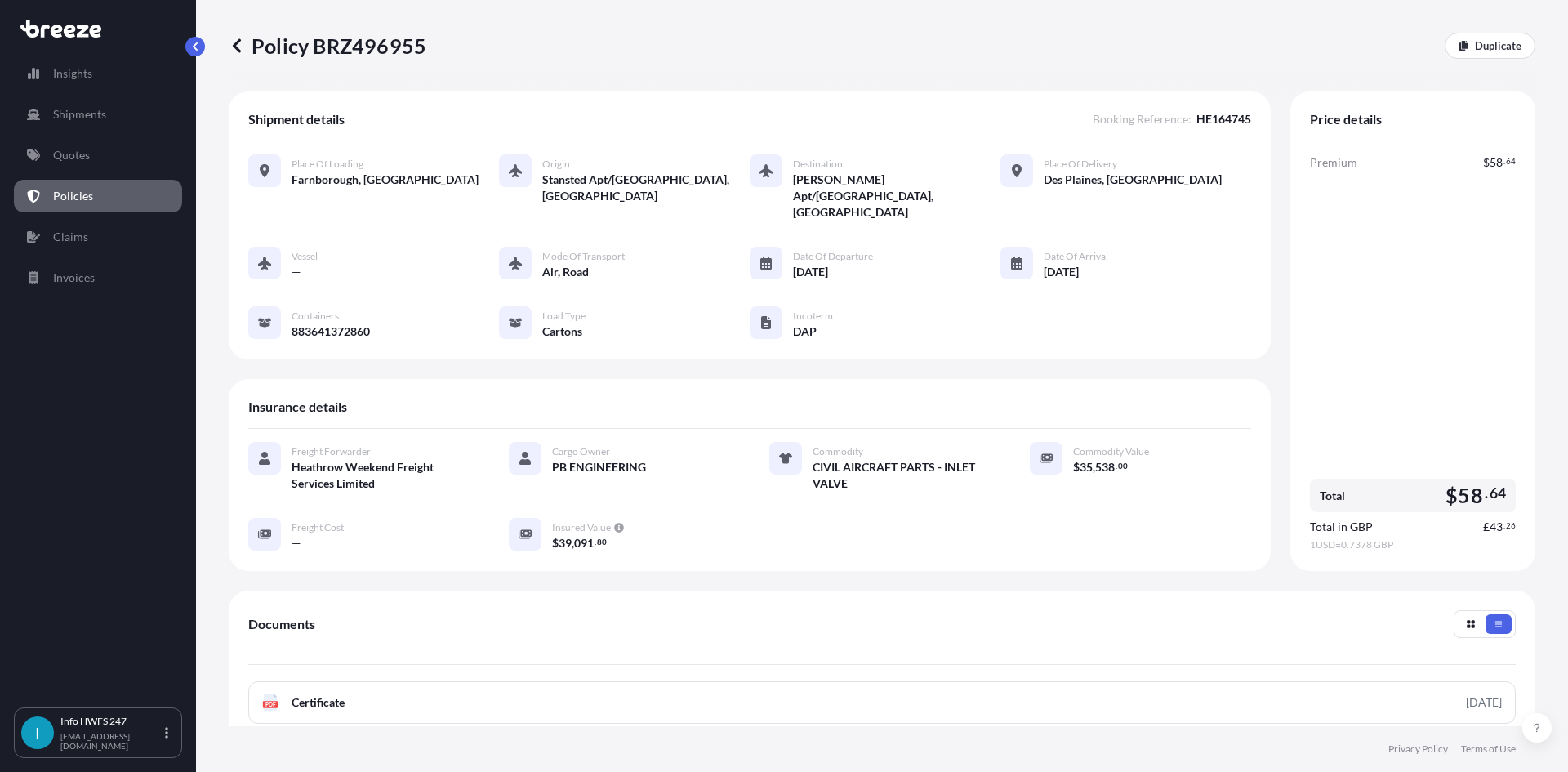
scroll to position [82, 0]
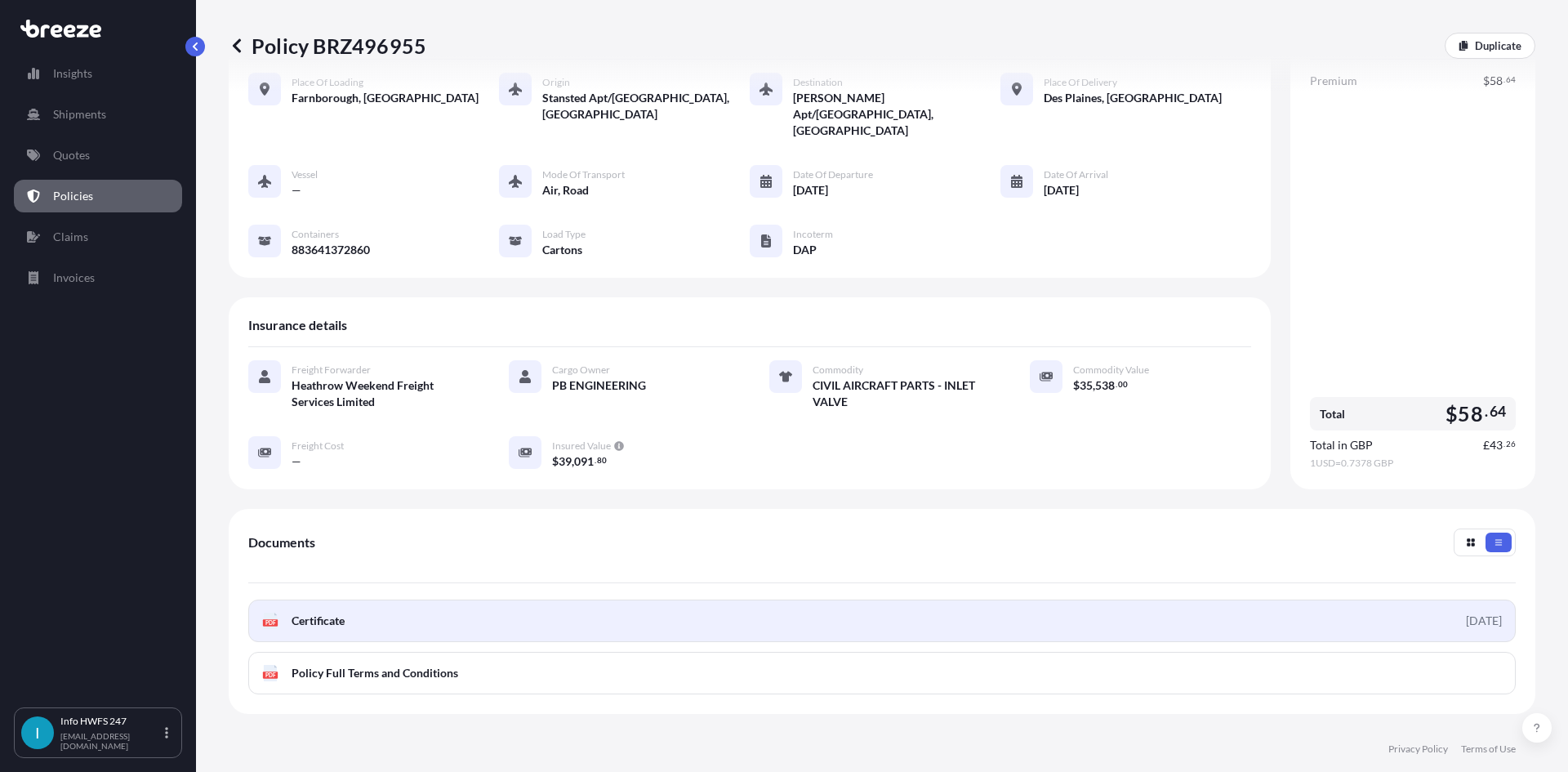
click at [1151, 599] on link "PDF Certificate [DATE]" at bounding box center [882, 620] width 1267 height 43
